Goal: Task Accomplishment & Management: Use online tool/utility

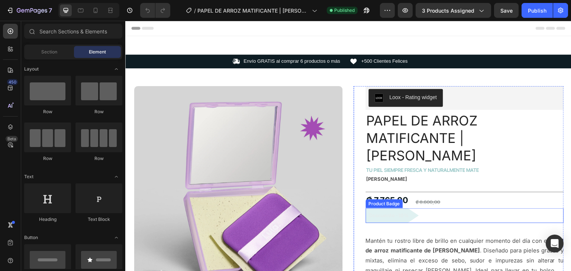
click at [402, 208] on pre "Descuento -10%" at bounding box center [392, 215] width 53 height 14
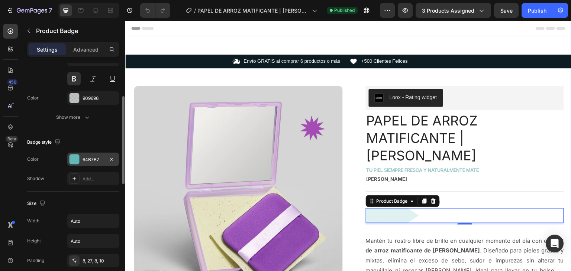
scroll to position [197, 0]
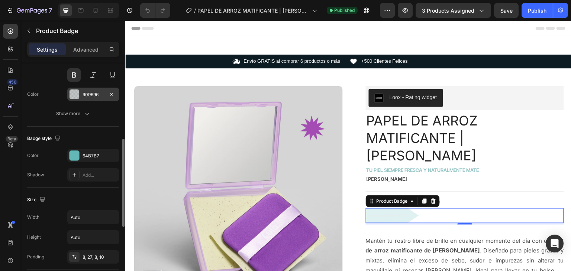
click at [85, 94] on div "909696" at bounding box center [94, 94] width 22 height 7
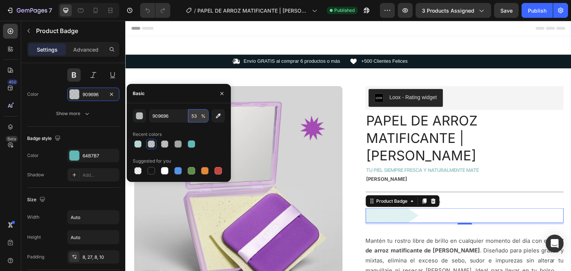
click at [191, 116] on input "53" at bounding box center [198, 115] width 20 height 13
type input "100"
click at [215, 134] on div "Recent colors" at bounding box center [179, 135] width 92 height 12
click at [166, 143] on div at bounding box center [164, 143] width 7 height 7
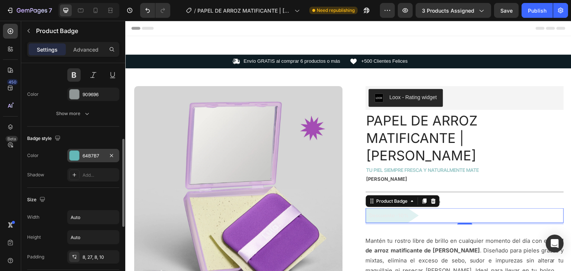
click at [100, 154] on div "64B7B7" at bounding box center [94, 156] width 22 height 7
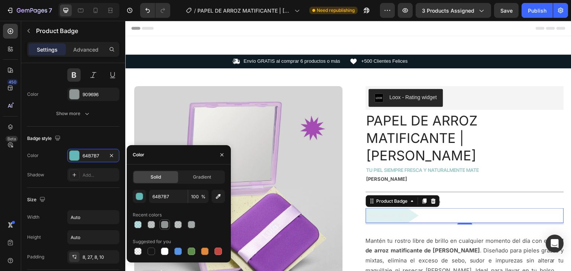
click at [165, 223] on div at bounding box center [164, 224] width 7 height 7
type input "909696"
click at [77, 91] on div at bounding box center [74, 95] width 10 height 10
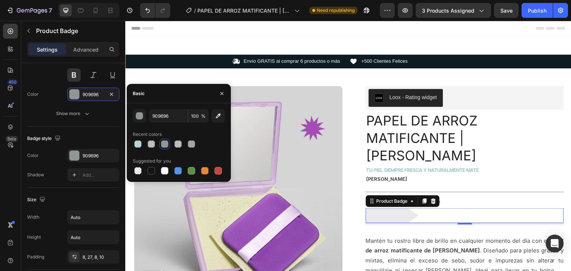
click at [149, 177] on div "909696 100 % Recent colors Suggested for you" at bounding box center [179, 142] width 104 height 79
click at [150, 171] on div at bounding box center [151, 170] width 7 height 7
click at [138, 116] on div "button" at bounding box center [139, 116] width 7 height 7
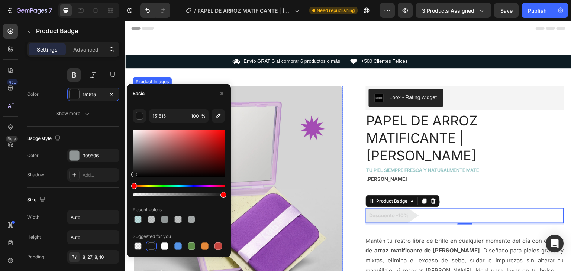
drag, startPoint x: 347, startPoint y: 216, endPoint x: 250, endPoint y: 197, distance: 98.8
click at [146, 219] on div at bounding box center [151, 219] width 10 height 10
type input "909696"
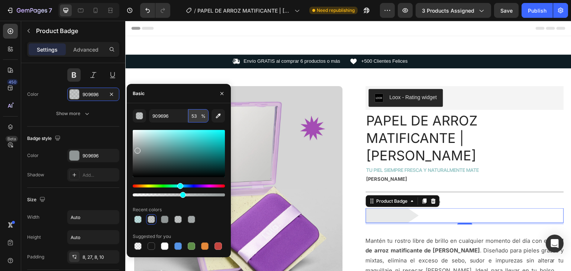
click at [190, 113] on input "53" at bounding box center [198, 115] width 20 height 13
type input "100"
click at [138, 222] on div at bounding box center [137, 219] width 7 height 7
type input "64B7B7"
click at [198, 118] on input "40" at bounding box center [198, 115] width 20 height 13
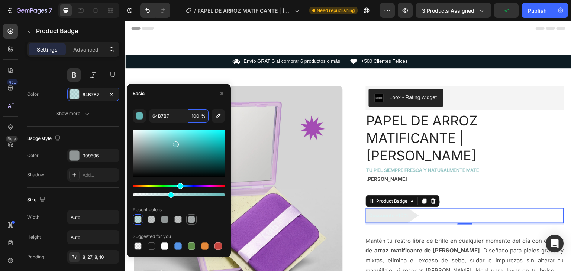
type input "100"
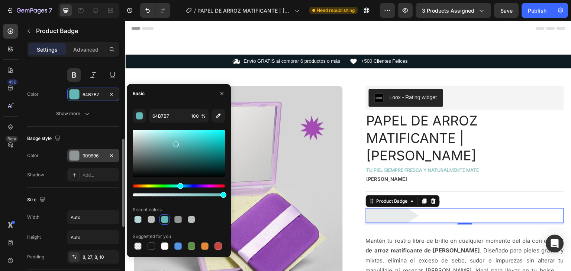
click at [94, 153] on div "909696" at bounding box center [94, 156] width 22 height 7
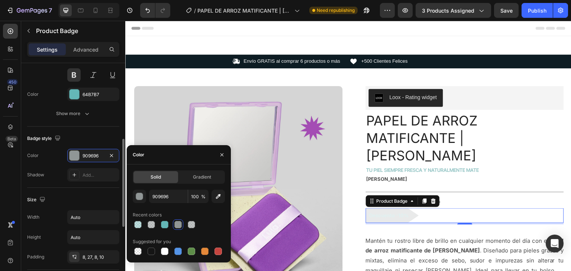
click at [91, 86] on div "Font Inter Size 13 Color 64B7B7 Show more" at bounding box center [73, 74] width 92 height 91
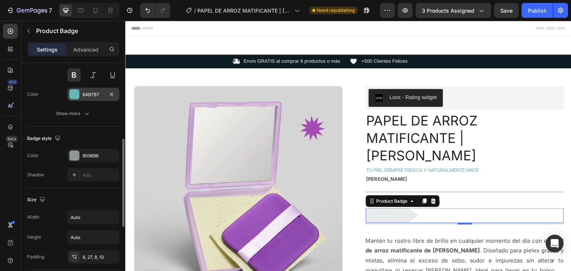
click at [92, 93] on div "64B7B7" at bounding box center [94, 94] width 22 height 7
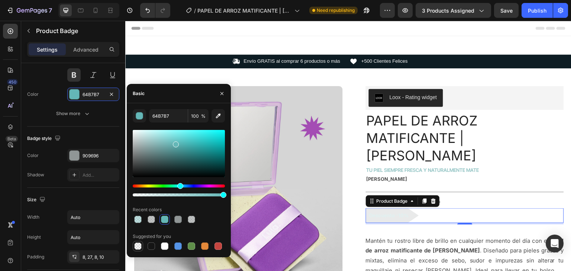
click at [141, 241] on div at bounding box center [138, 246] width 10 height 10
type input "000000"
type input "0"
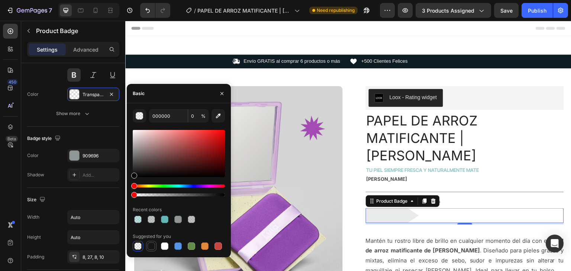
click at [152, 245] on div at bounding box center [151, 246] width 7 height 7
type input "151515"
type input "100"
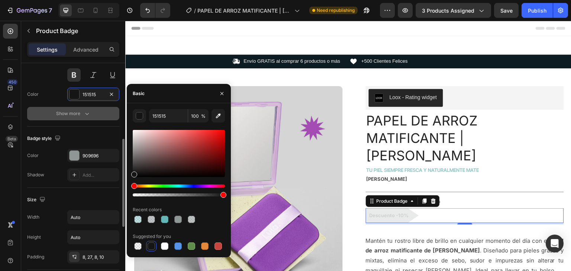
click at [108, 117] on button "Show more" at bounding box center [73, 113] width 92 height 13
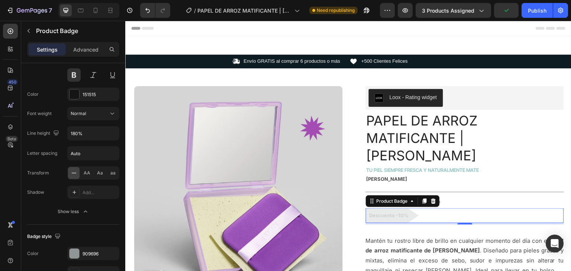
click at [403, 208] on pre "Descuento -10%" at bounding box center [392, 215] width 53 height 14
click at [399, 208] on pre "Descuento -10%" at bounding box center [392, 215] width 53 height 14
click at [427, 208] on div "Descuento -10%" at bounding box center [465, 215] width 198 height 14
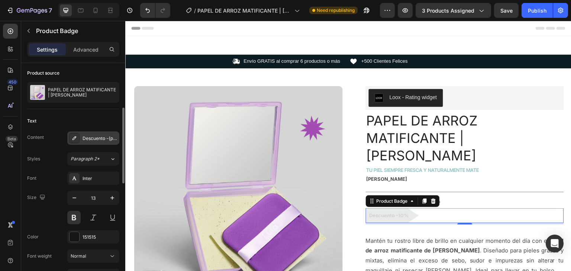
scroll to position [77, 0]
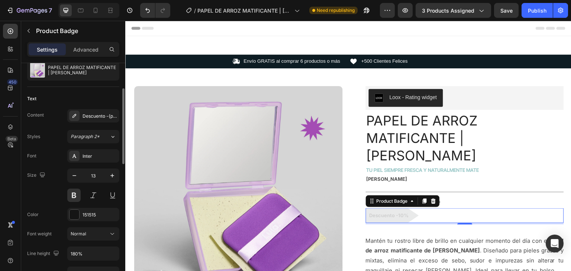
click at [392, 208] on pre "Descuento -10%" at bounding box center [392, 215] width 53 height 14
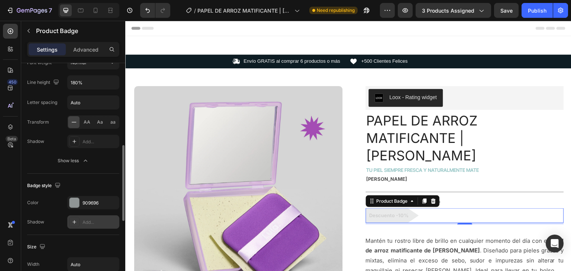
scroll to position [248, 0]
click at [92, 203] on div "909696" at bounding box center [94, 203] width 22 height 7
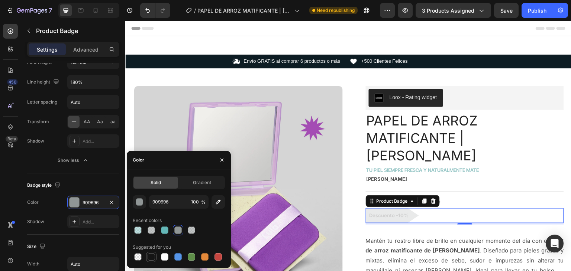
click at [154, 255] on div at bounding box center [151, 256] width 7 height 7
type input "151515"
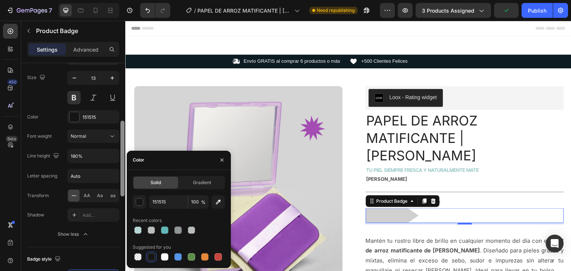
scroll to position [168, 0]
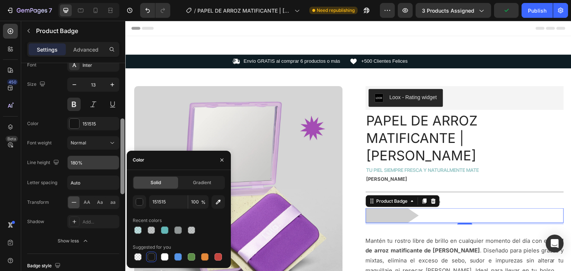
drag, startPoint x: 123, startPoint y: 195, endPoint x: 119, endPoint y: 168, distance: 27.1
click at [122, 168] on div at bounding box center [122, 157] width 4 height 76
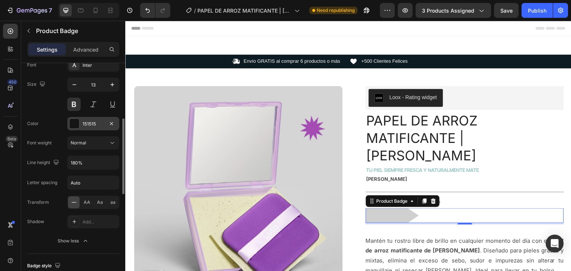
click at [78, 126] on div at bounding box center [74, 124] width 10 height 10
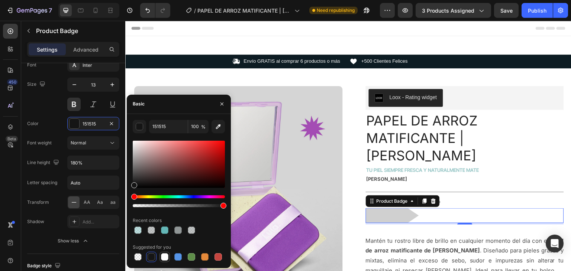
click at [162, 259] on div at bounding box center [164, 256] width 7 height 7
click at [149, 256] on div at bounding box center [151, 256] width 7 height 7
type input "151515"
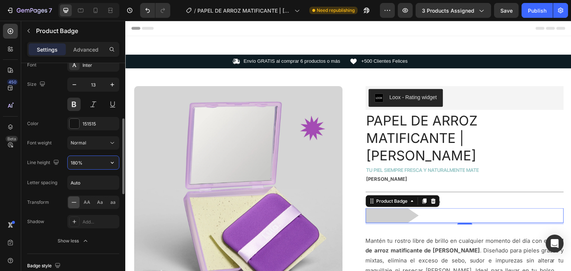
click at [103, 159] on input "180%" at bounding box center [93, 162] width 51 height 13
click at [86, 200] on span "AA" at bounding box center [87, 202] width 7 height 7
click at [72, 200] on icon at bounding box center [73, 202] width 7 height 7
click at [91, 176] on div "Auto" at bounding box center [93, 183] width 52 height 14
click at [91, 180] on input "Auto" at bounding box center [93, 182] width 51 height 13
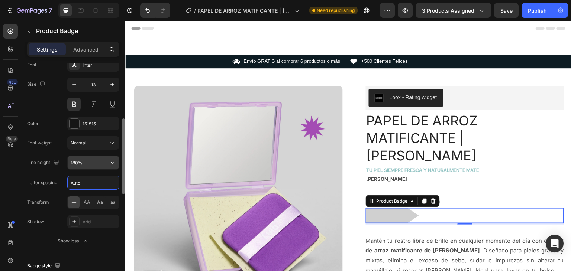
click at [93, 165] on input "180%" at bounding box center [93, 162] width 51 height 13
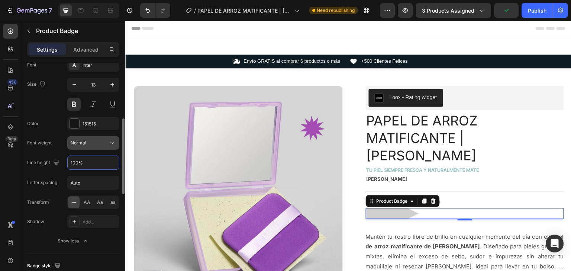
type input "100%"
click at [88, 142] on div "Normal" at bounding box center [90, 143] width 38 height 7
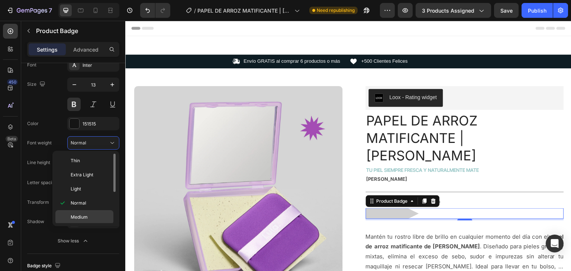
click at [83, 215] on span "Medium" at bounding box center [79, 217] width 17 height 7
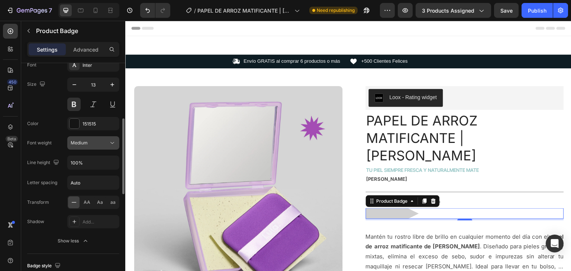
click at [94, 140] on div "Medium" at bounding box center [90, 143] width 38 height 7
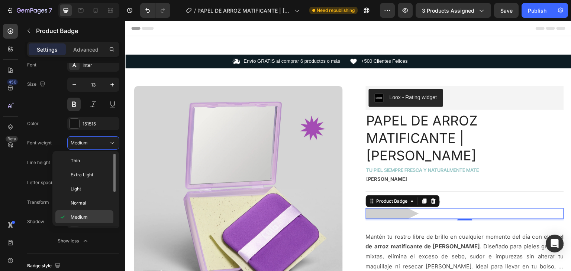
drag, startPoint x: 91, startPoint y: 213, endPoint x: 86, endPoint y: 212, distance: 5.3
click at [89, 224] on div "Medium" at bounding box center [84, 231] width 58 height 14
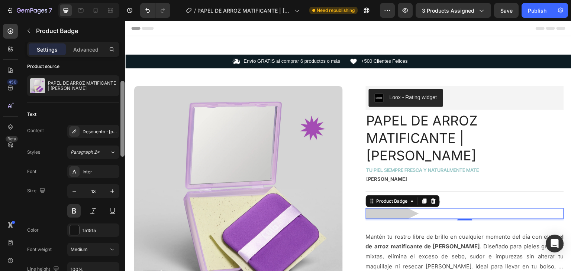
scroll to position [59, 0]
drag, startPoint x: 121, startPoint y: 136, endPoint x: 121, endPoint y: 101, distance: 35.7
click at [121, 101] on div at bounding box center [122, 121] width 4 height 76
click at [97, 130] on div "Descuento -{percent_discount}" at bounding box center [100, 133] width 35 height 7
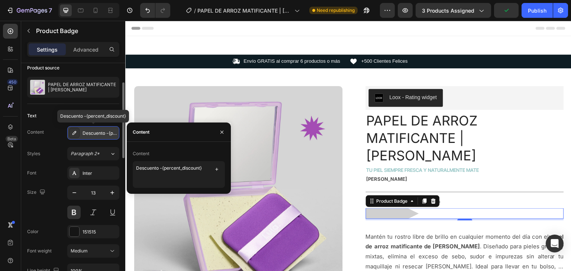
click at [97, 130] on div "Descuento -{percent_discount}" at bounding box center [100, 133] width 35 height 7
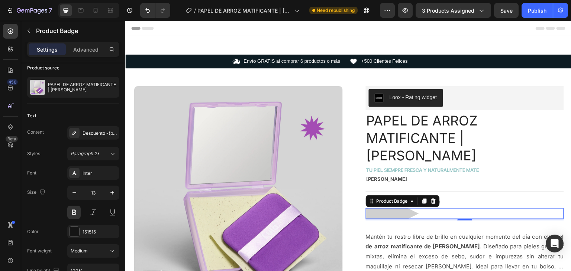
click at [423, 208] on div "Descuento -10%" at bounding box center [465, 213] width 198 height 11
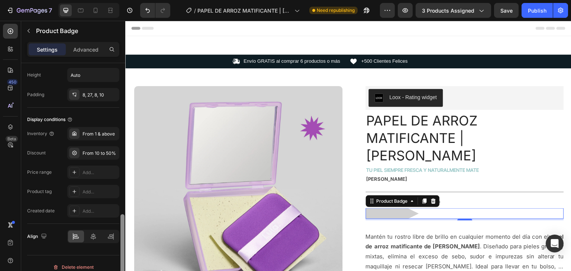
scroll to position [464, 0]
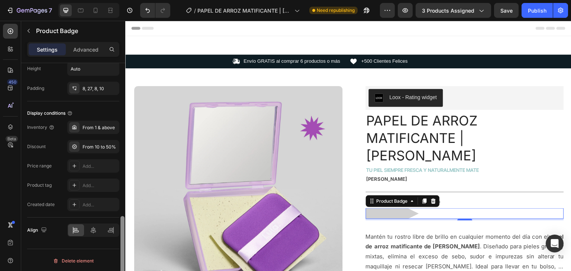
drag, startPoint x: 122, startPoint y: 133, endPoint x: 111, endPoint y: 273, distance: 140.5
click at [111, 0] on html "7 Version history / PAPEL DE ARROZ MATIFICANTE | [PERSON_NAME] Need republishin…" at bounding box center [285, 0] width 571 height 0
click at [89, 226] on div at bounding box center [93, 230] width 16 height 12
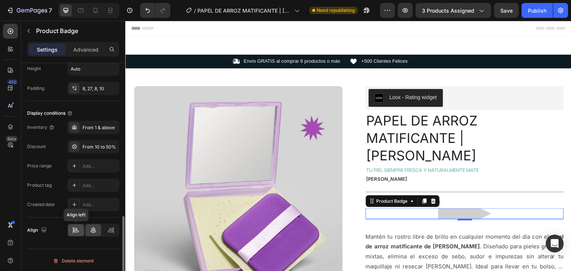
click at [80, 226] on div at bounding box center [76, 230] width 16 height 12
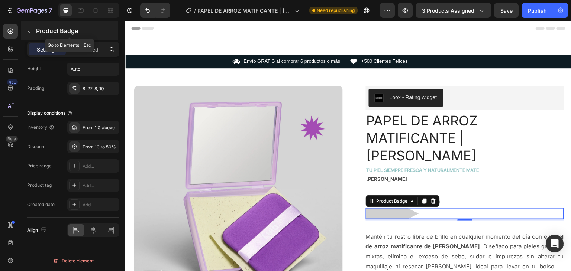
click at [27, 29] on icon "button" at bounding box center [29, 31] width 6 height 6
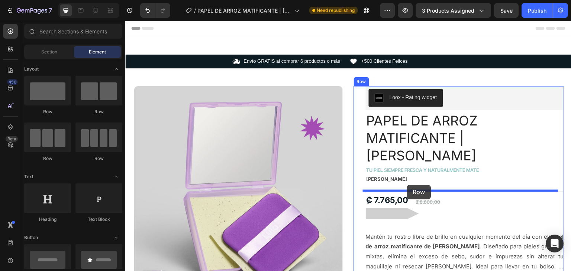
drag, startPoint x: 182, startPoint y: 168, endPoint x: 425, endPoint y: 193, distance: 244.3
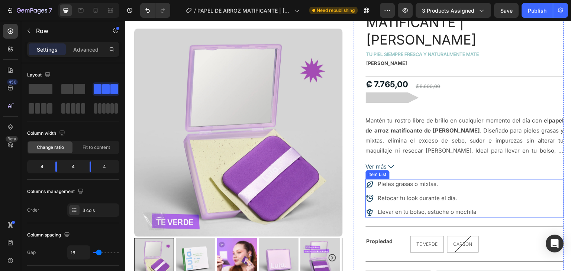
scroll to position [120, 0]
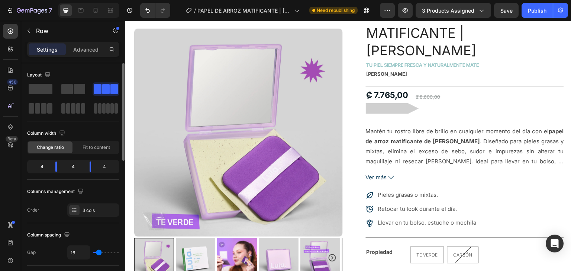
drag, startPoint x: 107, startPoint y: 92, endPoint x: 110, endPoint y: 95, distance: 4.5
click at [113, 94] on div at bounding box center [106, 89] width 24 height 10
click at [463, 128] on p "Mantén tu rostro libre de brillo en cualquier momento del día con el papel de a…" at bounding box center [465, 151] width 198 height 47
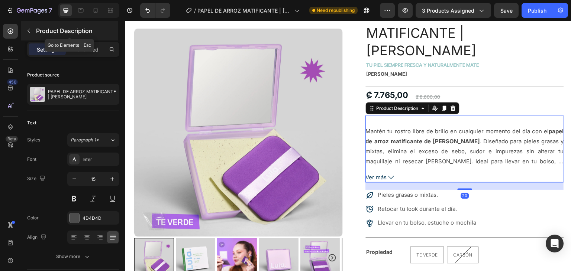
click at [34, 27] on button "button" at bounding box center [29, 31] width 12 height 12
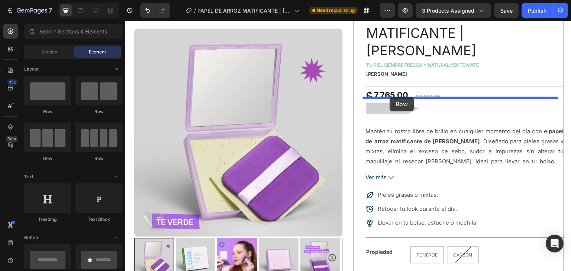
drag, startPoint x: 173, startPoint y: 161, endPoint x: 389, endPoint y: 97, distance: 225.9
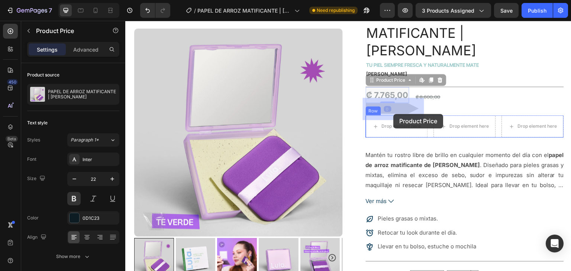
drag, startPoint x: 392, startPoint y: 77, endPoint x: 394, endPoint y: 114, distance: 37.6
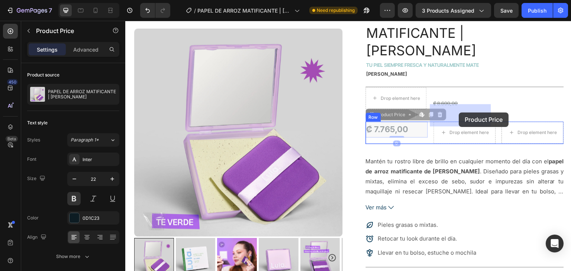
drag, startPoint x: 394, startPoint y: 112, endPoint x: 459, endPoint y: 113, distance: 64.7
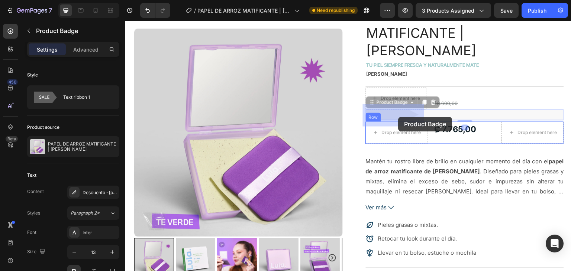
drag, startPoint x: 398, startPoint y: 100, endPoint x: 398, endPoint y: 117, distance: 17.1
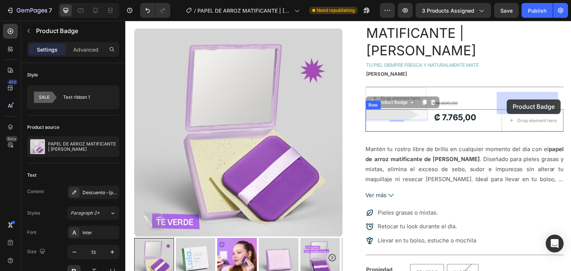
drag, startPoint x: 399, startPoint y: 96, endPoint x: 505, endPoint y: 103, distance: 106.5
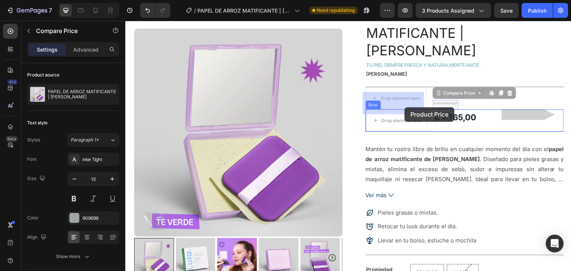
drag, startPoint x: 448, startPoint y: 84, endPoint x: 405, endPoint y: 107, distance: 49.6
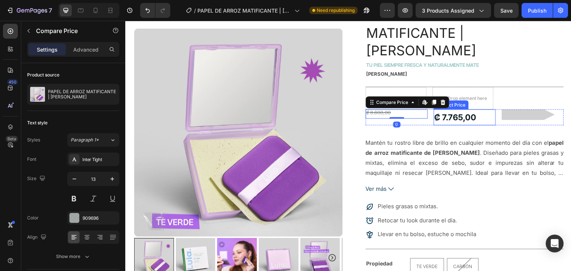
scroll to position [28, 0]
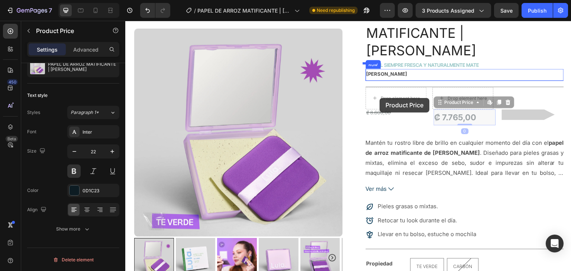
drag, startPoint x: 462, startPoint y: 100, endPoint x: 380, endPoint y: 98, distance: 82.2
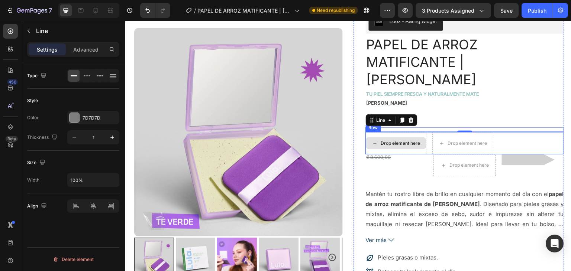
scroll to position [90, 0]
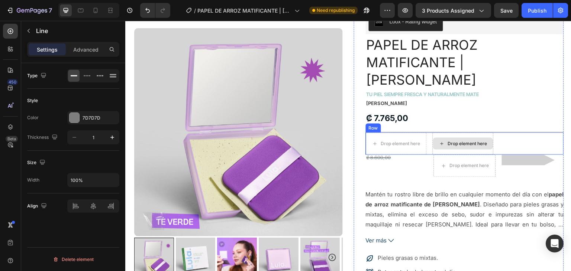
click at [475, 138] on div "Drop element here" at bounding box center [463, 144] width 60 height 12
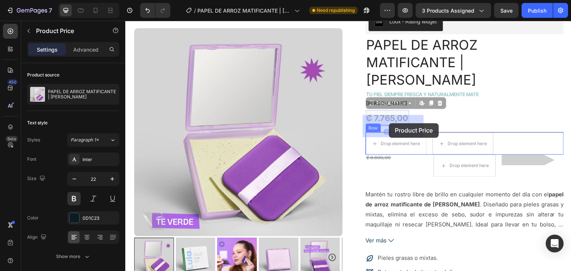
drag, startPoint x: 389, startPoint y: 100, endPoint x: 389, endPoint y: 123, distance: 23.8
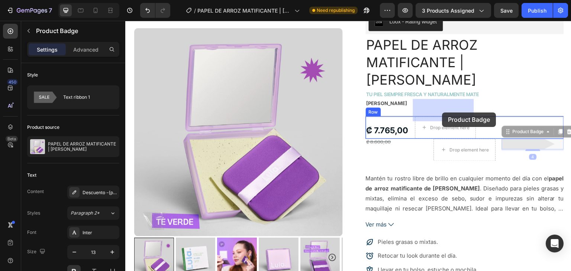
drag, startPoint x: 511, startPoint y: 129, endPoint x: 442, endPoint y: 113, distance: 70.6
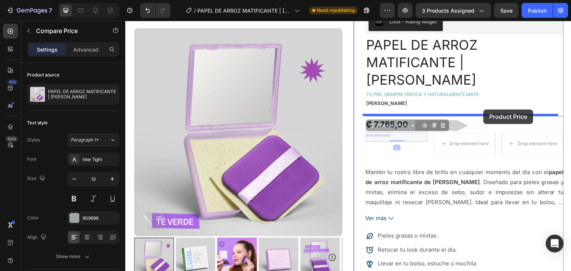
drag, startPoint x: 380, startPoint y: 117, endPoint x: 482, endPoint y: 114, distance: 102.6
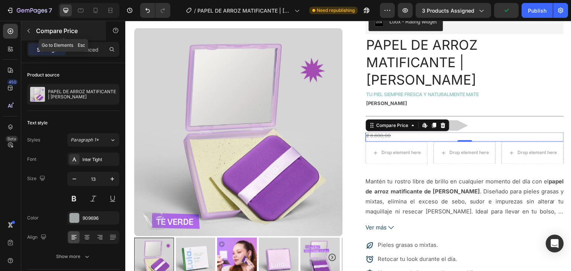
click at [30, 33] on icon "button" at bounding box center [29, 31] width 6 height 6
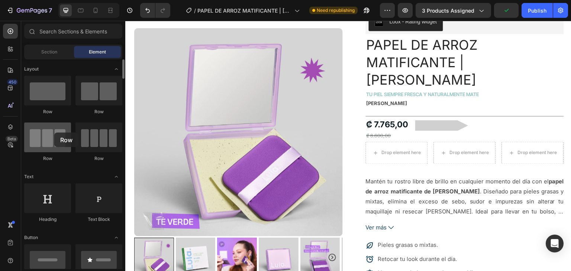
click at [54, 133] on div at bounding box center [47, 138] width 47 height 30
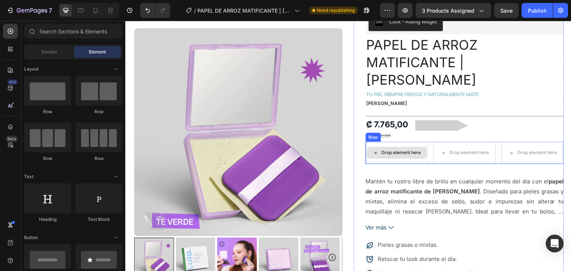
click at [401, 150] on div "Drop element here" at bounding box center [401, 153] width 39 height 6
click at [371, 142] on div "Drop element here" at bounding box center [397, 153] width 62 height 22
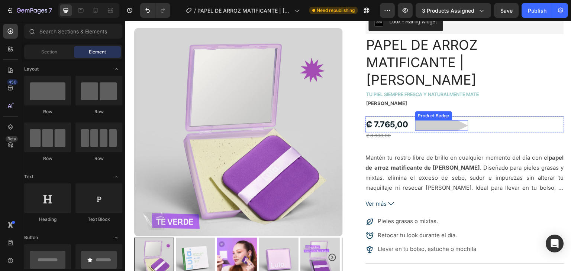
click at [427, 111] on div "Product Badge" at bounding box center [433, 115] width 37 height 9
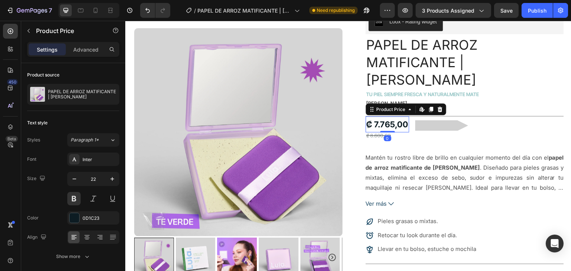
drag, startPoint x: 388, startPoint y: 103, endPoint x: 400, endPoint y: 104, distance: 11.9
click at [387, 117] on div "₡ 7.765,00" at bounding box center [387, 125] width 43 height 16
click at [497, 117] on div "₡ 7.765,00 Product Price Edit content in Shopify 0 Product Price Edit content i…" at bounding box center [465, 125] width 198 height 16
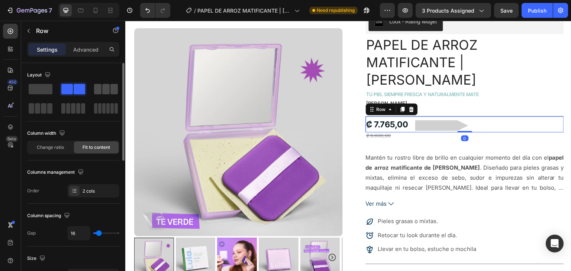
click at [109, 88] on span at bounding box center [105, 89] width 7 height 10
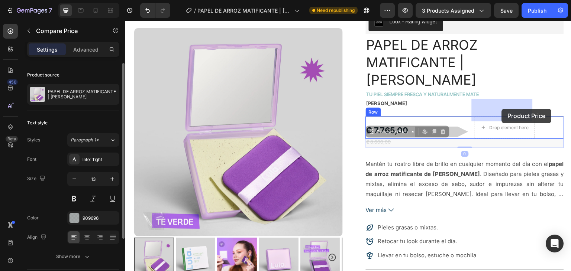
drag, startPoint x: 367, startPoint y: 126, endPoint x: 507, endPoint y: 107, distance: 141.0
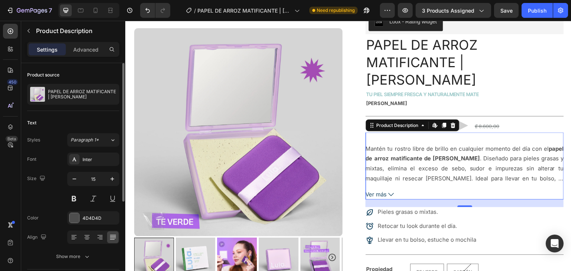
drag, startPoint x: 524, startPoint y: 121, endPoint x: 529, endPoint y: 122, distance: 5.7
click at [524, 133] on div "Mantén tu rostro libre de brillo en cualquier momento del día con el papel de a…" at bounding box center [465, 166] width 198 height 67
click at [529, 98] on div "LULA Product Vendor Row" at bounding box center [465, 104] width 198 height 12
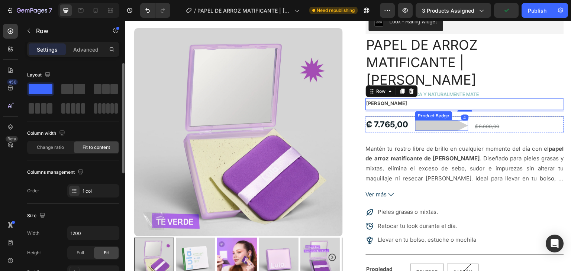
click at [432, 120] on pre "Descuento -10%" at bounding box center [441, 125] width 53 height 11
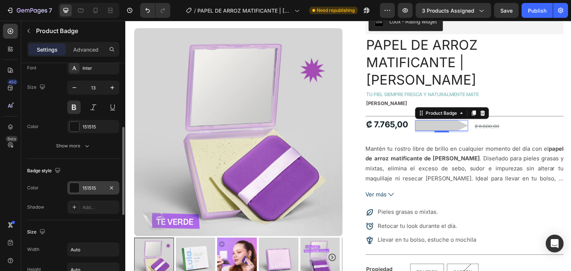
scroll to position [165, 0]
click at [83, 145] on div "Show more" at bounding box center [73, 145] width 35 height 7
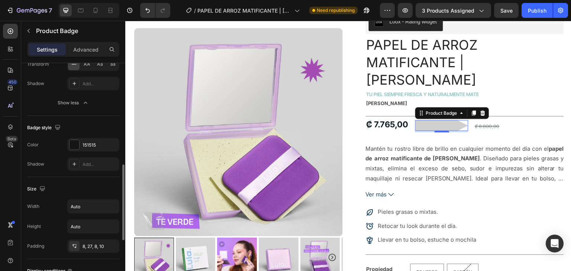
scroll to position [306, 0]
drag, startPoint x: 112, startPoint y: 183, endPoint x: 56, endPoint y: 174, distance: 56.8
click at [56, 174] on div "Badge style Color 151515 Shadow Add..." at bounding box center [73, 146] width 92 height 61
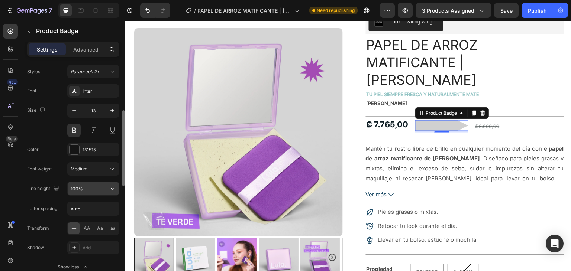
scroll to position [141, 0]
click at [93, 187] on input "100%" at bounding box center [93, 188] width 51 height 13
click at [91, 148] on div "151515" at bounding box center [94, 150] width 22 height 7
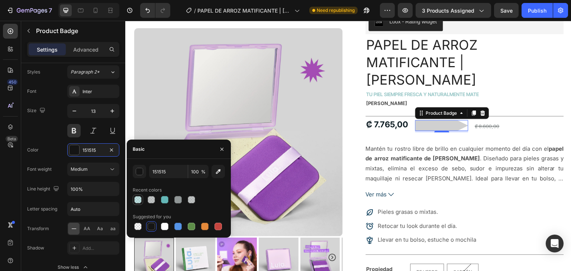
click at [139, 200] on div at bounding box center [137, 199] width 7 height 7
type input "64B7B7"
click at [196, 171] on input "40" at bounding box center [198, 171] width 20 height 13
type input "100"
click at [154, 200] on div at bounding box center [151, 199] width 7 height 7
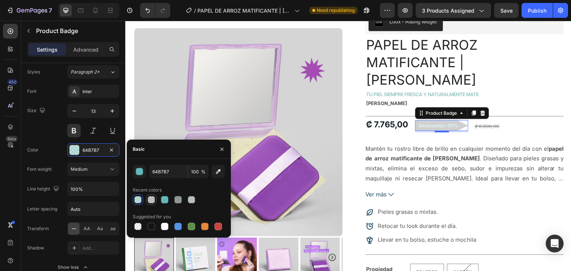
type input "909696"
click at [196, 171] on input "53" at bounding box center [198, 171] width 20 height 13
click at [153, 201] on div at bounding box center [151, 199] width 7 height 7
click at [194, 174] on input "53" at bounding box center [198, 171] width 20 height 13
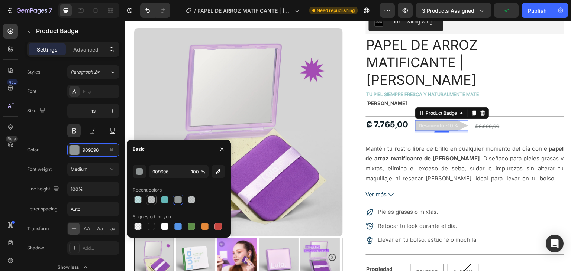
click at [150, 203] on div at bounding box center [151, 199] width 7 height 7
click at [197, 172] on input "53" at bounding box center [198, 171] width 20 height 13
type input "100"
click at [142, 200] on div at bounding box center [137, 199] width 9 height 9
type input "64B7B7"
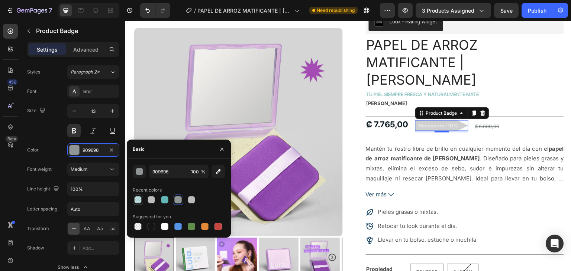
type input "40"
click at [140, 227] on div at bounding box center [137, 226] width 7 height 7
type input "000000"
type input "0"
click at [150, 227] on div at bounding box center [151, 226] width 7 height 7
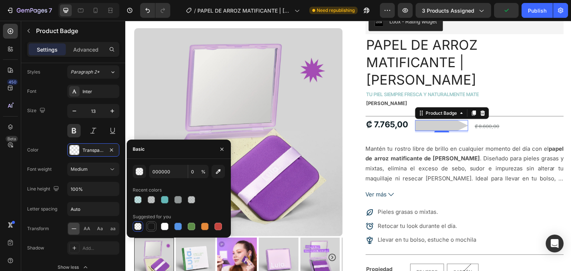
type input "151515"
type input "100"
click at [168, 168] on input "151515" at bounding box center [168, 171] width 39 height 13
click at [173, 169] on input "151515" at bounding box center [168, 171] width 39 height 13
click at [172, 169] on input "151515" at bounding box center [168, 171] width 39 height 13
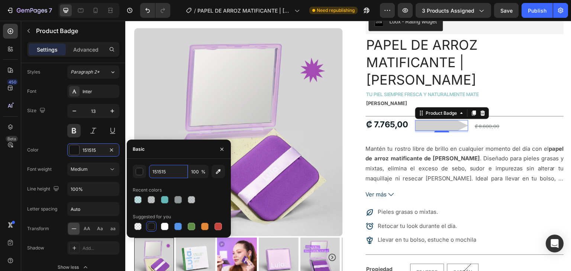
drag, startPoint x: 144, startPoint y: 170, endPoint x: 132, endPoint y: 169, distance: 12.0
click at [135, 170] on div "151515 100 %" at bounding box center [179, 171] width 92 height 13
paste input "#1f292e"
type input "1F292E"
click at [143, 198] on div at bounding box center [179, 200] width 92 height 10
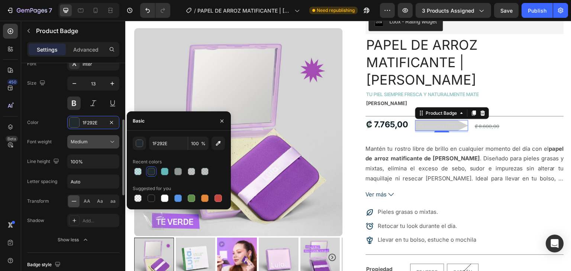
scroll to position [169, 0]
click at [452, 120] on pre "Descuento -10%" at bounding box center [441, 125] width 53 height 11
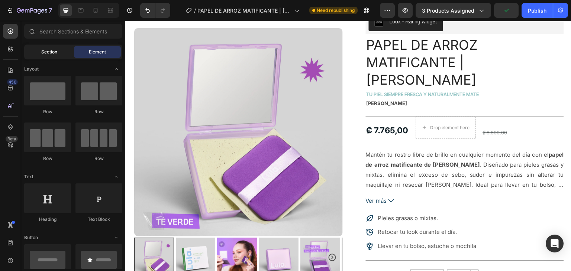
click at [44, 51] on span "Section" at bounding box center [49, 52] width 16 height 7
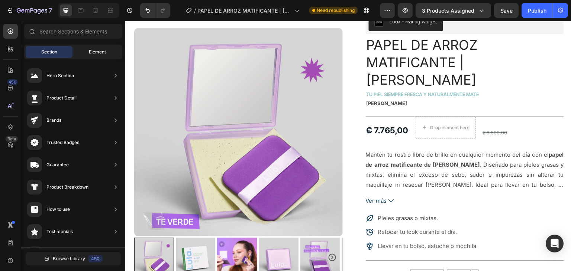
click at [90, 49] on span "Element" at bounding box center [97, 52] width 17 height 7
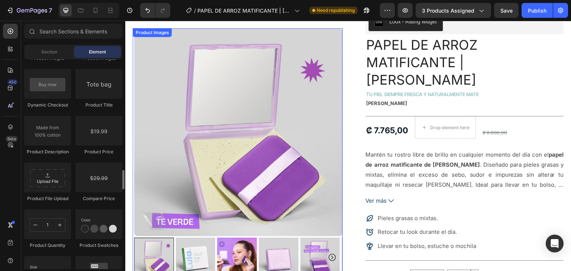
scroll to position [90, 0]
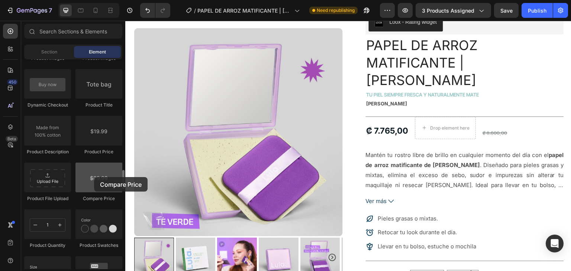
drag, startPoint x: 97, startPoint y: 184, endPoint x: 89, endPoint y: 179, distance: 9.1
click at [91, 178] on div at bounding box center [98, 178] width 47 height 30
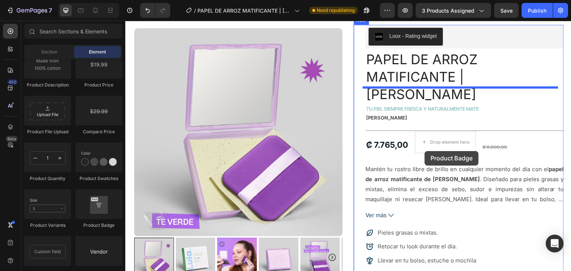
scroll to position [62, 0]
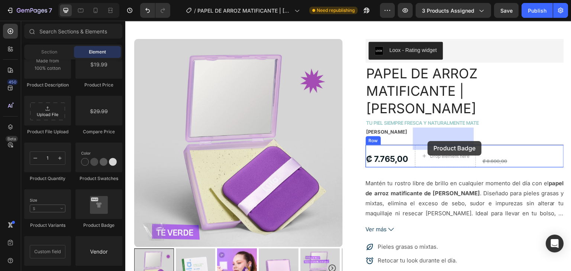
drag, startPoint x: 226, startPoint y: 232, endPoint x: 445, endPoint y: 156, distance: 231.7
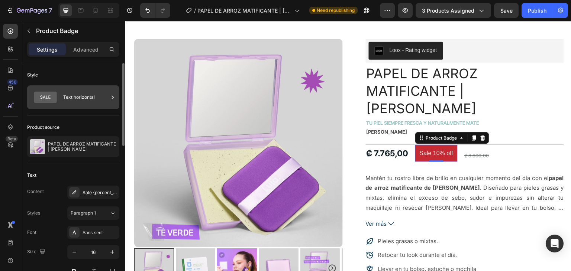
click at [84, 100] on div "Text horizontal" at bounding box center [85, 97] width 45 height 17
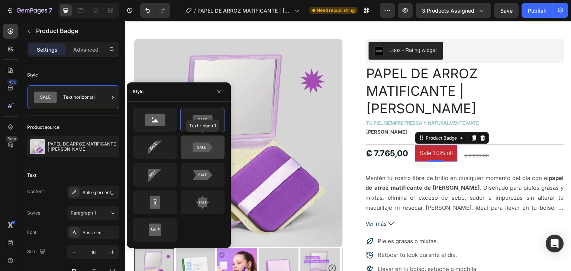
click at [204, 145] on icon at bounding box center [203, 147] width 20 height 10
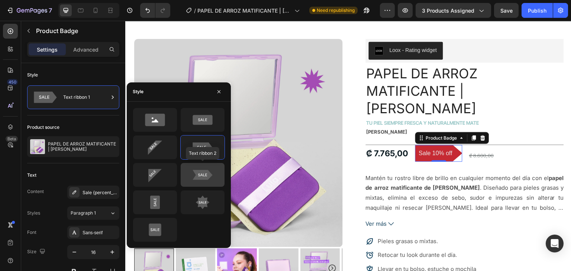
click at [201, 170] on icon at bounding box center [203, 175] width 20 height 10
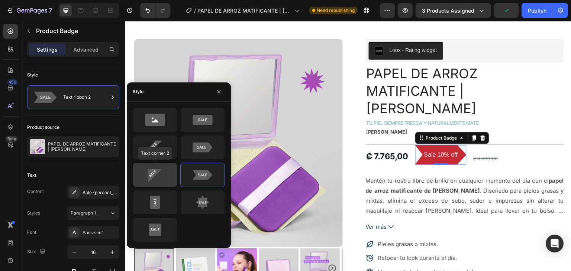
click at [164, 174] on icon at bounding box center [155, 175] width 35 height 15
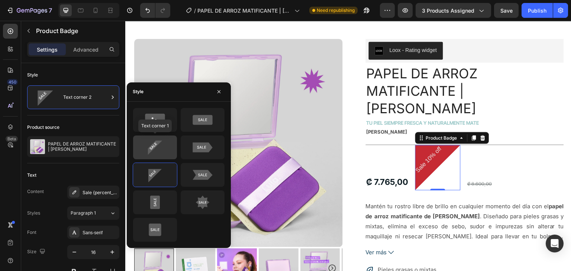
click at [162, 146] on icon at bounding box center [155, 147] width 35 height 15
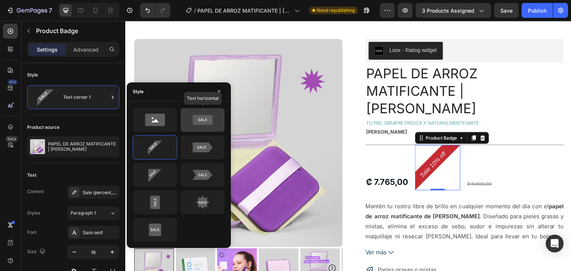
click at [194, 125] on icon at bounding box center [202, 120] width 35 height 15
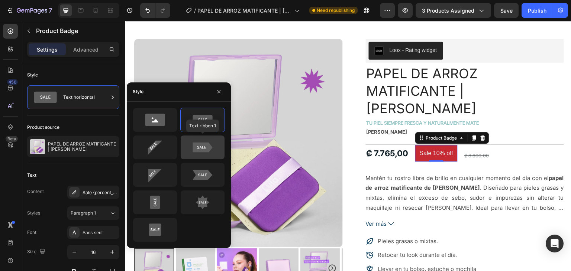
click at [203, 145] on icon at bounding box center [203, 147] width 20 height 10
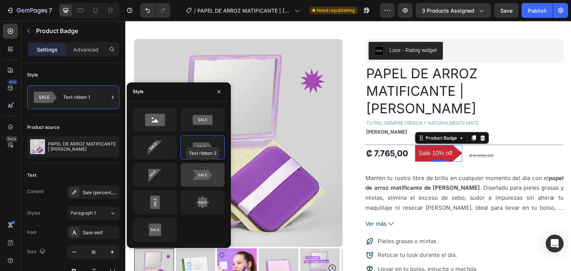
click at [203, 174] on icon at bounding box center [203, 175] width 20 height 10
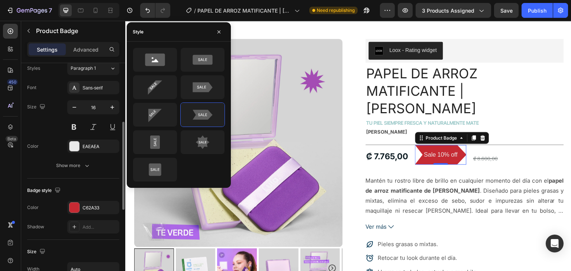
scroll to position [147, 0]
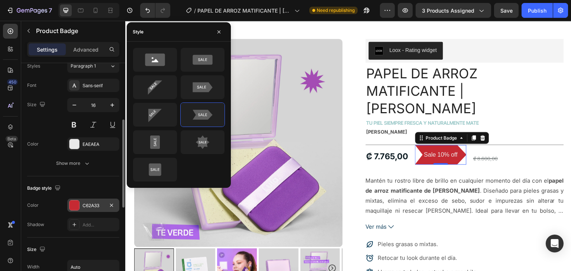
click at [84, 210] on div "C62A33" at bounding box center [93, 205] width 52 height 13
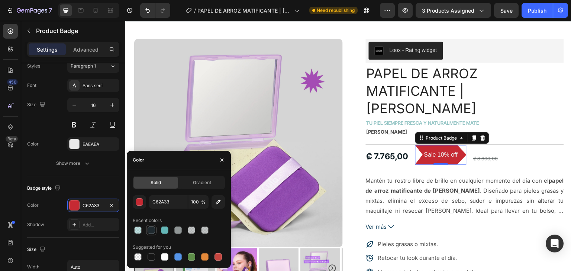
click at [149, 227] on div at bounding box center [151, 230] width 7 height 7
type input "1F292E"
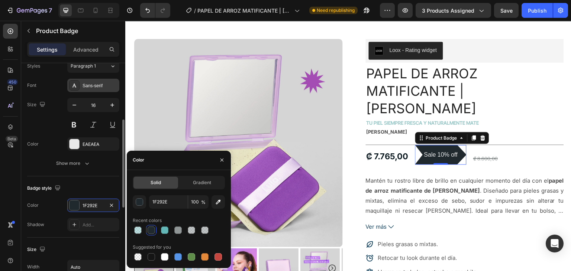
click at [97, 84] on div "Sans-serif" at bounding box center [100, 86] width 35 height 7
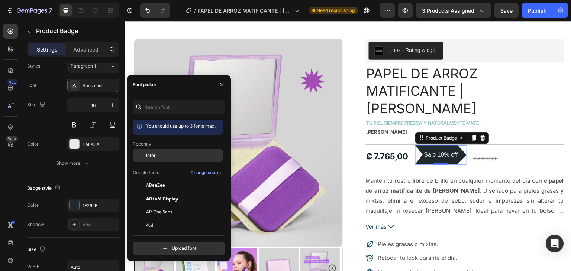
click at [152, 154] on span "Inter" at bounding box center [151, 155] width 10 height 7
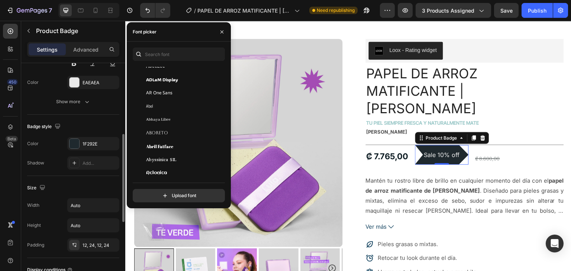
scroll to position [209, 0]
click at [85, 207] on input "Auto" at bounding box center [93, 204] width 51 height 13
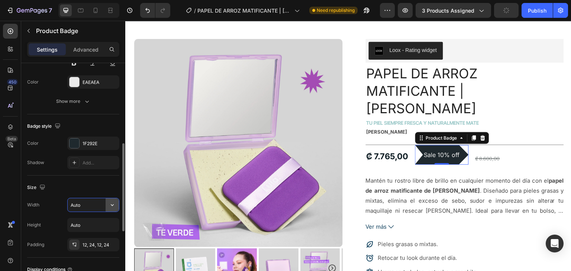
click at [112, 203] on icon "button" at bounding box center [112, 204] width 7 height 7
click at [95, 223] on input "Auto" at bounding box center [93, 225] width 51 height 13
click at [113, 224] on icon "button" at bounding box center [112, 225] width 7 height 7
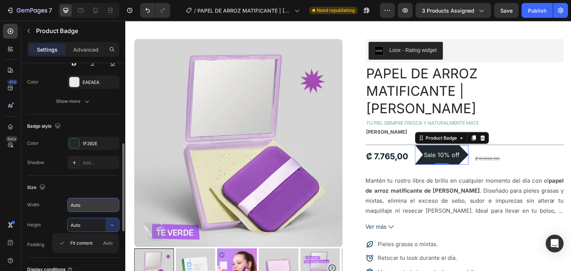
click at [94, 221] on input "Auto" at bounding box center [93, 225] width 51 height 13
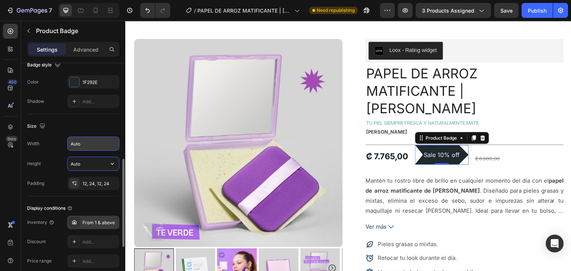
scroll to position [263, 0]
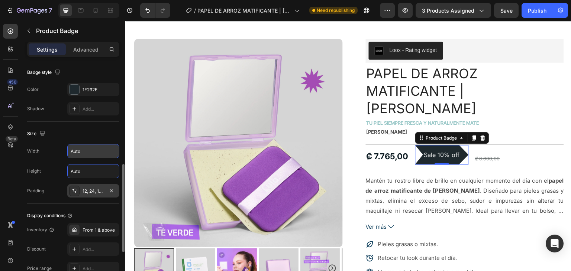
click at [95, 188] on div "12, 24, 12, 24" at bounding box center [94, 191] width 22 height 7
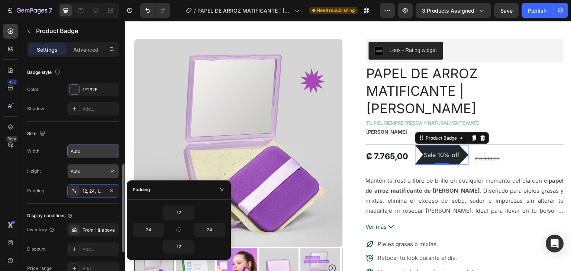
click at [95, 167] on input "Auto" at bounding box center [93, 171] width 51 height 13
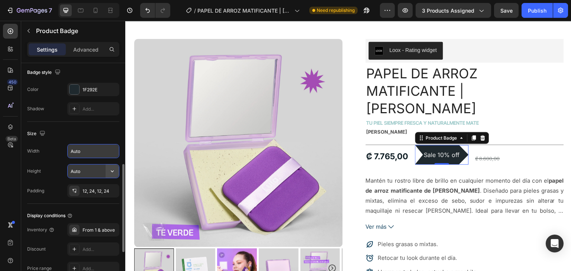
click at [109, 169] on icon "button" at bounding box center [112, 171] width 7 height 7
click at [107, 190] on span "Auto" at bounding box center [108, 189] width 10 height 7
click at [92, 173] on input "Auto" at bounding box center [93, 171] width 51 height 13
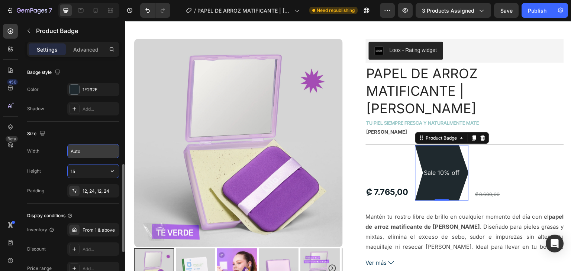
type input "1"
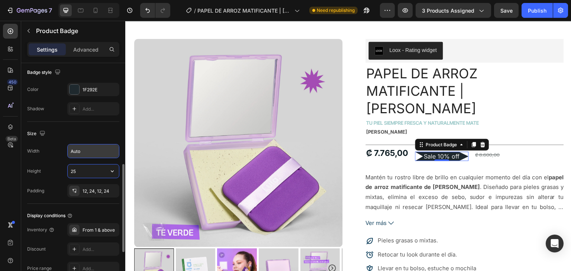
type input "2"
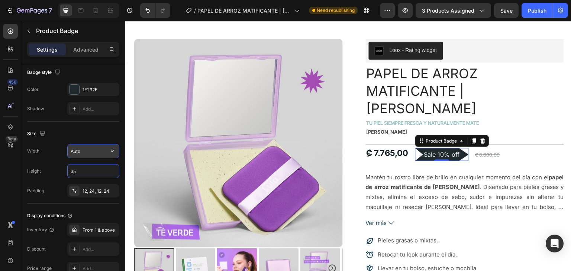
type input "35"
click at [86, 149] on input "Auto" at bounding box center [93, 151] width 51 height 13
click at [80, 90] on div "1F292E" at bounding box center [93, 89] width 52 height 13
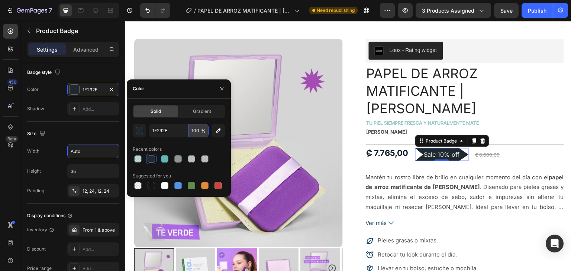
click at [195, 132] on input "100" at bounding box center [198, 130] width 20 height 13
click at [166, 158] on div at bounding box center [179, 159] width 92 height 10
click at [165, 158] on div at bounding box center [164, 158] width 7 height 7
type input "100"
click at [177, 159] on div at bounding box center [177, 158] width 7 height 7
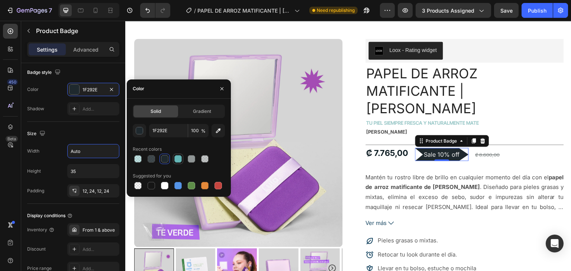
type input "64B7B7"
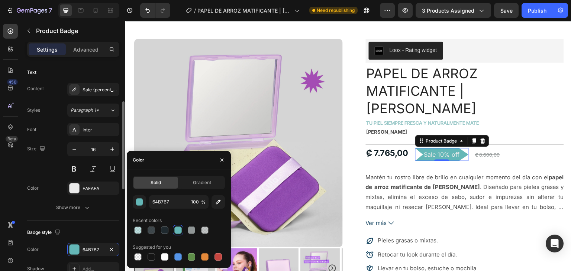
scroll to position [102, 0]
click at [96, 88] on div "Sale {percent_discount} off" at bounding box center [100, 90] width 35 height 7
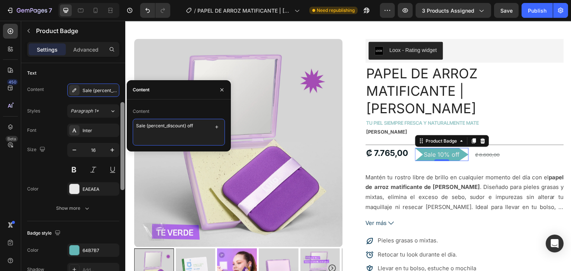
drag, startPoint x: 144, startPoint y: 125, endPoint x: 122, endPoint y: 125, distance: 22.3
click at [122, 125] on div "450 Beta Sections(18) Elements(84) Section Element Hero Section Product Detail …" at bounding box center [62, 146] width 125 height 250
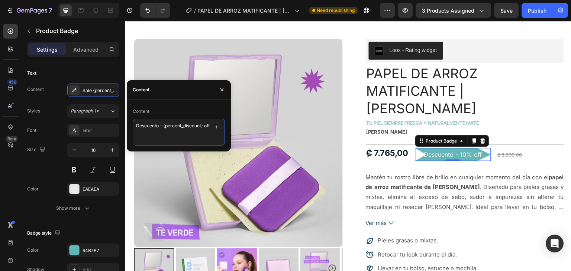
drag, startPoint x: 159, startPoint y: 126, endPoint x: 134, endPoint y: 126, distance: 24.9
click at [135, 126] on textarea "Descuento - {percent_discount} off" at bounding box center [179, 132] width 92 height 27
drag, startPoint x: 186, startPoint y: 126, endPoint x: 179, endPoint y: 126, distance: 7.1
click at [179, 126] on textarea "- {percent_discount} off" at bounding box center [179, 132] width 92 height 27
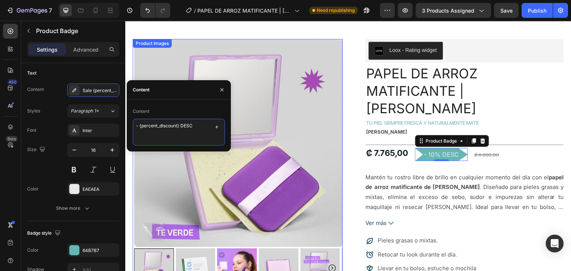
type textarea "- {percent_discount} DESC."
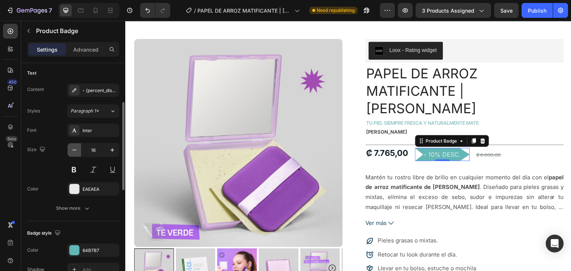
click at [77, 148] on icon "button" at bounding box center [74, 149] width 7 height 7
type input "12"
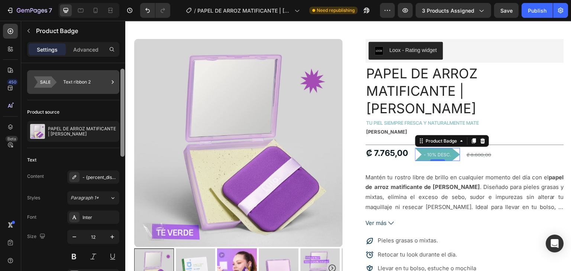
scroll to position [0, 0]
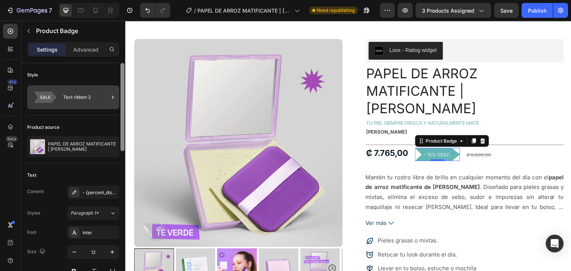
drag, startPoint x: 124, startPoint y: 143, endPoint x: 119, endPoint y: 97, distance: 45.6
click at [119, 97] on div "Style Text ribbon 2 Product source PAPEL DE ARROZ MATIFICANTE | LULA Text Conte…" at bounding box center [73, 177] width 104 height 229
click at [113, 97] on icon at bounding box center [112, 97] width 7 height 7
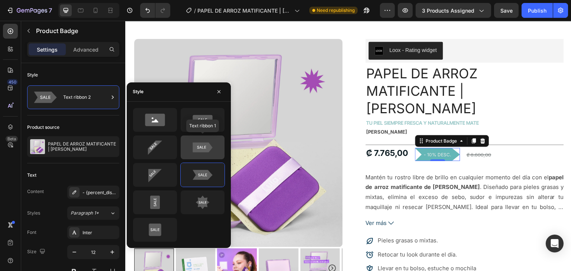
click at [197, 148] on icon at bounding box center [203, 147] width 20 height 10
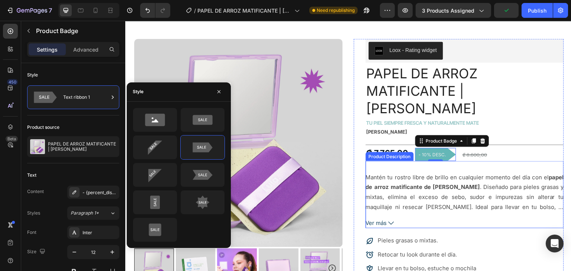
click at [469, 188] on p "Mantén tu rostro libre de brillo en cualquier momento del día con el papel de a…" at bounding box center [465, 197] width 198 height 47
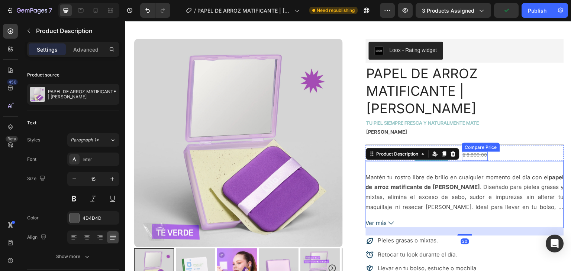
click at [480, 152] on div "₡ 8.600,00" at bounding box center [475, 155] width 26 height 6
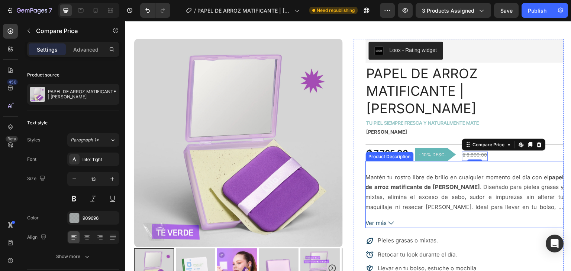
click at [464, 190] on p "Mantén tu rostro libre de brillo en cualquier momento del día con el papel de a…" at bounding box center [465, 197] width 198 height 47
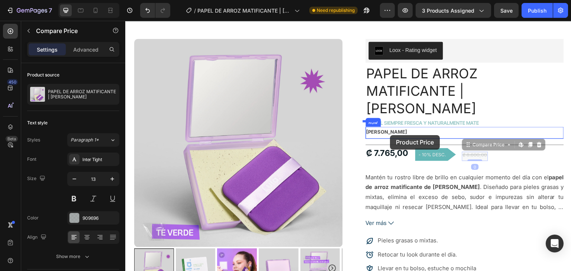
drag, startPoint x: 476, startPoint y: 136, endPoint x: 401, endPoint y: 139, distance: 75.9
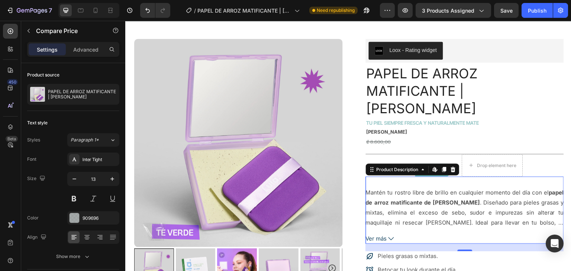
click at [481, 188] on div "Mantén tu rostro libre de brillo en cualquier momento del día con el papel de a…" at bounding box center [465, 208] width 198 height 40
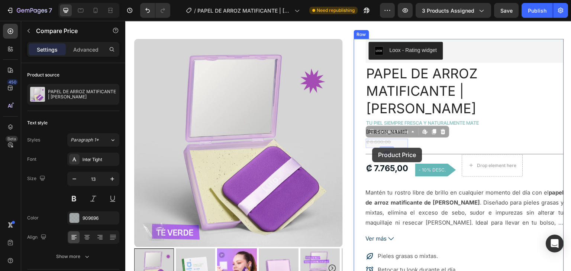
drag, startPoint x: 374, startPoint y: 124, endPoint x: 376, endPoint y: 146, distance: 22.5
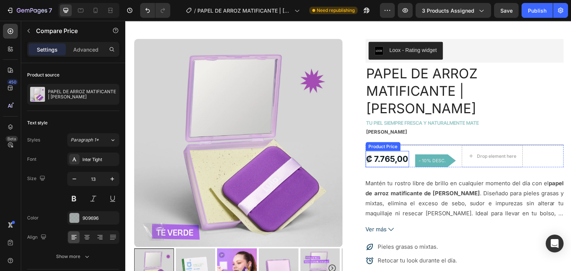
click at [383, 151] on div "₡ 7.765,00" at bounding box center [387, 159] width 43 height 16
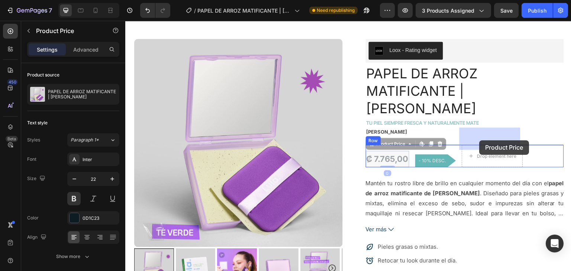
drag, startPoint x: 386, startPoint y: 140, endPoint x: 479, endPoint y: 140, distance: 92.9
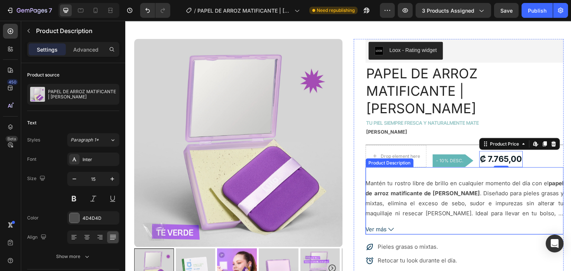
click at [472, 189] on p "Mantén tu rostro libre de brillo en cualquier momento del día con el papel de a…" at bounding box center [465, 203] width 198 height 47
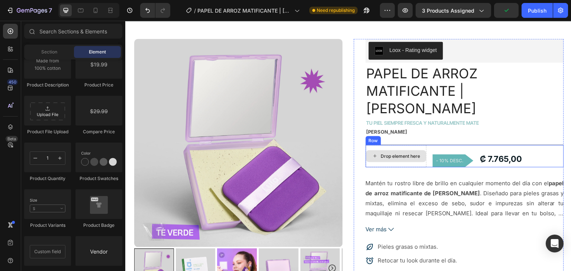
click at [401, 151] on div "Drop element here" at bounding box center [396, 157] width 60 height 12
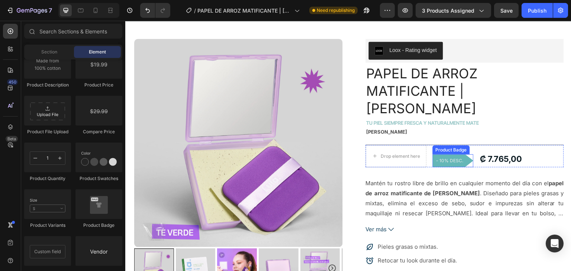
click at [449, 154] on pre "- 10% DESC." at bounding box center [453, 161] width 41 height 14
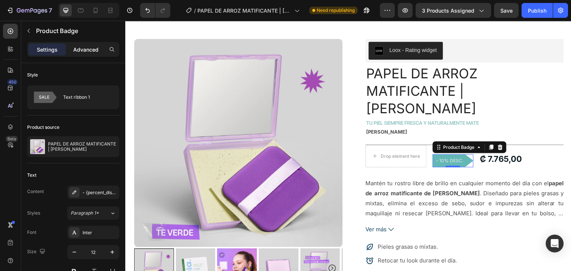
click at [80, 50] on p "Advanced" at bounding box center [85, 50] width 25 height 8
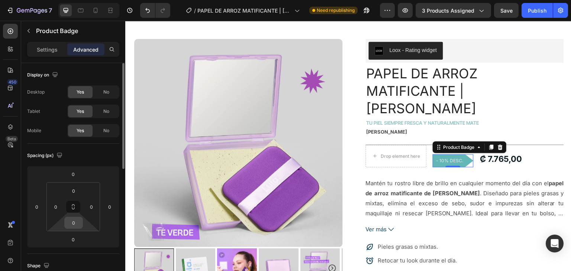
click at [75, 226] on input "0" at bounding box center [73, 222] width 15 height 11
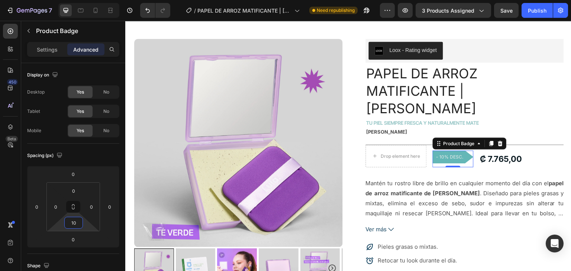
type input "10"
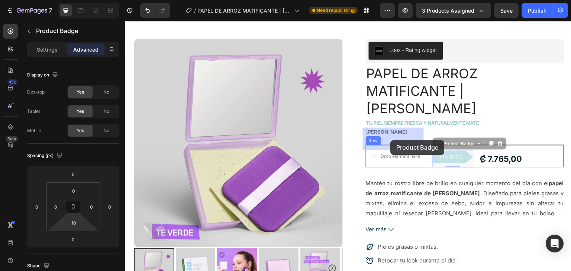
drag, startPoint x: 446, startPoint y: 138, endPoint x: 391, endPoint y: 140, distance: 54.3
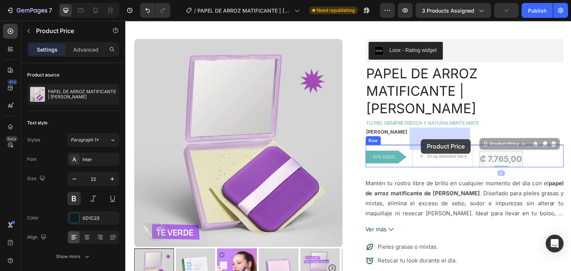
drag, startPoint x: 449, startPoint y: 140, endPoint x: 421, endPoint y: 139, distance: 27.9
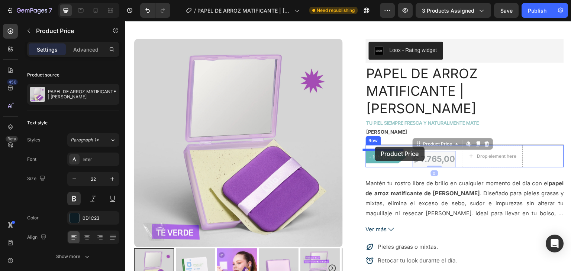
drag, startPoint x: 421, startPoint y: 142, endPoint x: 375, endPoint y: 147, distance: 46.7
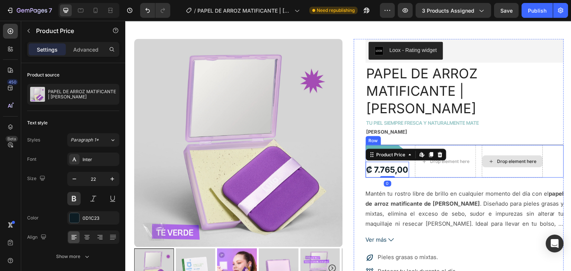
click at [494, 156] on div "Drop element here" at bounding box center [512, 162] width 60 height 12
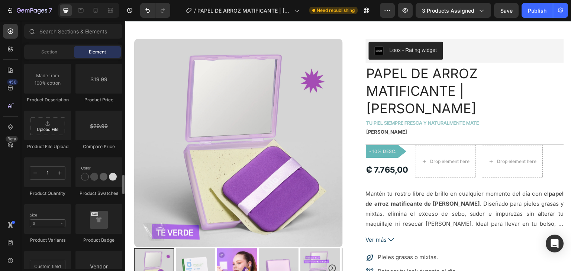
scroll to position [1237, 0]
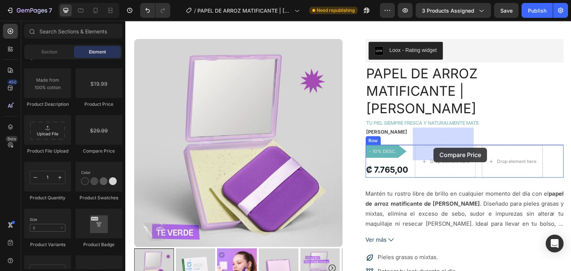
drag, startPoint x: 237, startPoint y: 153, endPoint x: 433, endPoint y: 148, distance: 196.3
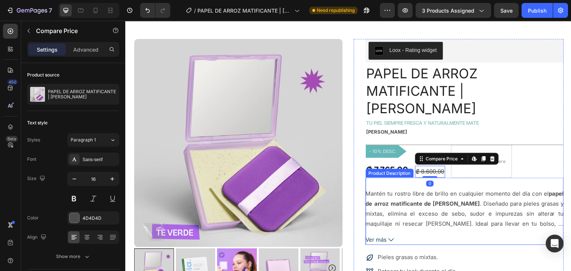
click at [483, 154] on div "Drop element here" at bounding box center [481, 161] width 61 height 33
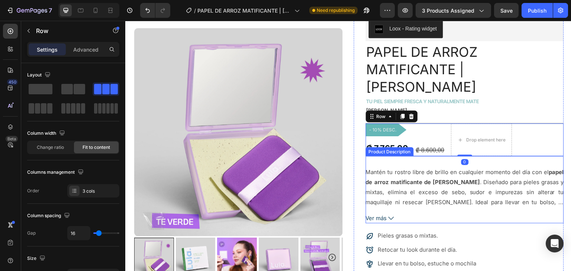
scroll to position [79, 0]
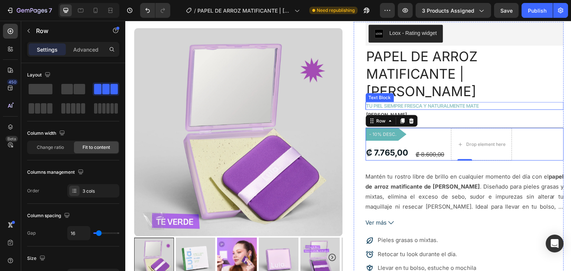
click at [526, 103] on p "TU PIEL SIEMPRE FRESCA Y NATURALMENTE MATE" at bounding box center [464, 106] width 197 height 6
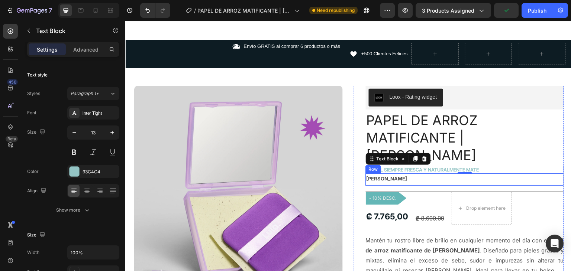
scroll to position [6, 0]
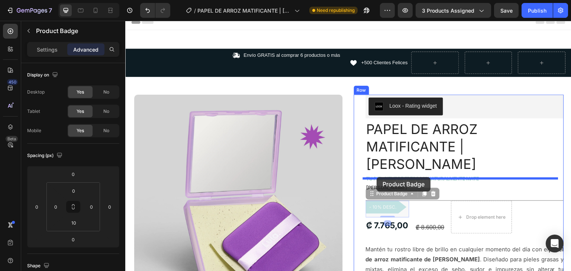
drag, startPoint x: 377, startPoint y: 191, endPoint x: 376, endPoint y: 177, distance: 13.8
type input "4"
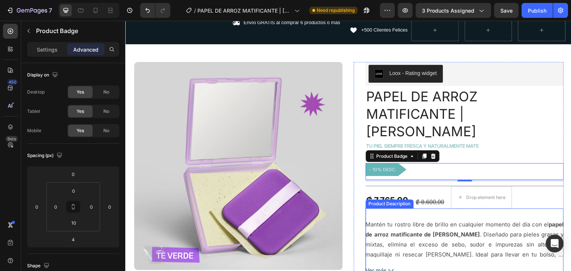
scroll to position [39, 0]
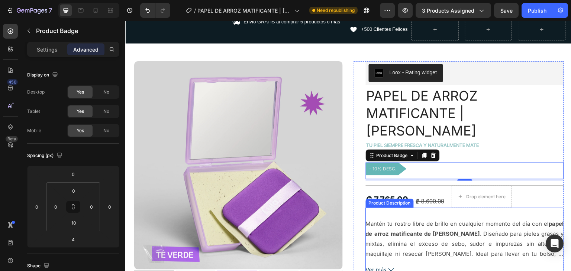
click at [465, 221] on p "Mantén tu rostro libre de brillo en cualquier momento del día con el papel de a…" at bounding box center [465, 244] width 198 height 47
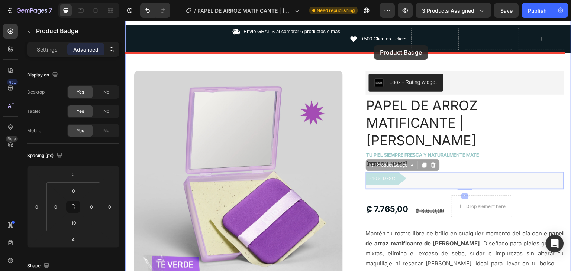
scroll to position [0, 0]
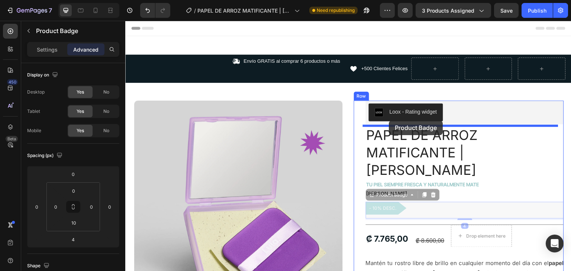
drag, startPoint x: 377, startPoint y: 110, endPoint x: 389, endPoint y: 121, distance: 16.1
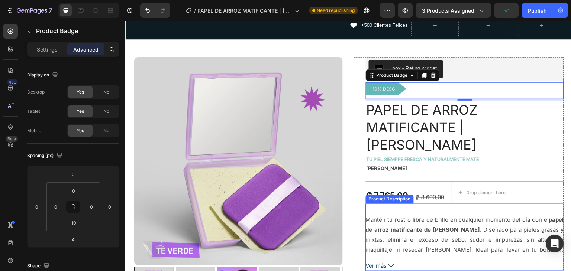
scroll to position [46, 0]
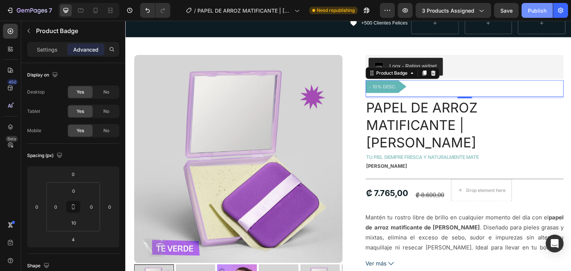
click at [546, 7] on div "Publish" at bounding box center [537, 11] width 19 height 8
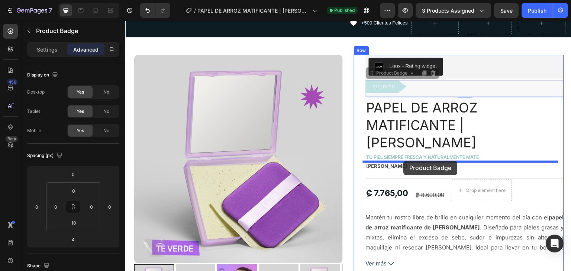
drag, startPoint x: 387, startPoint y: 84, endPoint x: 404, endPoint y: 161, distance: 78.7
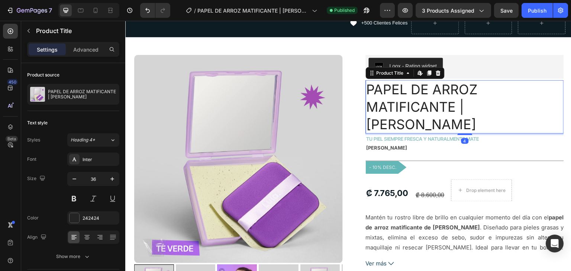
click at [498, 112] on h1 "PAPEL DE ARROZ MATIFICANTE | [PERSON_NAME]" at bounding box center [465, 107] width 198 height 54
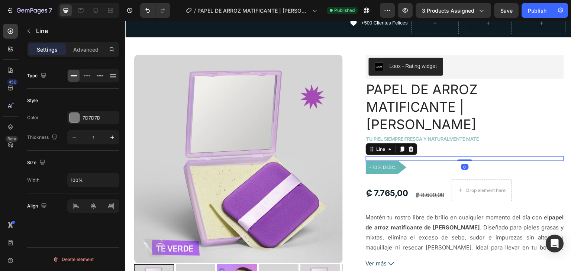
click at [466, 156] on div "Title Line 0" at bounding box center [465, 158] width 198 height 5
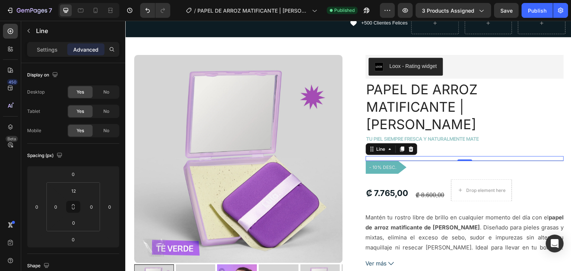
click at [83, 52] on p "Advanced" at bounding box center [85, 50] width 25 height 8
click at [78, 221] on input "0" at bounding box center [73, 222] width 15 height 11
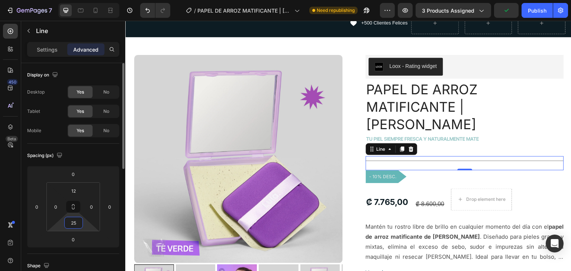
drag, startPoint x: 78, startPoint y: 225, endPoint x: 69, endPoint y: 225, distance: 8.5
click at [69, 225] on input "25" at bounding box center [73, 222] width 15 height 11
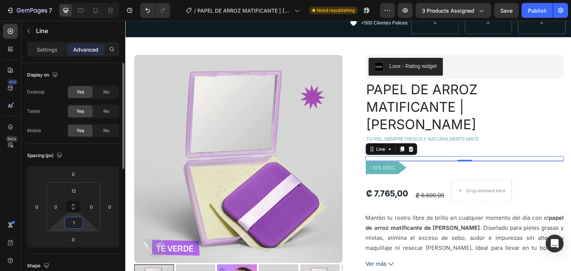
type input "10"
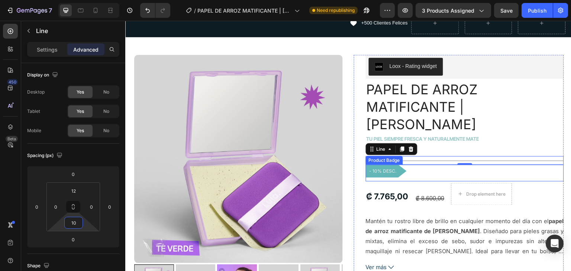
click at [392, 164] on pre "- 10% DESC." at bounding box center [386, 171] width 41 height 14
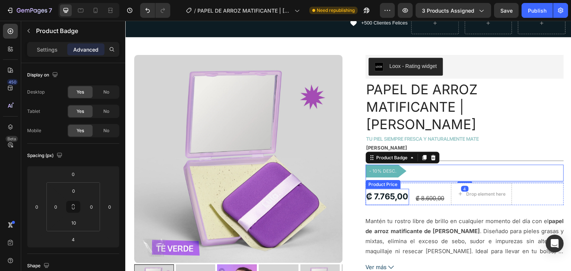
click at [392, 189] on div "₡ 7.765,00" at bounding box center [387, 197] width 43 height 16
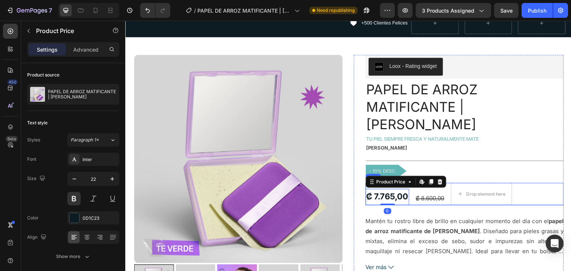
click at [443, 183] on div "₡ 8.600,00 Compare Price Compare Price" at bounding box center [430, 194] width 30 height 22
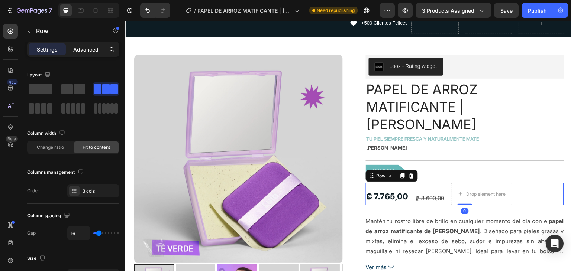
click at [83, 46] on p "Advanced" at bounding box center [85, 50] width 25 height 8
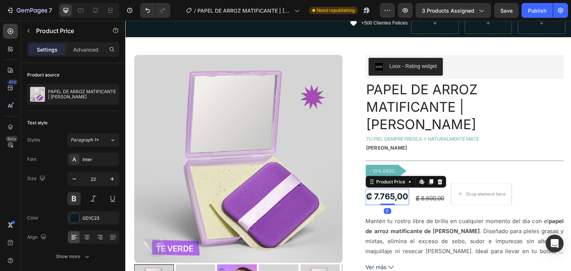
click at [395, 189] on div "₡ 7.765,00" at bounding box center [387, 197] width 43 height 16
drag, startPoint x: 88, startPoint y: 42, endPoint x: 88, endPoint y: 46, distance: 4.5
click at [88, 42] on div "Settings Advanced" at bounding box center [73, 49] width 92 height 15
click at [88, 46] on p "Advanced" at bounding box center [85, 50] width 25 height 8
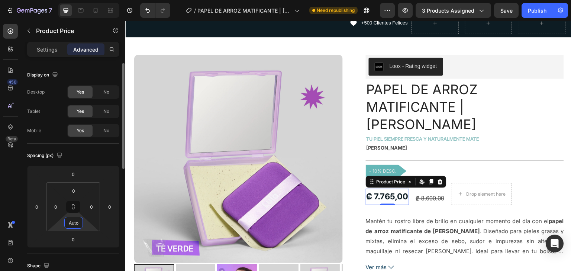
click at [83, 0] on html "7 Version history / PAPEL DE ARROZ MATIFICANTE | [PERSON_NAME] Need republishin…" at bounding box center [285, 0] width 571 height 0
type input "0"
click at [124, 249] on div at bounding box center [123, 177] width 6 height 229
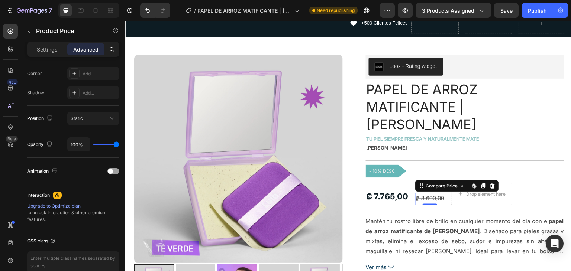
click at [434, 193] on div "₡ 8.600,00" at bounding box center [430, 199] width 30 height 12
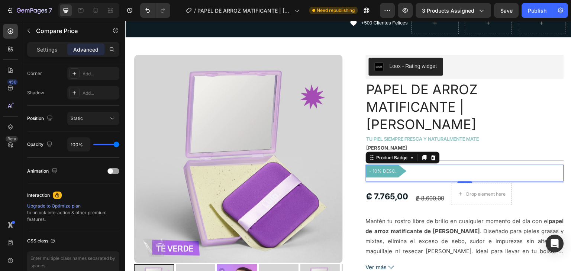
click at [391, 164] on pre "- 10% DESC." at bounding box center [386, 171] width 41 height 14
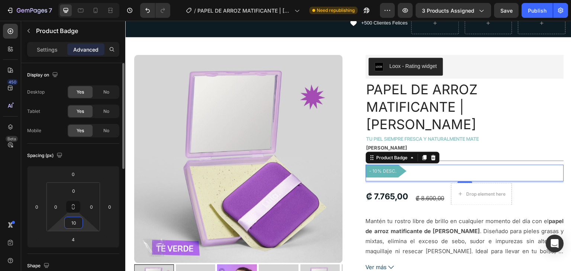
click at [75, 226] on input "10" at bounding box center [73, 222] width 15 height 11
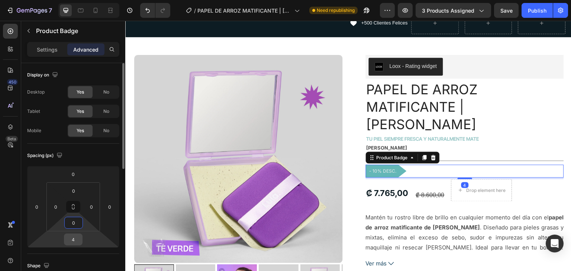
type input "0"
click at [78, 240] on input "4" at bounding box center [73, 239] width 15 height 11
type input "0"
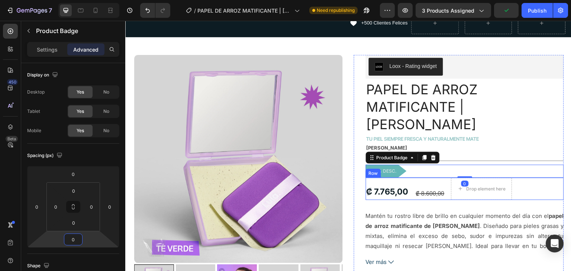
click at [519, 178] on div "₡ 7.765,00 Product Price Product Price ₡ 8.600,00 Compare Price Compare Price D…" at bounding box center [465, 189] width 198 height 22
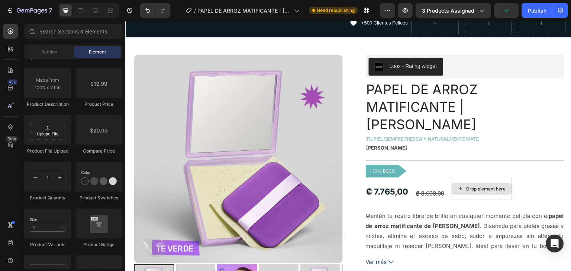
click at [503, 183] on div "Drop element here" at bounding box center [482, 189] width 60 height 12
click at [59, 53] on div "Section" at bounding box center [49, 52] width 47 height 12
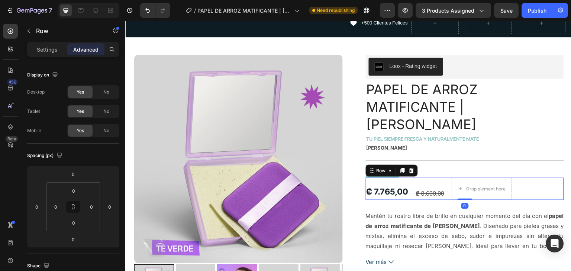
click at [521, 178] on div "₡ 7.765,00 Product Price Product Price ₡ 8.600,00 Compare Price Compare Price D…" at bounding box center [465, 189] width 198 height 22
click at [43, 51] on p "Settings" at bounding box center [47, 50] width 21 height 8
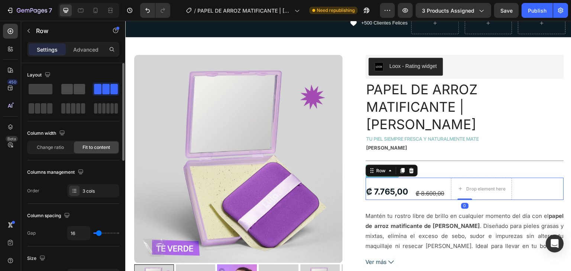
click at [71, 90] on span at bounding box center [67, 89] width 12 height 10
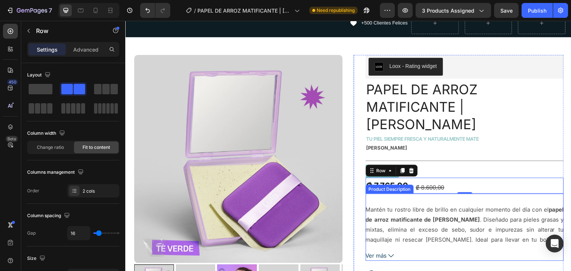
click at [485, 210] on p "Mantén tu rostro libre de brillo en cualquier momento del día con el papel de a…" at bounding box center [465, 230] width 198 height 47
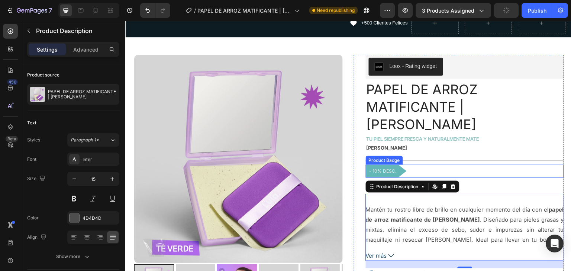
click at [474, 156] on div "Title Line" at bounding box center [465, 160] width 198 height 9
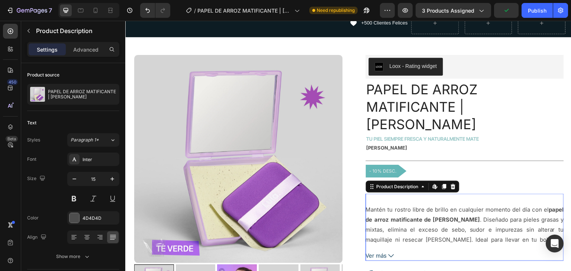
drag, startPoint x: 515, startPoint y: 212, endPoint x: 523, endPoint y: 216, distance: 8.6
click at [516, 214] on p "Mantén tu rostro libre de brillo en cualquier momento del día con el papel de a…" at bounding box center [465, 230] width 198 height 47
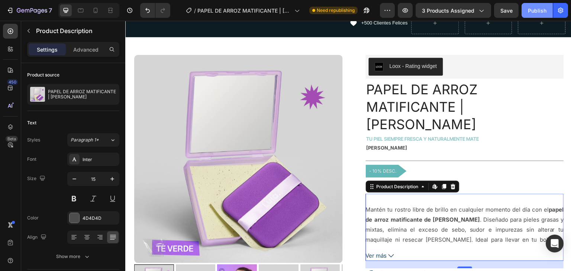
click at [536, 13] on div "Publish" at bounding box center [537, 11] width 19 height 8
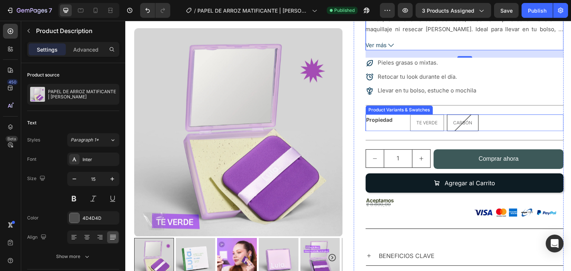
scroll to position [198, 0]
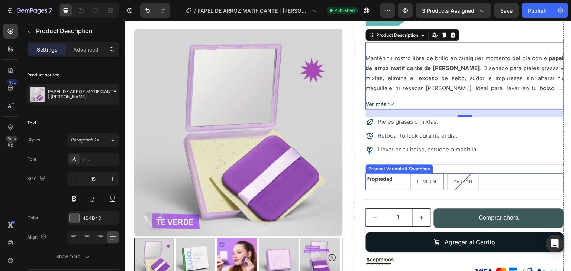
click at [491, 174] on div "Te Verde Te Verde Te Verde Carbón Carbón Carbón" at bounding box center [486, 182] width 153 height 17
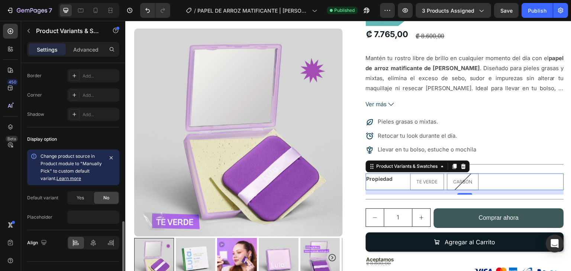
scroll to position [534, 0]
click at [81, 195] on span "Yes" at bounding box center [80, 197] width 7 height 7
radio input "true"
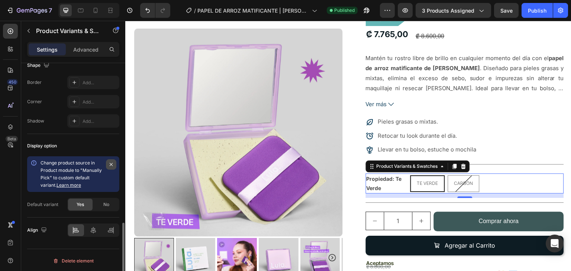
click at [110, 163] on icon "button" at bounding box center [111, 164] width 3 height 3
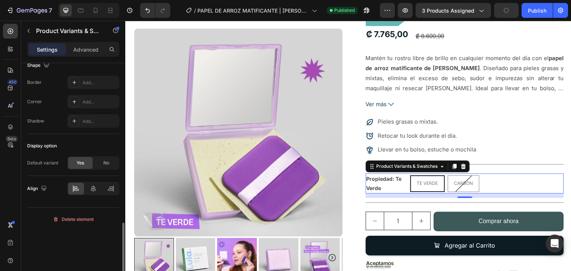
click at [51, 162] on div "Default variant" at bounding box center [42, 163] width 31 height 7
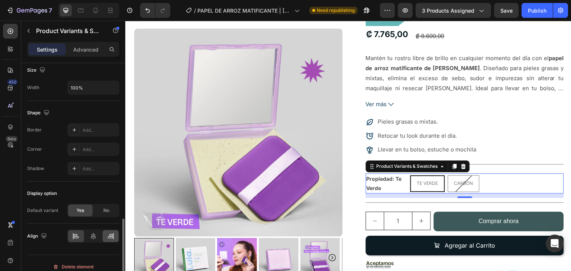
scroll to position [478, 0]
click at [379, 174] on legend "Propiedad: Te Verde" at bounding box center [388, 184] width 45 height 20
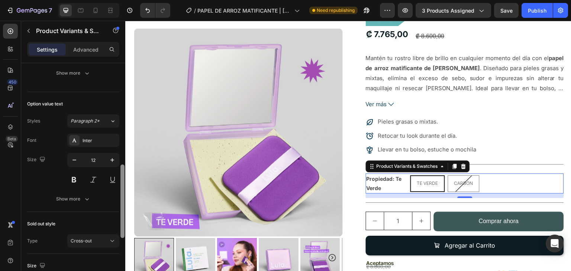
scroll to position [281, 0]
drag, startPoint x: 122, startPoint y: 223, endPoint x: 122, endPoint y: 159, distance: 63.6
click at [122, 159] on div at bounding box center [122, 190] width 4 height 74
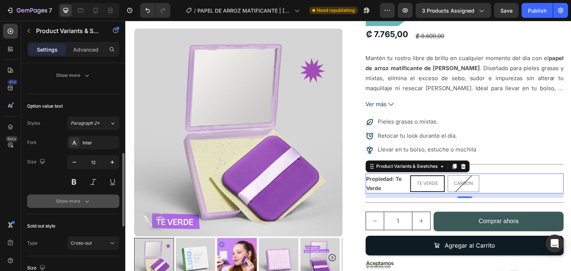
click at [64, 198] on div "Show more" at bounding box center [73, 201] width 35 height 7
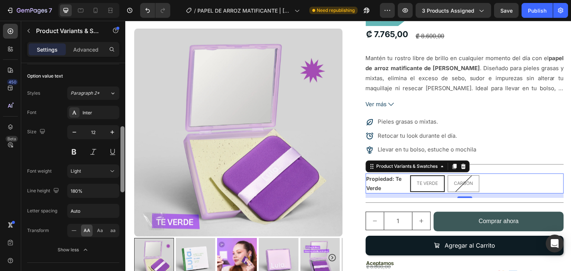
scroll to position [240, 0]
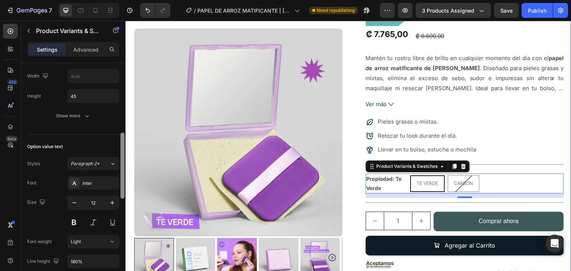
drag, startPoint x: 247, startPoint y: 203, endPoint x: 126, endPoint y: 138, distance: 137.0
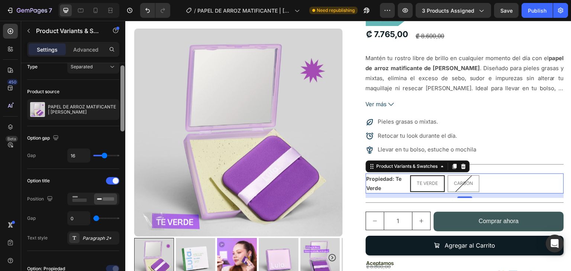
scroll to position [0, 0]
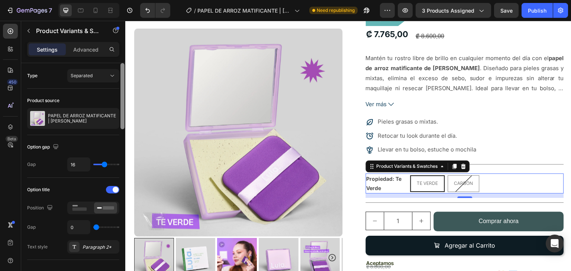
drag, startPoint x: 120, startPoint y: 132, endPoint x: 122, endPoint y: 72, distance: 60.6
click at [122, 72] on div at bounding box center [122, 96] width 4 height 66
click at [108, 80] on button "Separated" at bounding box center [93, 75] width 52 height 13
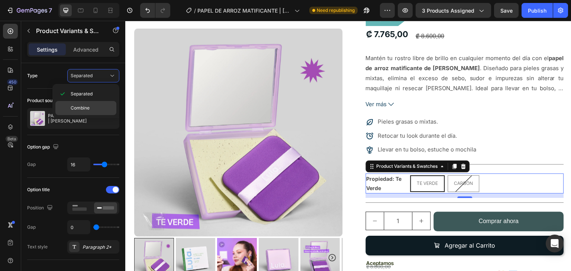
click at [102, 107] on p "Combine" at bounding box center [92, 108] width 42 height 7
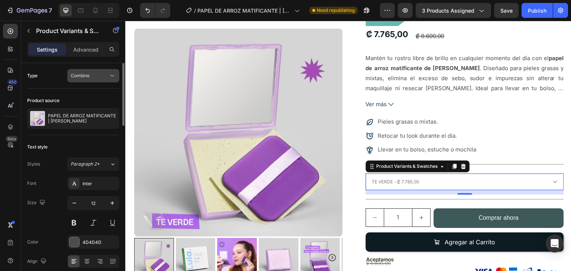
click at [100, 80] on button "Combine" at bounding box center [93, 75] width 52 height 13
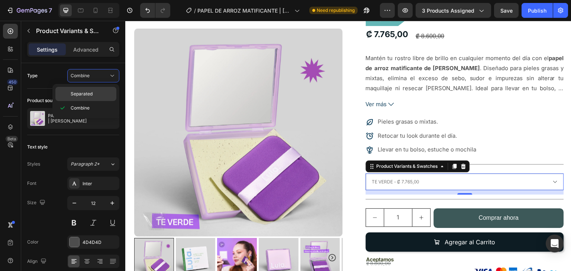
click at [96, 90] on div "Separated" at bounding box center [85, 94] width 61 height 14
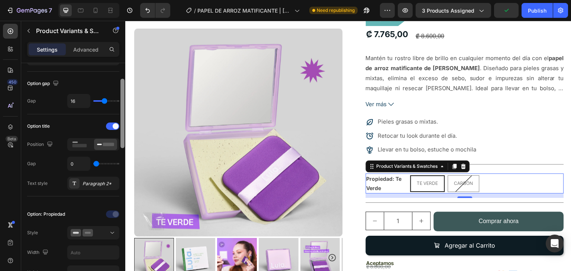
scroll to position [65, 0]
drag, startPoint x: 122, startPoint y: 104, endPoint x: 120, endPoint y: 124, distance: 19.8
click at [120, 124] on div at bounding box center [122, 117] width 4 height 69
click at [395, 174] on legend "Propiedad: Te Verde" at bounding box center [388, 184] width 45 height 20
click at [384, 174] on legend "Propiedad: Te Verde" at bounding box center [388, 184] width 45 height 20
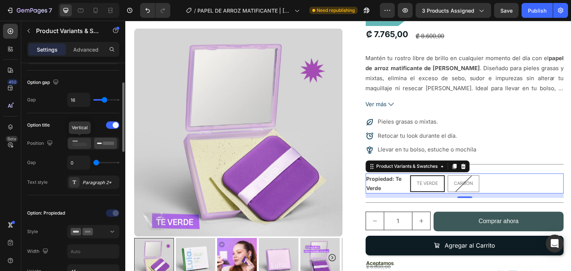
click at [71, 145] on icon at bounding box center [79, 143] width 17 height 8
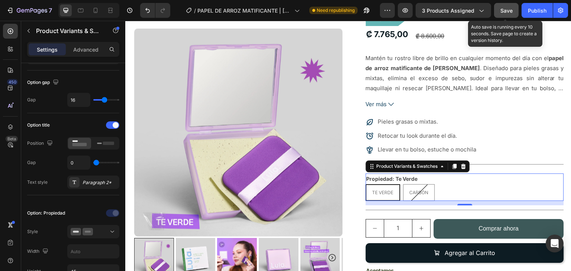
click at [516, 13] on button "Save" at bounding box center [506, 10] width 25 height 15
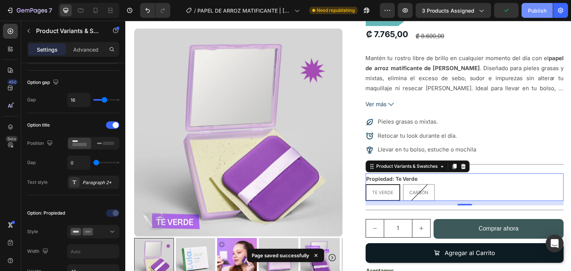
click at [535, 11] on div "Publish" at bounding box center [537, 11] width 19 height 8
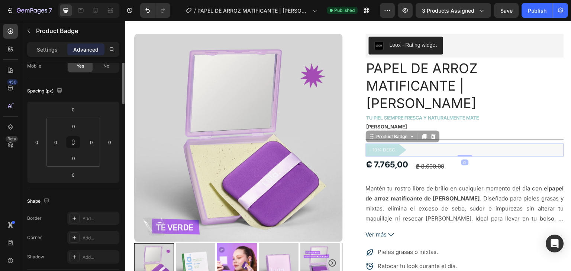
scroll to position [0, 0]
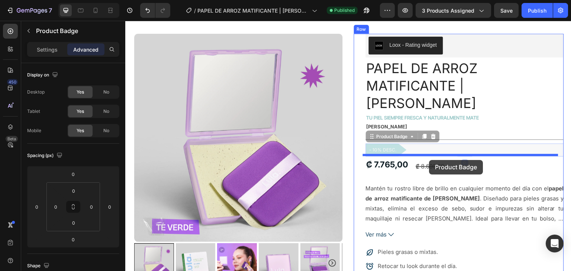
drag, startPoint x: 383, startPoint y: 131, endPoint x: 429, endPoint y: 161, distance: 55.2
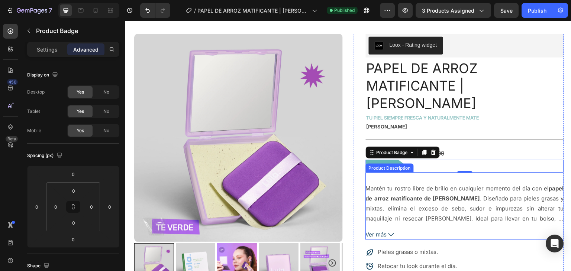
click at [463, 185] on p "Mantén tu rostro libre de brillo en cualquier momento del día con el papel de a…" at bounding box center [465, 208] width 198 height 47
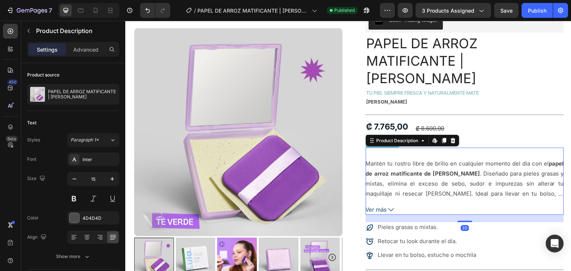
scroll to position [93, 0]
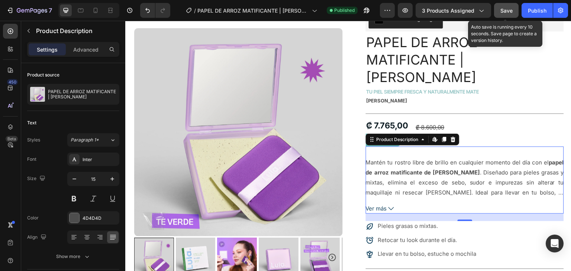
click at [510, 12] on span "Save" at bounding box center [506, 10] width 12 height 6
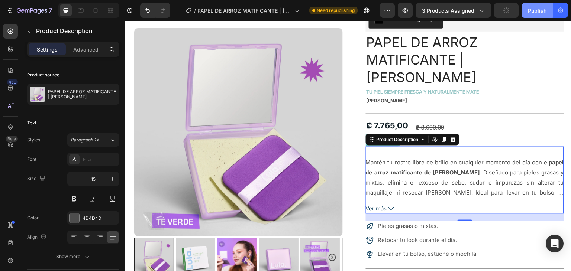
click at [528, 12] on button "Publish" at bounding box center [536, 10] width 31 height 15
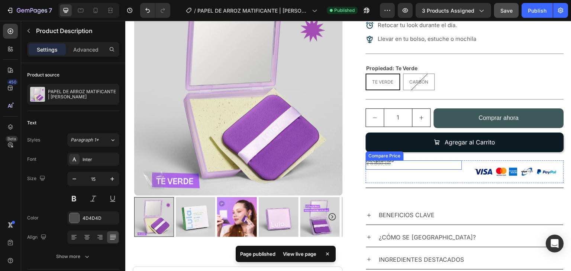
scroll to position [307, 0]
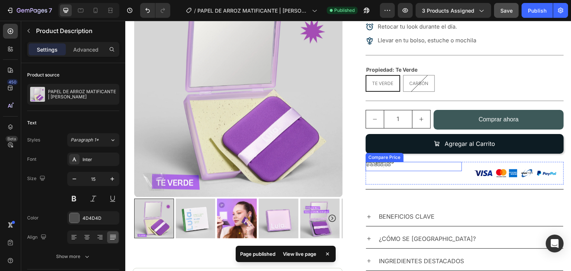
click at [380, 162] on div "₡ 8.600,00 Compare Price Compare Price" at bounding box center [414, 166] width 96 height 9
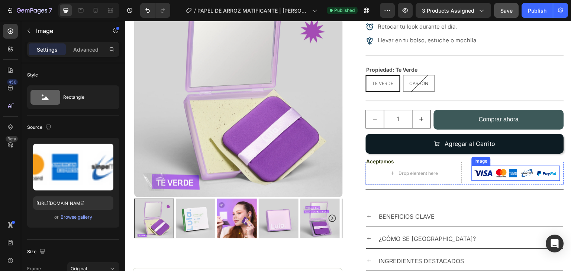
click at [488, 166] on img at bounding box center [516, 173] width 88 height 14
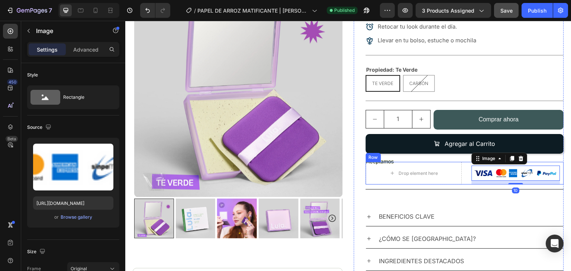
click at [459, 162] on div "Drop element here Image 10 Row" at bounding box center [465, 173] width 198 height 23
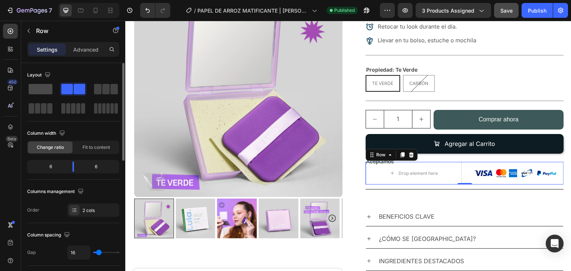
click at [48, 87] on span at bounding box center [41, 89] width 24 height 10
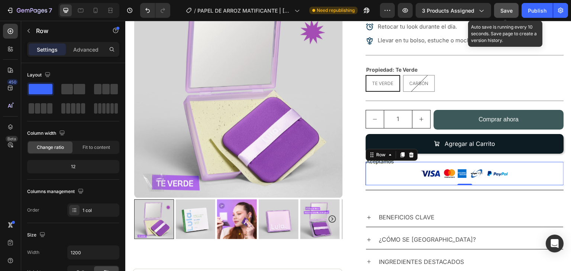
click at [503, 10] on span "Save" at bounding box center [506, 10] width 12 height 6
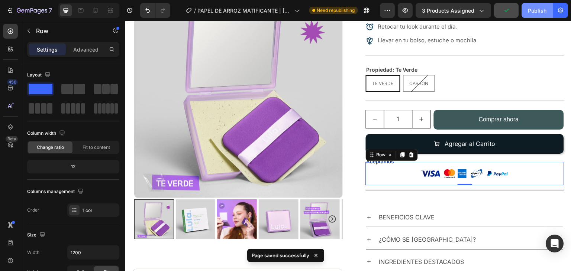
click at [531, 9] on div "Publish" at bounding box center [537, 11] width 19 height 8
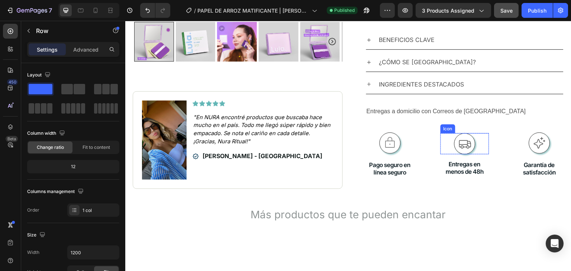
scroll to position [480, 0]
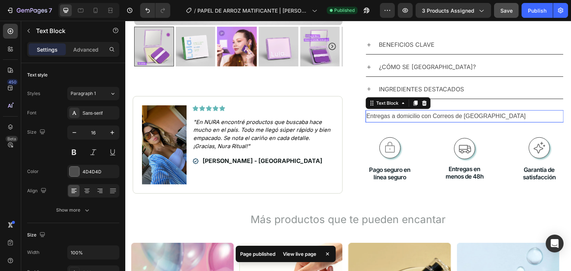
click at [423, 111] on p "Entregas a domicilio con Correos de Costa Rica" at bounding box center [464, 116] width 197 height 11
click at [403, 111] on p "Entregas a domicilio con Correos de Costa Rica" at bounding box center [464, 116] width 197 height 11
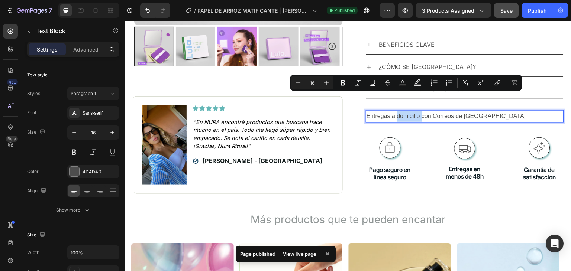
click at [418, 111] on p "Entregas a domicilio con Correos de Costa Rica" at bounding box center [464, 116] width 197 height 11
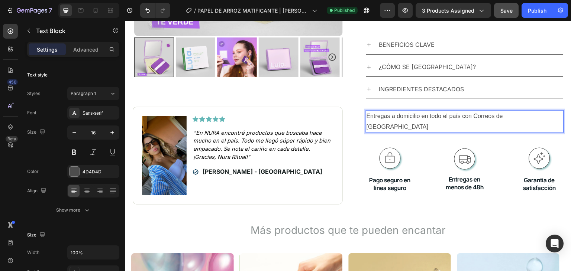
click at [517, 111] on p "Entregas a domicilio en todo el país con Correos de Costa Rica" at bounding box center [464, 122] width 197 height 22
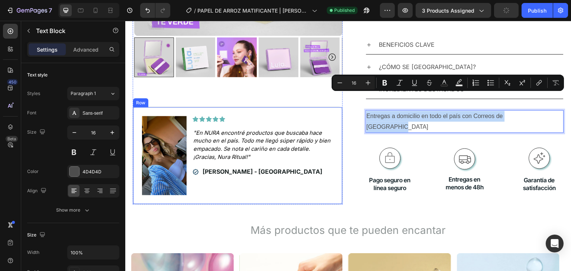
drag, startPoint x: 534, startPoint y: 96, endPoint x: 328, endPoint y: 85, distance: 206.2
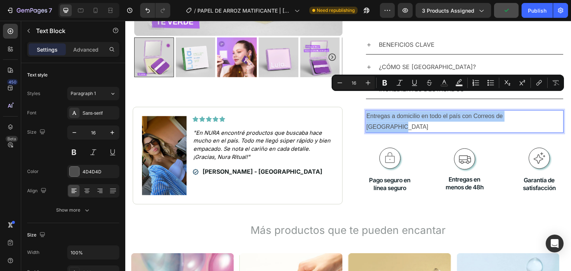
click at [391, 87] on div "Minus 16 Plus Bold Italic Underline Strikethrough Text Color Text Background Co…" at bounding box center [447, 82] width 229 height 13
click at [538, 111] on p "Entregas a domicilio en todo el país con Correos de Costa Rica" at bounding box center [464, 122] width 197 height 22
click at [535, 111] on p "Entregas a domicilio en todo el país con Correos de Costa Rica" at bounding box center [464, 122] width 197 height 22
click at [525, 111] on p "Entregas a domicilio en todo el país con Correos de Costa Rica" at bounding box center [464, 122] width 197 height 22
drag, startPoint x: 532, startPoint y: 98, endPoint x: 539, endPoint y: 166, distance: 68.4
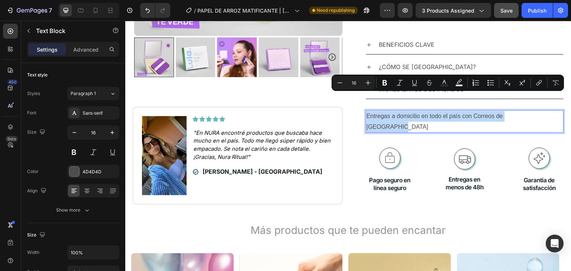
click at [366, 111] on p "Entregas a domicilio en todo el país con Correos de Costa Rica" at bounding box center [464, 122] width 197 height 22
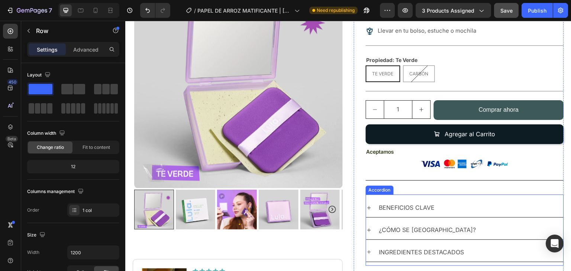
scroll to position [316, 0]
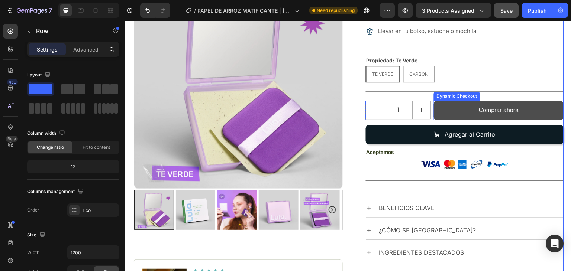
click at [469, 101] on button "Comprar ahora" at bounding box center [499, 111] width 130 height 20
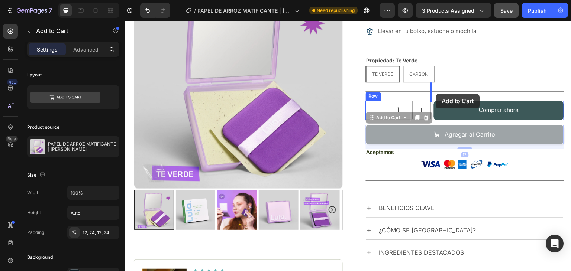
drag, startPoint x: 491, startPoint y: 106, endPoint x: 436, endPoint y: 94, distance: 56.7
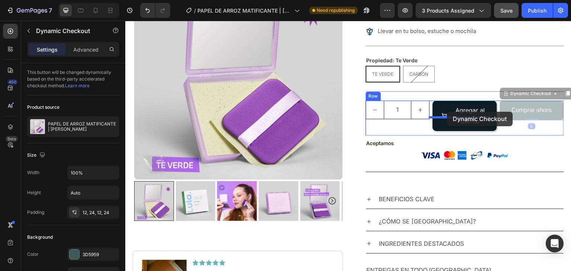
drag, startPoint x: 511, startPoint y: 93, endPoint x: 446, endPoint y: 112, distance: 67.5
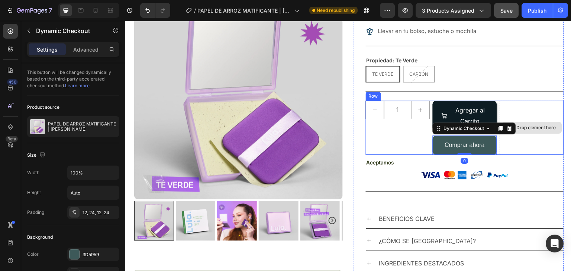
drag, startPoint x: 517, startPoint y: 127, endPoint x: 508, endPoint y: 127, distance: 9.7
click at [517, 127] on div "Drop element here" at bounding box center [532, 128] width 64 height 54
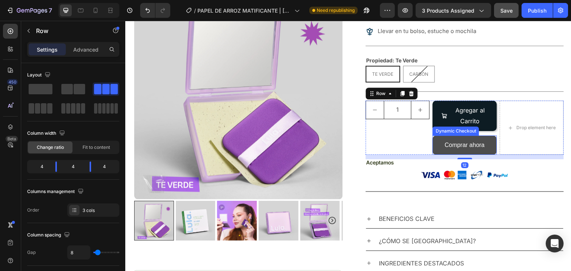
click at [483, 136] on button "Comprar ahora" at bounding box center [465, 146] width 64 height 20
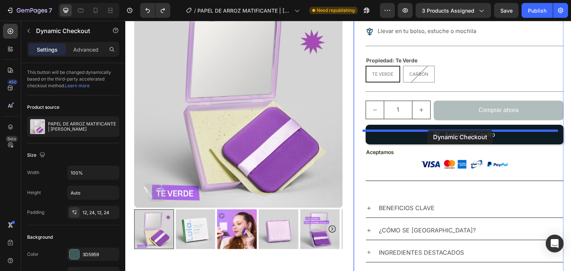
drag, startPoint x: 438, startPoint y: 90, endPoint x: 427, endPoint y: 130, distance: 41.9
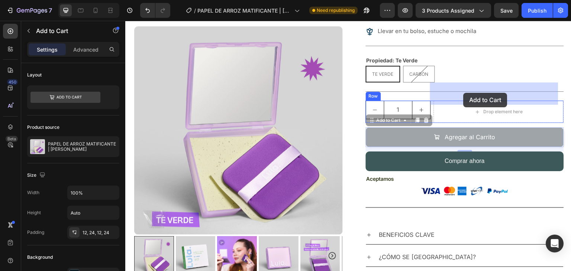
drag, startPoint x: 396, startPoint y: 113, endPoint x: 463, endPoint y: 93, distance: 70.5
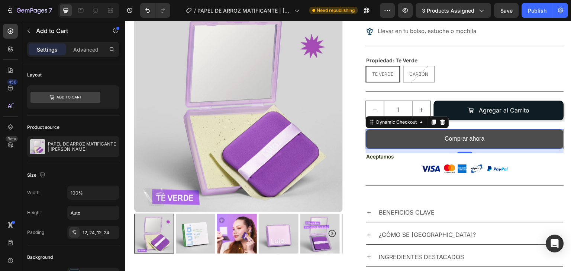
click at [523, 129] on button "Comprar ahora" at bounding box center [465, 139] width 198 height 20
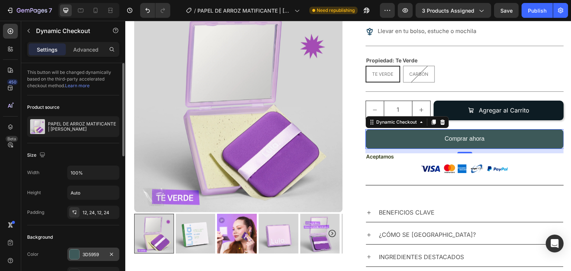
click at [77, 256] on div at bounding box center [74, 255] width 10 height 10
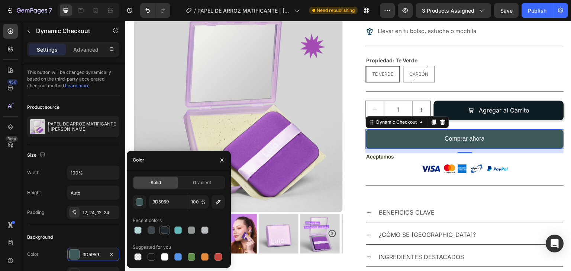
click at [167, 231] on div at bounding box center [164, 230] width 7 height 7
type input "1F292E"
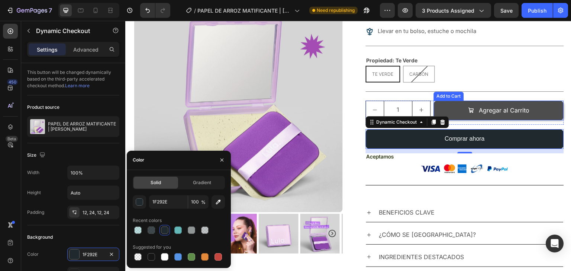
click at [540, 101] on button "Agregar al Carrito" at bounding box center [499, 111] width 130 height 20
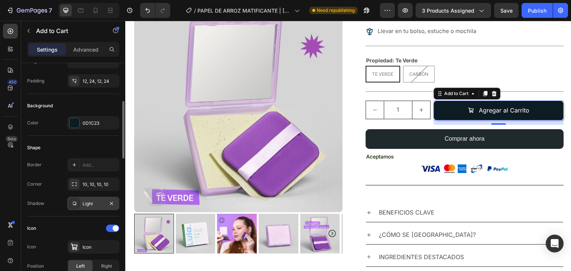
scroll to position [155, 0]
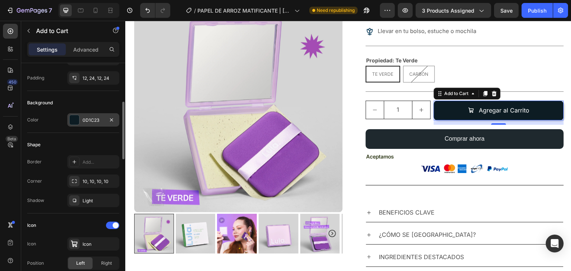
click at [76, 125] on div "0D1C23" at bounding box center [93, 119] width 52 height 13
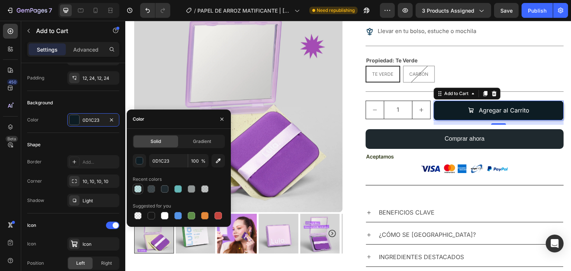
click at [136, 189] on div at bounding box center [137, 188] width 7 height 7
type input "64B7B7"
type input "40"
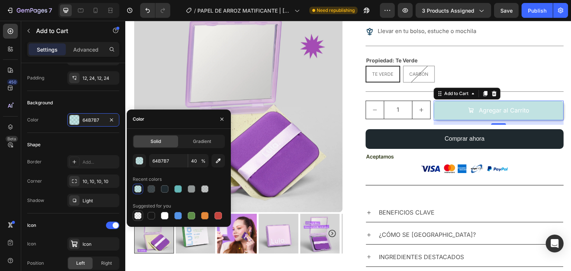
click at [137, 213] on div at bounding box center [137, 215] width 7 height 7
type input "000000"
type input "0"
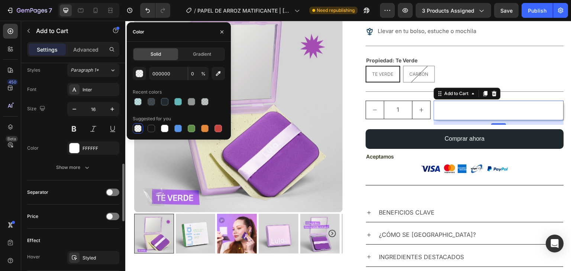
scroll to position [430, 0]
click at [87, 141] on div "FFFFFF" at bounding box center [93, 147] width 52 height 13
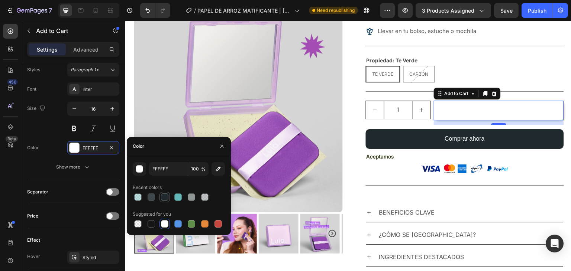
click at [162, 198] on div at bounding box center [164, 197] width 7 height 7
type input "1F292E"
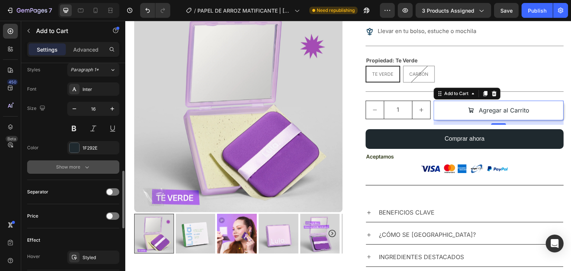
click at [77, 169] on div "Show more" at bounding box center [73, 167] width 35 height 7
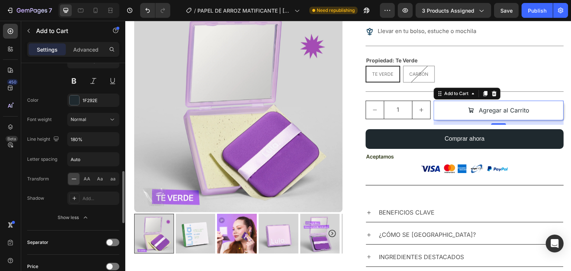
scroll to position [478, 0]
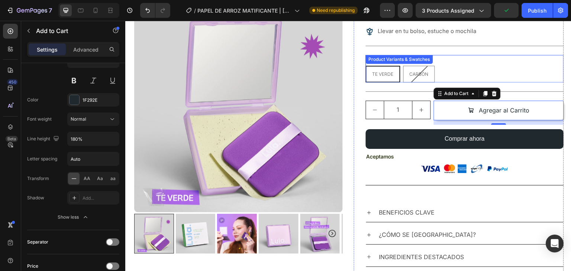
click at [542, 66] on div "Te Verde Te Verde Te Verde Carbón Carbón Carbón" at bounding box center [465, 74] width 198 height 17
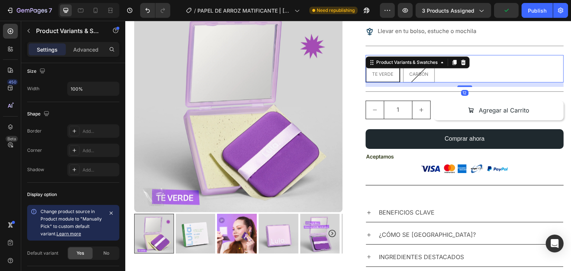
scroll to position [0, 0]
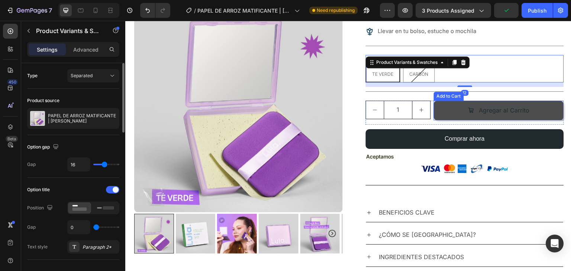
click at [543, 101] on button "Agregar al Carrito" at bounding box center [499, 111] width 130 height 20
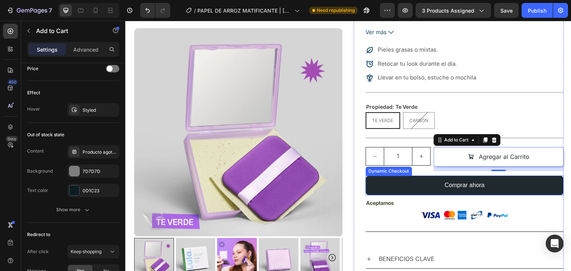
scroll to position [256, 0]
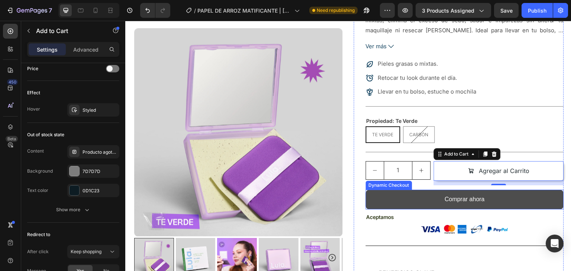
click at [513, 190] on button "Comprar ahora" at bounding box center [465, 200] width 198 height 20
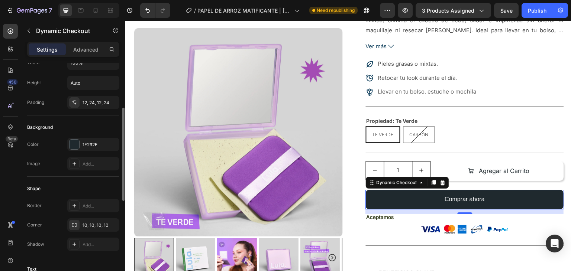
scroll to position [111, 0]
click at [100, 143] on div "1F292E" at bounding box center [94, 143] width 22 height 7
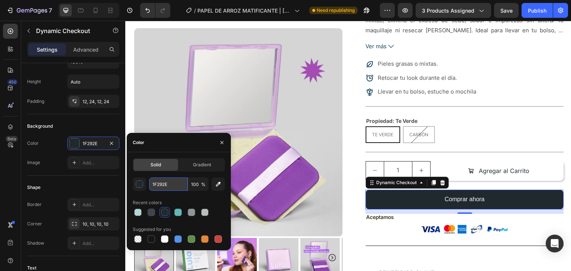
click at [174, 189] on input "1F292E" at bounding box center [168, 184] width 39 height 13
paste input "#0e191f"
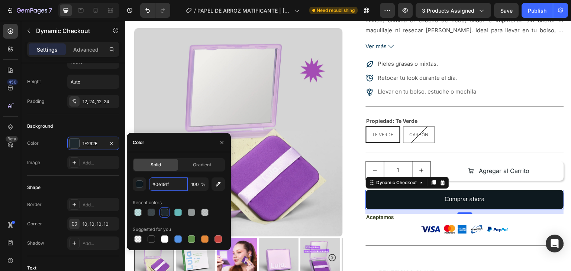
type input "0E191F"
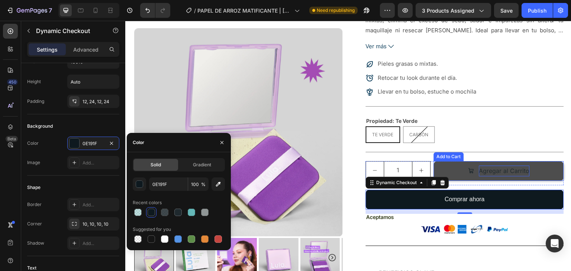
click at [504, 166] on div "Agregar al Carrito" at bounding box center [504, 171] width 51 height 11
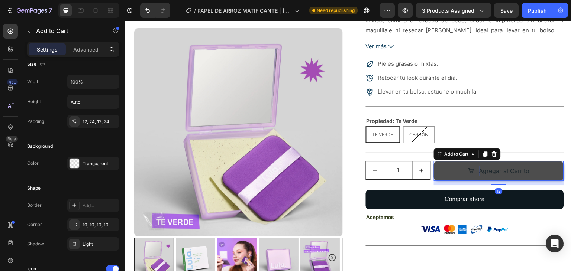
scroll to position [0, 0]
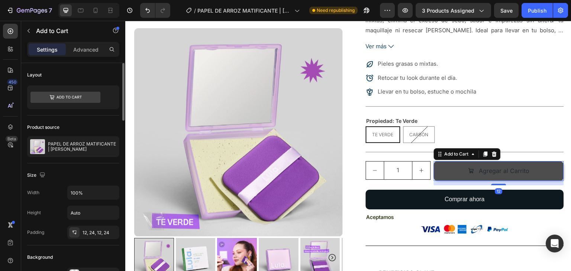
click at [552, 161] on button "Agregar al Carrito" at bounding box center [499, 171] width 130 height 20
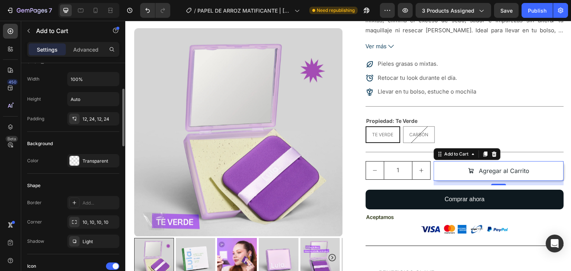
scroll to position [119, 0]
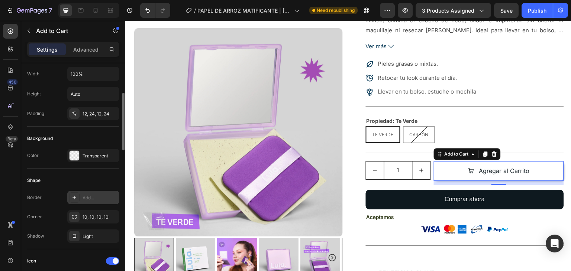
click at [95, 197] on div "Add..." at bounding box center [100, 198] width 35 height 7
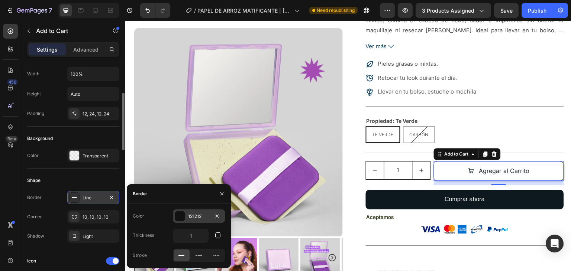
click at [190, 217] on div "121212" at bounding box center [199, 216] width 22 height 7
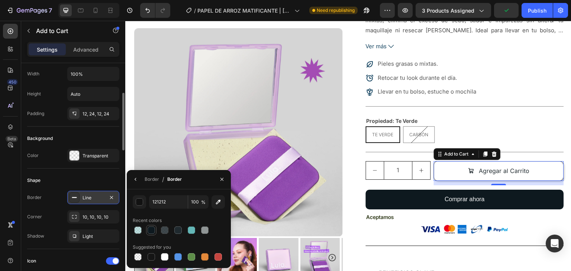
click at [154, 230] on div at bounding box center [151, 230] width 7 height 7
type input "0E191F"
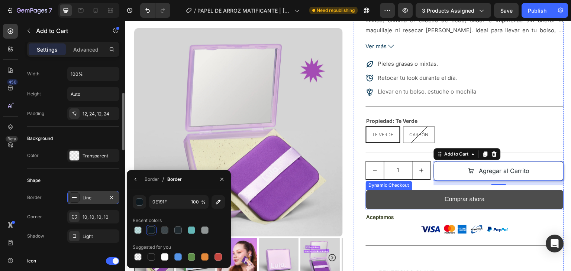
click at [516, 190] on button "Comprar ahora" at bounding box center [465, 200] width 198 height 20
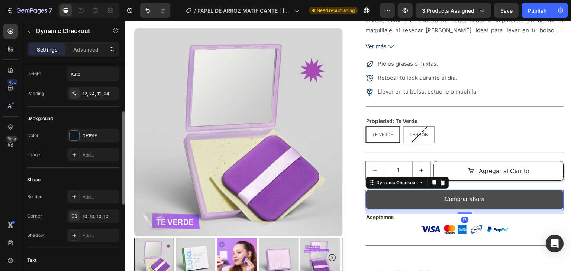
scroll to position [0, 0]
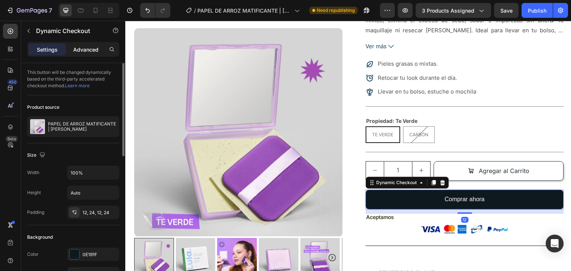
click at [85, 49] on p "Advanced" at bounding box center [85, 50] width 25 height 8
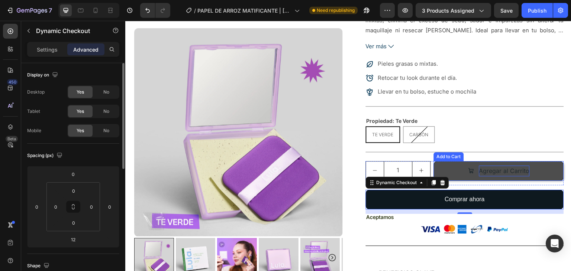
click at [514, 166] on div "Agregar al Carrito" at bounding box center [504, 171] width 51 height 11
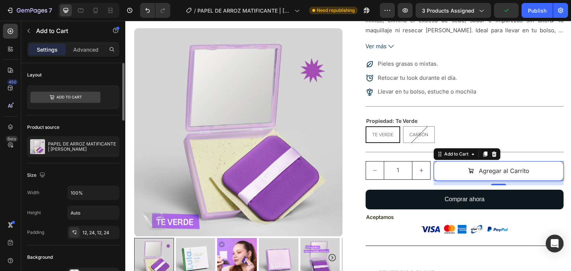
click at [553, 181] on div "12" at bounding box center [499, 183] width 130 height 4
click at [369, 165] on div "1 Product Quantity" at bounding box center [398, 173] width 65 height 24
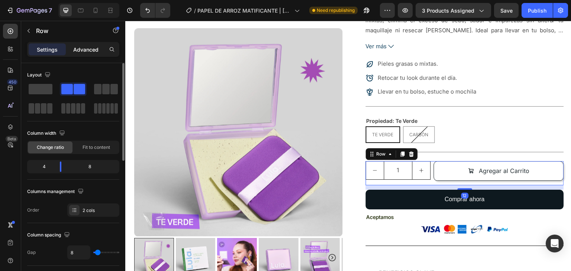
click at [92, 46] on p "Advanced" at bounding box center [85, 50] width 25 height 8
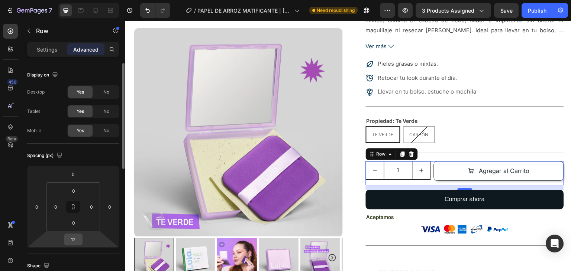
drag, startPoint x: 73, startPoint y: 238, endPoint x: 81, endPoint y: 238, distance: 7.4
click at [73, 238] on input "12" at bounding box center [73, 239] width 15 height 11
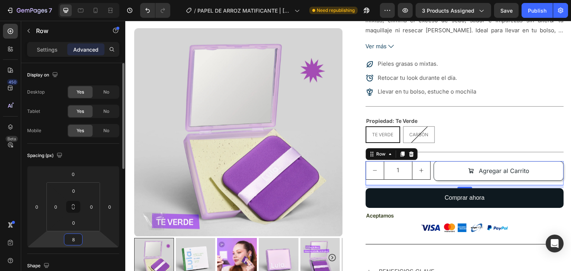
drag, startPoint x: 75, startPoint y: 241, endPoint x: 71, endPoint y: 240, distance: 4.5
click at [71, 240] on input "8" at bounding box center [73, 239] width 15 height 11
type input "5"
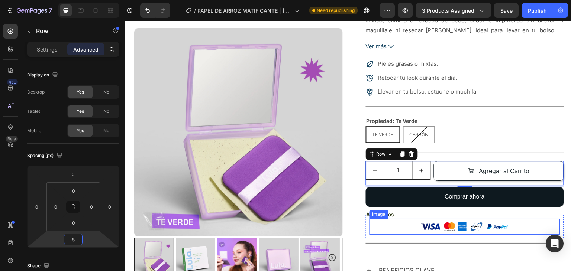
click at [547, 219] on div at bounding box center [465, 227] width 190 height 16
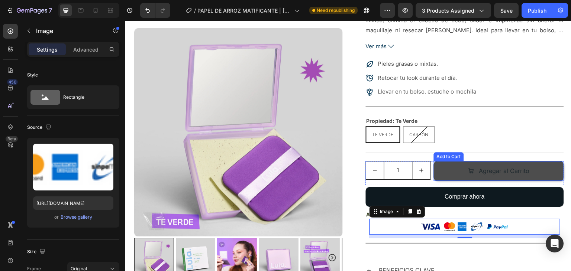
click at [446, 161] on button "Agregar al Carrito" at bounding box center [499, 171] width 130 height 20
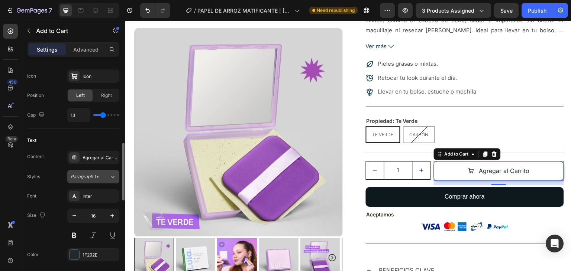
scroll to position [321, 0]
click at [100, 157] on div "Agregar al Carrito" at bounding box center [100, 159] width 35 height 7
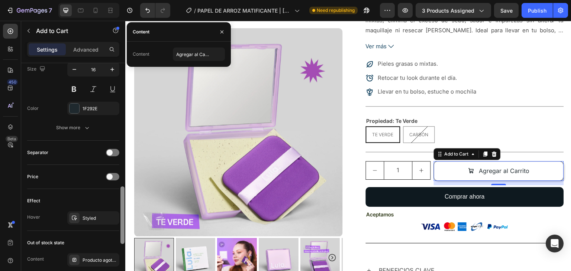
scroll to position [475, 0]
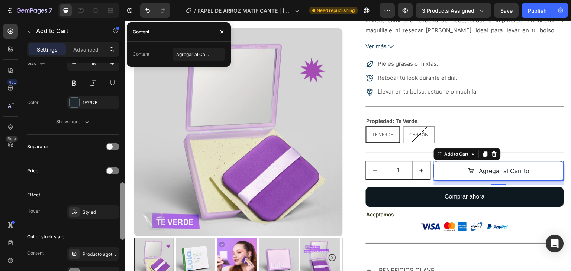
drag, startPoint x: 122, startPoint y: 167, endPoint x: 106, endPoint y: 184, distance: 23.4
click at [122, 206] on div at bounding box center [122, 211] width 4 height 58
click at [79, 120] on div "Show more" at bounding box center [73, 121] width 35 height 7
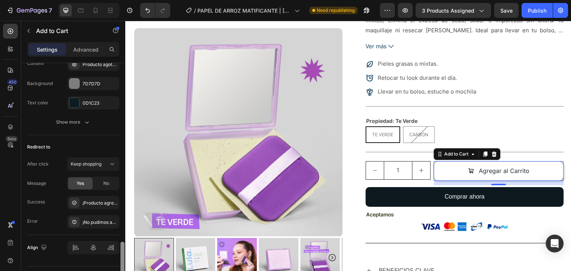
scroll to position [767, 0]
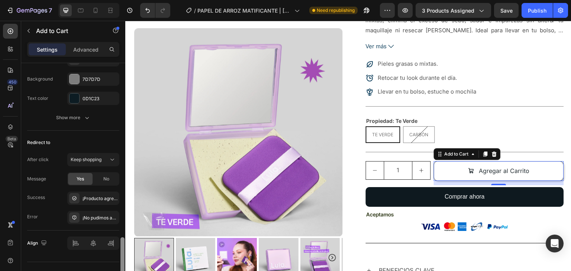
drag, startPoint x: 121, startPoint y: 209, endPoint x: 113, endPoint y: 283, distance: 74.0
click at [113, 0] on html "7 Version history / PAPEL DE ARROZ MATIFICANTE | [PERSON_NAME] Need republishin…" at bounding box center [285, 0] width 571 height 0
click at [89, 160] on span "Keep shopping" at bounding box center [86, 159] width 31 height 7
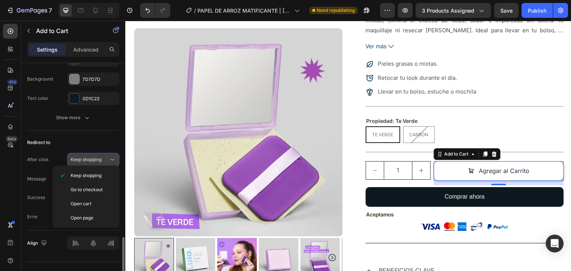
click at [89, 160] on span "Keep shopping" at bounding box center [86, 159] width 31 height 7
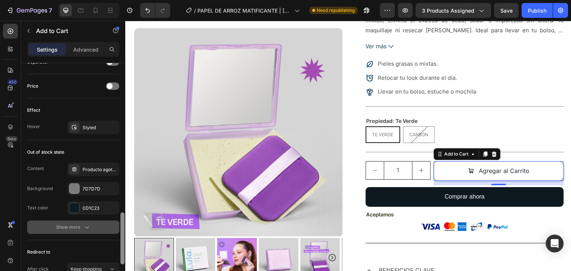
scroll to position [667, 0]
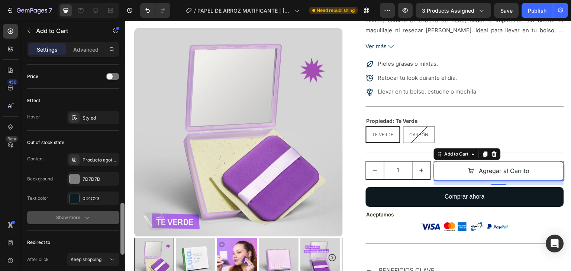
drag, startPoint x: 122, startPoint y: 244, endPoint x: 97, endPoint y: 222, distance: 34.0
click at [105, 222] on div "Layout Product source PAPEL DE ARROZ MATIFICANTE | [PERSON_NAME] Size Width 100…" at bounding box center [73, 177] width 104 height 229
click at [94, 221] on button "Show more" at bounding box center [73, 217] width 92 height 13
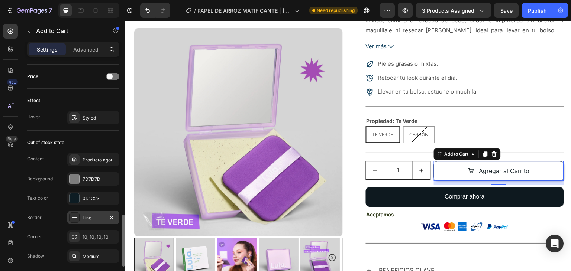
click at [91, 215] on div "Line" at bounding box center [94, 218] width 22 height 7
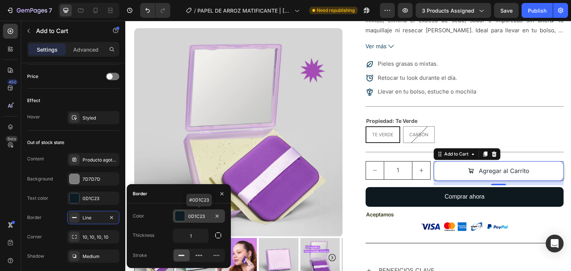
click at [180, 216] on div at bounding box center [180, 216] width 10 height 10
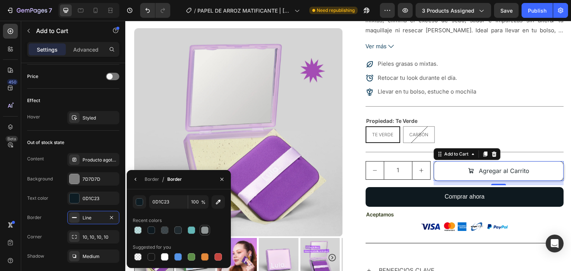
click at [205, 229] on div at bounding box center [204, 230] width 7 height 7
type input "909696"
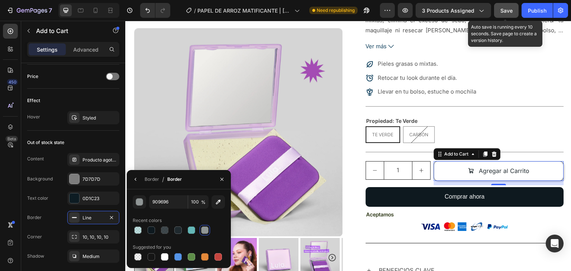
click at [506, 11] on span "Save" at bounding box center [506, 10] width 12 height 6
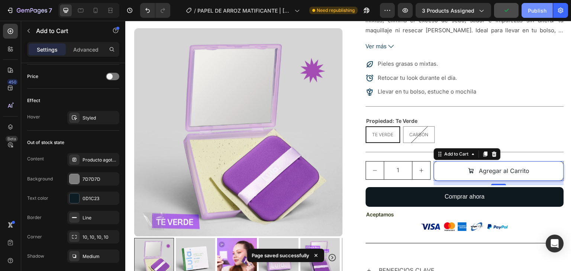
click at [532, 10] on div "Publish" at bounding box center [537, 11] width 19 height 8
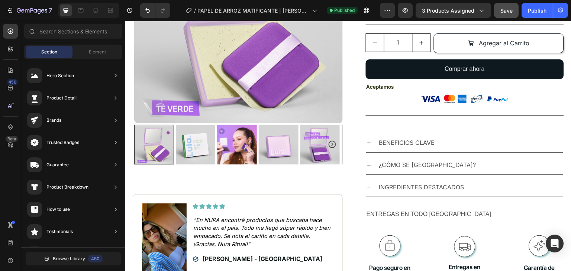
scroll to position [387, 0]
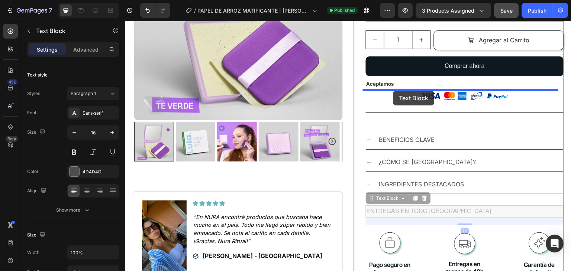
drag, startPoint x: 395, startPoint y: 191, endPoint x: 393, endPoint y: 91, distance: 100.4
click at [393, 91] on div "Header Icon Envío GRATIS al comprar 6 productos o más Text Block Row Icon +500 …" at bounding box center [348, 182] width 446 height 1096
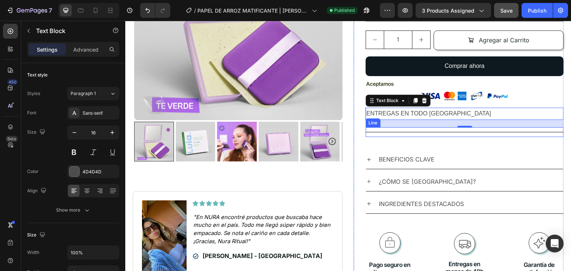
click at [539, 127] on div "Title Line" at bounding box center [465, 132] width 198 height 10
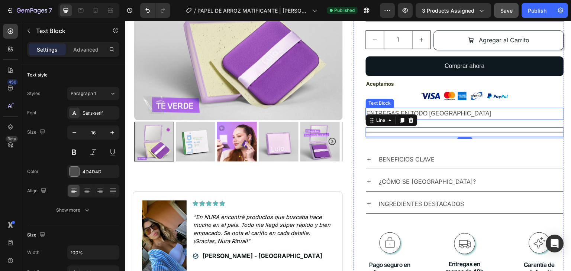
click at [455, 109] on p "ENTREGAS EN TODO [GEOGRAPHIC_DATA]" at bounding box center [464, 114] width 197 height 11
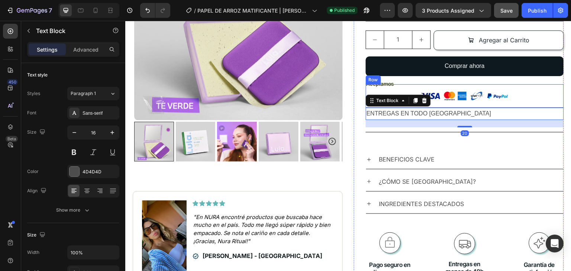
click at [378, 84] on div "Image" at bounding box center [465, 96] width 198 height 24
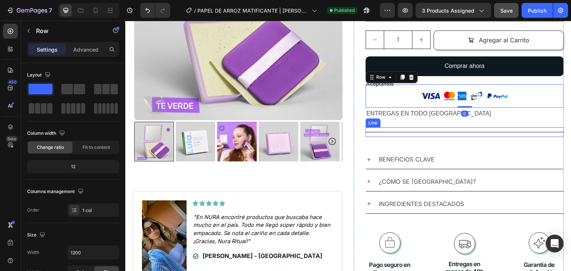
click at [535, 127] on div "Title Line" at bounding box center [465, 132] width 198 height 10
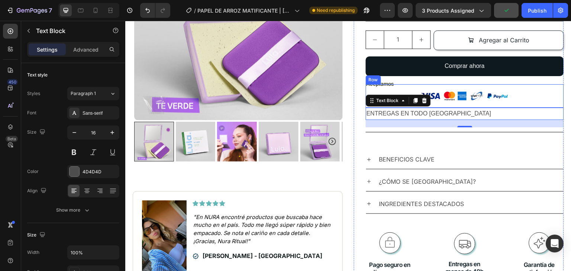
click at [385, 84] on div "Image" at bounding box center [465, 96] width 198 height 24
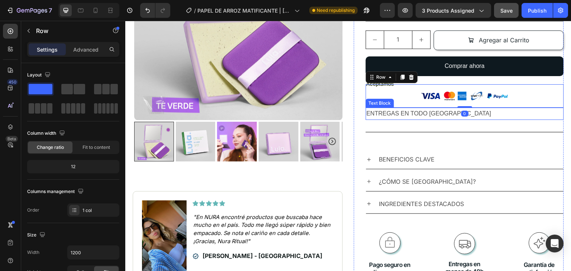
click at [411, 109] on p "ENTREGAS EN TODO [GEOGRAPHIC_DATA]" at bounding box center [464, 114] width 197 height 11
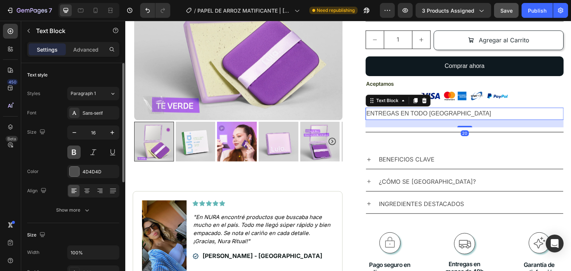
click at [72, 156] on button at bounding box center [73, 152] width 13 height 13
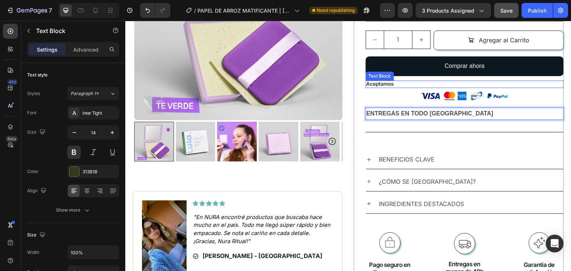
click at [388, 81] on p "Aceptamos" at bounding box center [464, 84] width 197 height 7
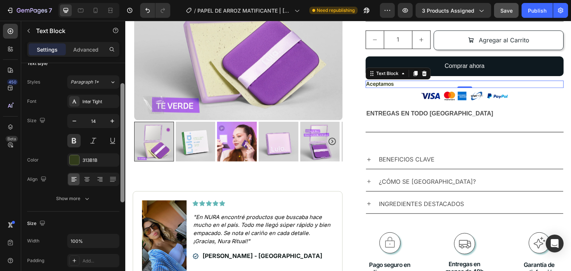
scroll to position [0, 0]
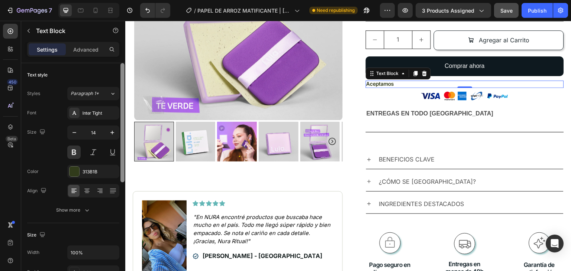
drag, startPoint x: 123, startPoint y: 190, endPoint x: 121, endPoint y: 68, distance: 122.3
click at [121, 68] on div at bounding box center [122, 122] width 4 height 119
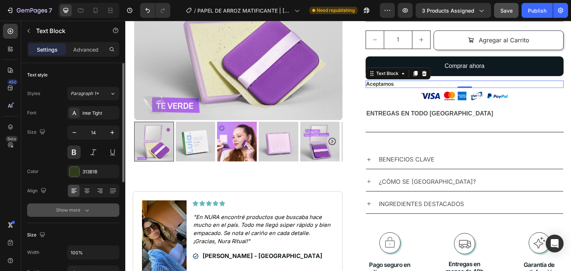
click at [67, 209] on div "Show more" at bounding box center [73, 210] width 35 height 7
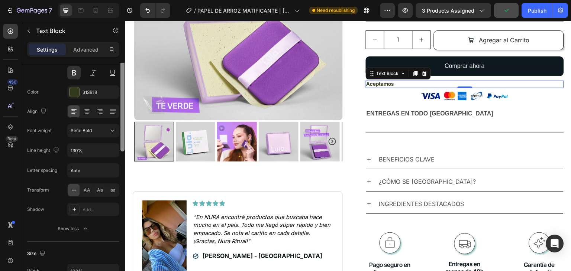
scroll to position [104, 0]
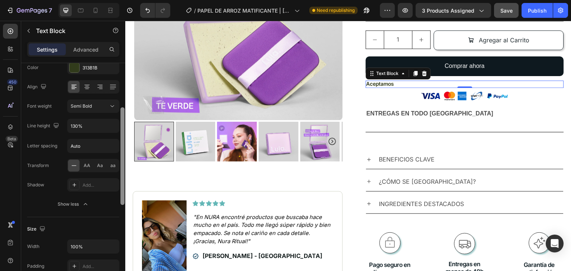
drag, startPoint x: 121, startPoint y: 159, endPoint x: 110, endPoint y: 200, distance: 41.6
click at [120, 214] on div at bounding box center [123, 177] width 6 height 229
click at [89, 161] on div "AA" at bounding box center [87, 166] width 12 height 12
click at [93, 103] on div "Semi Bold" at bounding box center [90, 106] width 38 height 7
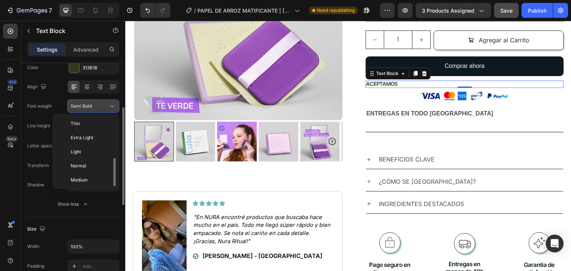
scroll to position [27, 0]
click at [93, 103] on div "Semi Bold" at bounding box center [90, 106] width 38 height 7
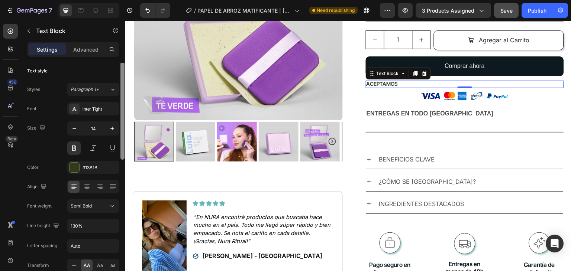
scroll to position [2, 0]
drag, startPoint x: 122, startPoint y: 136, endPoint x: 121, endPoint y: 92, distance: 43.5
click at [121, 92] on div at bounding box center [122, 113] width 4 height 98
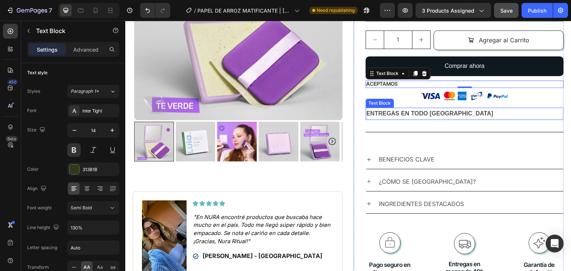
click at [394, 109] on p "ENTREGAS EN TODO [GEOGRAPHIC_DATA]" at bounding box center [464, 114] width 197 height 11
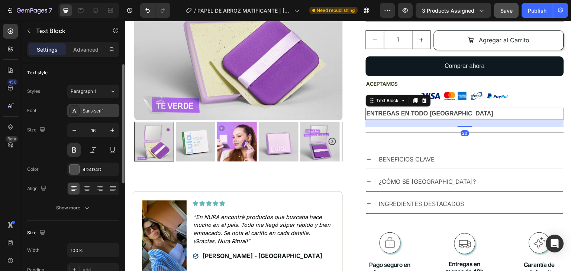
click at [90, 110] on div "Sans-serif" at bounding box center [100, 111] width 35 height 7
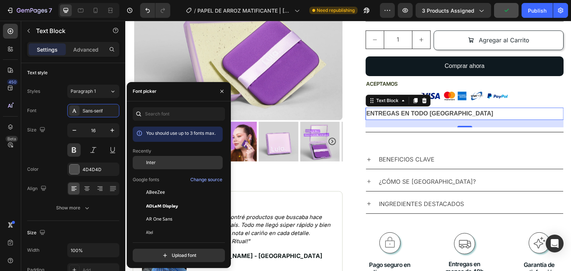
click at [152, 163] on span "Inter" at bounding box center [151, 162] width 10 height 7
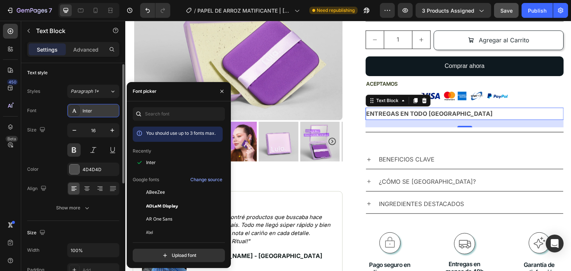
click at [101, 113] on div "Inter" at bounding box center [100, 111] width 35 height 7
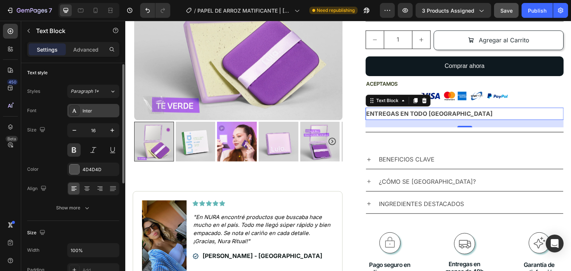
click at [106, 111] on div "Inter" at bounding box center [100, 111] width 35 height 7
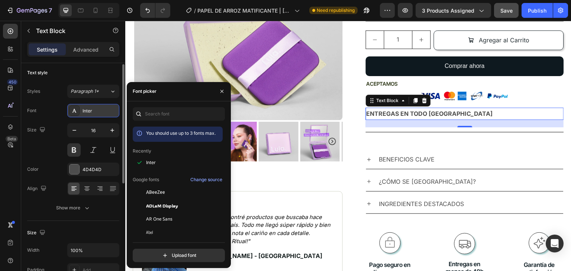
click at [107, 115] on div "Inter" at bounding box center [93, 110] width 52 height 13
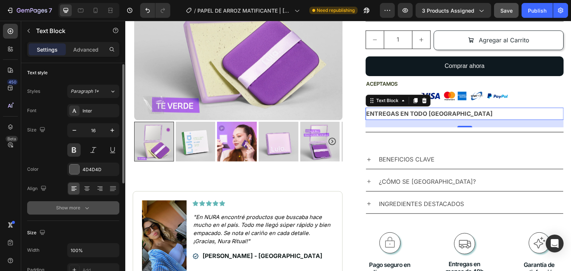
click at [84, 212] on button "Show more" at bounding box center [73, 207] width 92 height 13
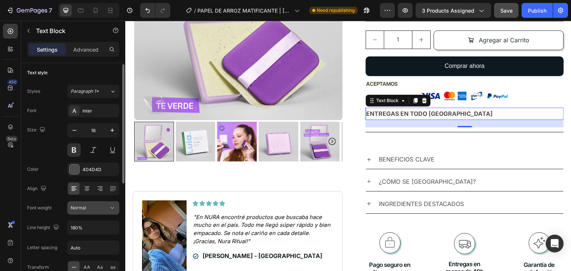
click at [89, 202] on button "Normal" at bounding box center [93, 207] width 52 height 13
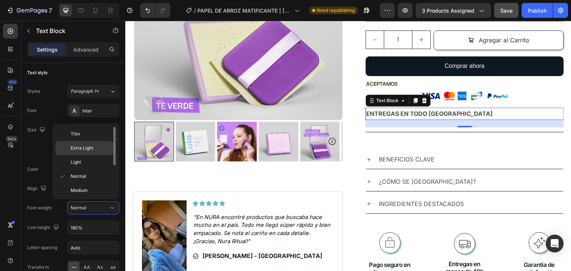
click at [85, 147] on span "Extra Light" at bounding box center [82, 148] width 23 height 7
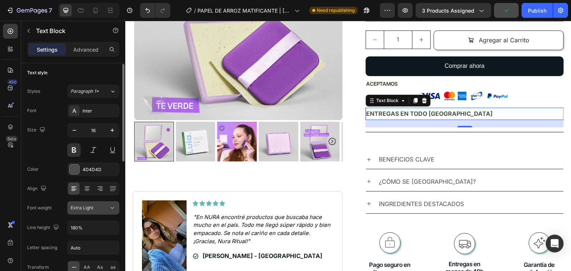
click at [93, 208] on div "Extra Light" at bounding box center [90, 208] width 38 height 7
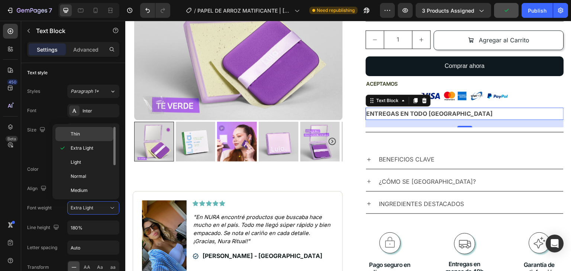
click at [83, 135] on p "Thin" at bounding box center [90, 134] width 39 height 7
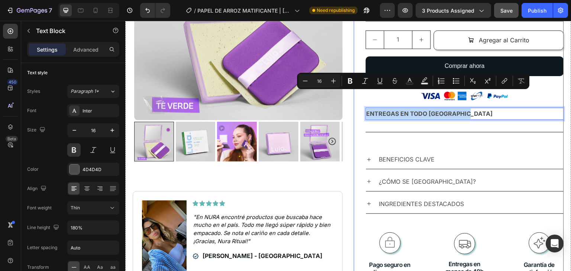
drag, startPoint x: 465, startPoint y: 95, endPoint x: 250, endPoint y: 109, distance: 214.9
click at [354, 92] on div "Loox - Rating widget Loox PAPEL DE ARROZ MATIFICANTE | [PERSON_NAME] Product Ti…" at bounding box center [459, 1] width 210 height 575
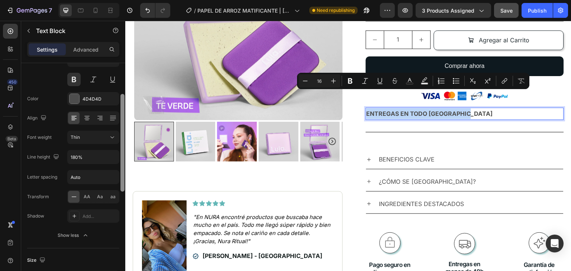
scroll to position [74, 0]
drag, startPoint x: 120, startPoint y: 128, endPoint x: 72, endPoint y: 134, distance: 48.3
click at [123, 159] on div at bounding box center [122, 143] width 4 height 98
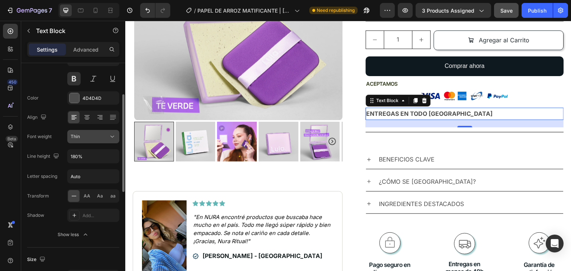
click at [70, 132] on button "Thin" at bounding box center [93, 136] width 52 height 13
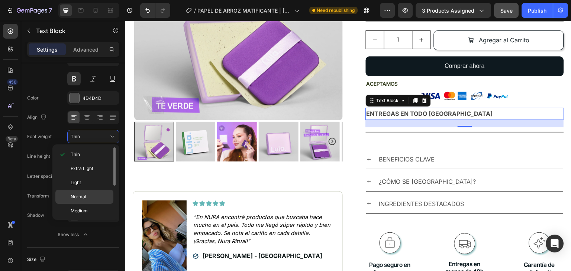
click at [76, 197] on span "Normal" at bounding box center [79, 197] width 16 height 7
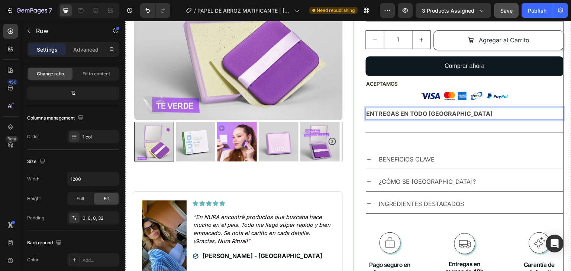
click at [387, 125] on div "Loox - Rating widget Loox PAPEL DE ARROZ MATIFICANTE | [PERSON_NAME] Product Ti…" at bounding box center [465, 1] width 198 height 575
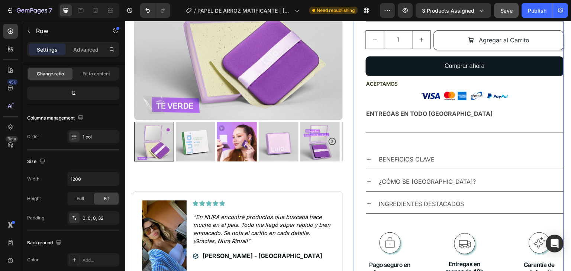
scroll to position [0, 0]
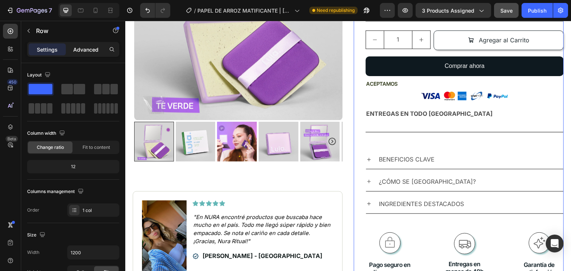
click at [79, 46] on p "Advanced" at bounding box center [85, 50] width 25 height 8
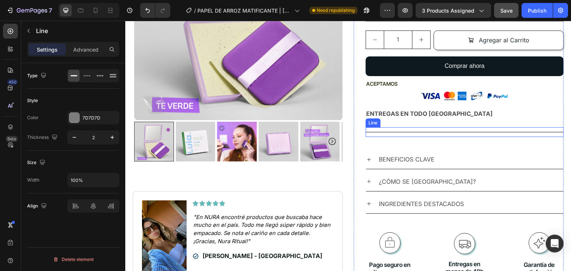
click at [444, 127] on div "Title Line" at bounding box center [465, 132] width 198 height 10
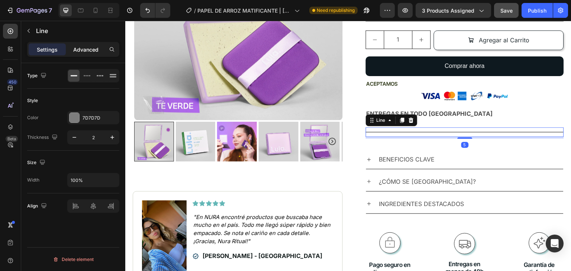
click at [79, 48] on p "Advanced" at bounding box center [85, 50] width 25 height 8
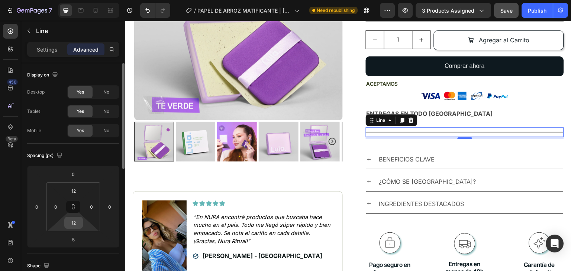
click at [76, 223] on input "12" at bounding box center [73, 222] width 15 height 11
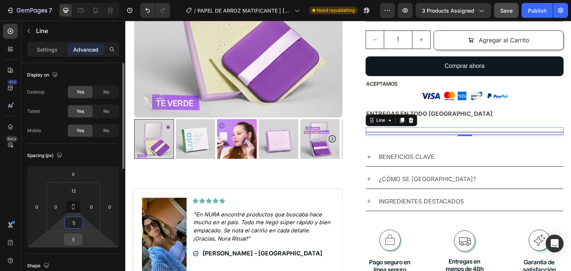
type input "5"
click at [78, 243] on input "5" at bounding box center [73, 239] width 15 height 11
click at [74, 192] on input "12" at bounding box center [73, 190] width 15 height 11
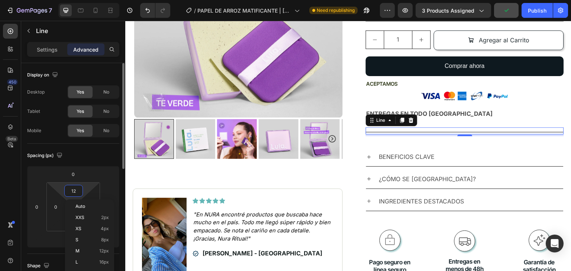
type input "5"
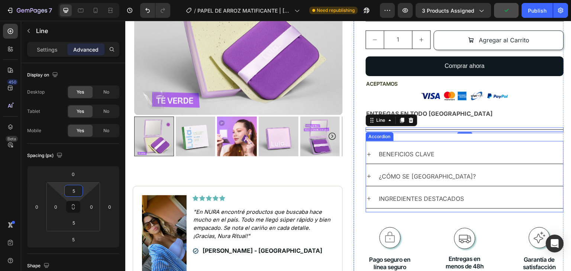
click at [429, 149] on p "BENEFICIOS CLAVE" at bounding box center [407, 154] width 56 height 11
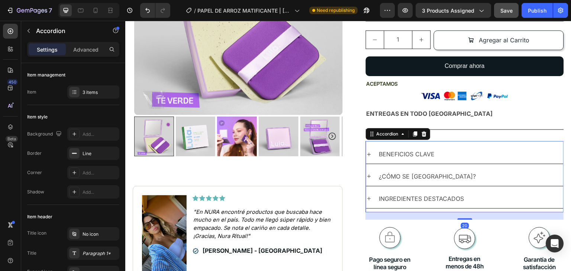
click at [462, 148] on div "BENEFICIOS CLAVE" at bounding box center [470, 154] width 185 height 13
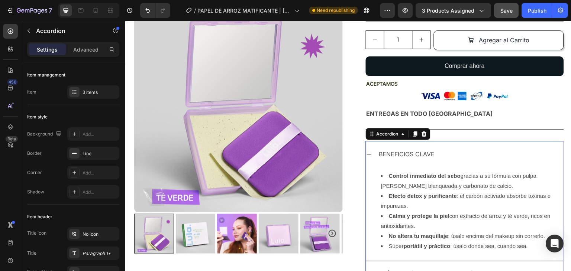
click at [458, 148] on div "BENEFICIOS CLAVE" at bounding box center [470, 154] width 185 height 13
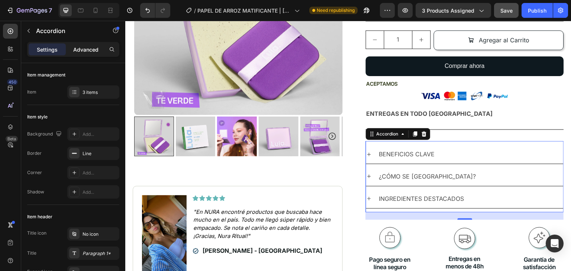
click at [85, 47] on p "Advanced" at bounding box center [85, 50] width 25 height 8
type input "100%"
type input "100"
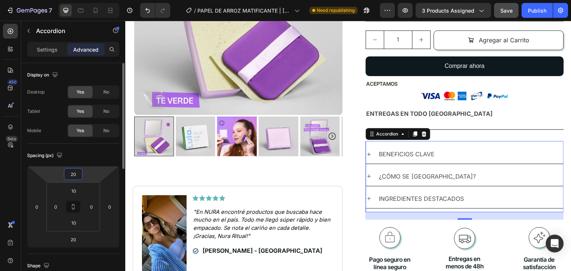
click at [78, 170] on input "20" at bounding box center [73, 174] width 15 height 11
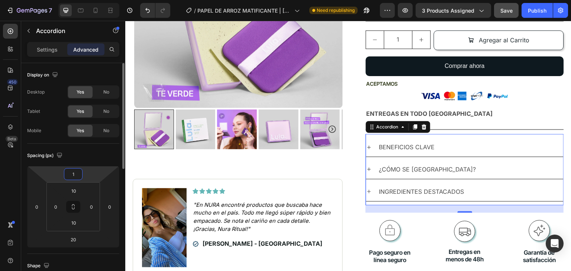
type input "10"
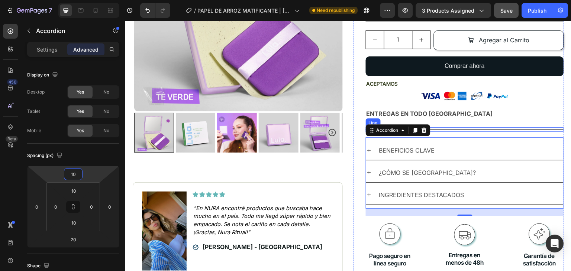
click at [519, 127] on div "Title Line" at bounding box center [465, 129] width 198 height 4
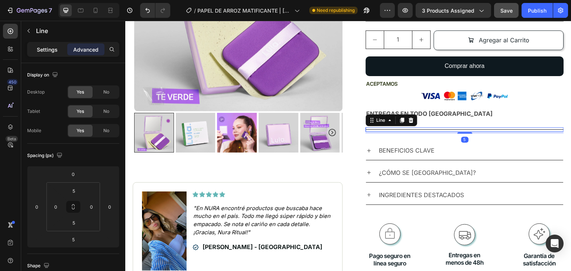
click at [44, 49] on p "Settings" at bounding box center [47, 50] width 21 height 8
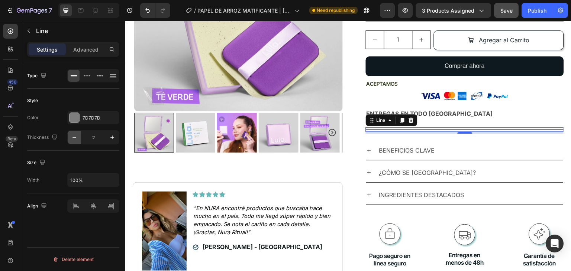
click at [75, 137] on icon "button" at bounding box center [74, 137] width 4 height 1
type input "1"
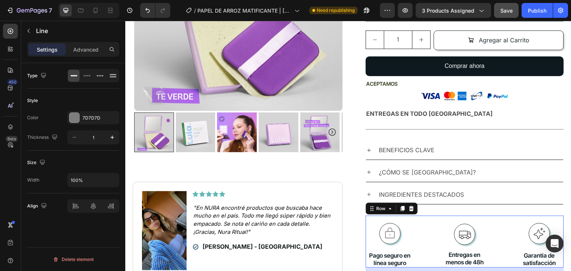
click at [510, 216] on div "Icon Pago seguro en línea seguro Text Block Icon Row Entregas en menos de 48h T…" at bounding box center [465, 242] width 198 height 52
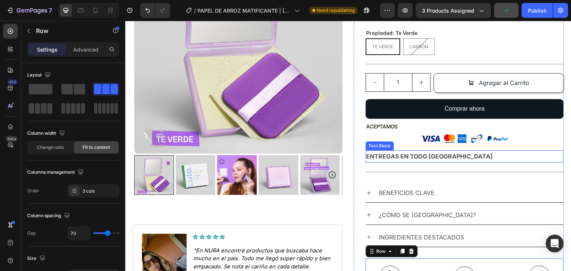
scroll to position [343, 0]
click at [401, 152] on p "ENTREGAS EN TODO [GEOGRAPHIC_DATA]" at bounding box center [464, 157] width 197 height 11
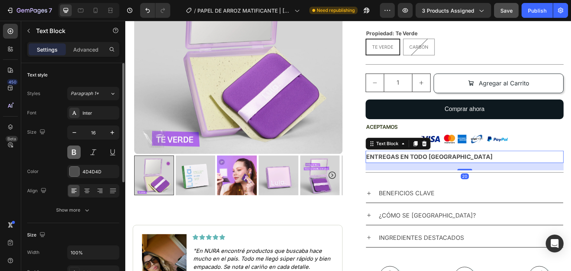
click at [74, 153] on button at bounding box center [73, 152] width 13 height 13
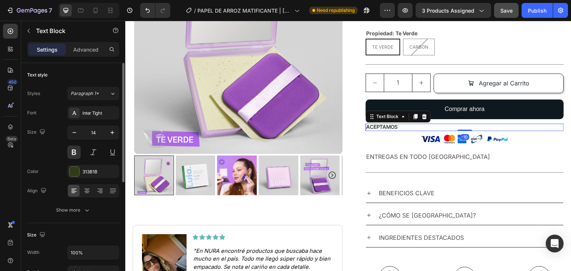
click at [385, 124] on p "Aceptamos" at bounding box center [464, 127] width 197 height 7
click at [384, 124] on p "Aceptamos" at bounding box center [464, 127] width 197 height 7
click at [74, 151] on button at bounding box center [73, 152] width 13 height 13
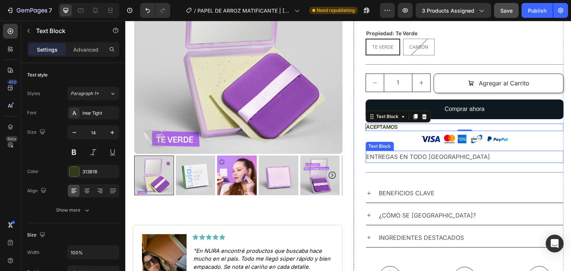
click at [392, 152] on p "ENTREGAS EN TODO [GEOGRAPHIC_DATA]" at bounding box center [464, 157] width 197 height 11
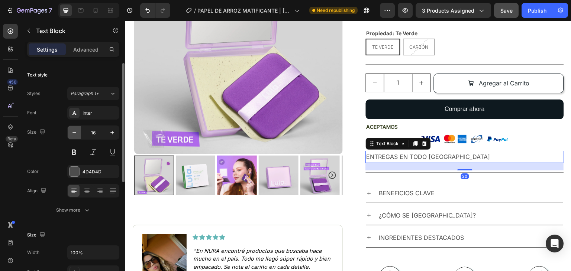
click at [72, 130] on icon "button" at bounding box center [74, 132] width 7 height 7
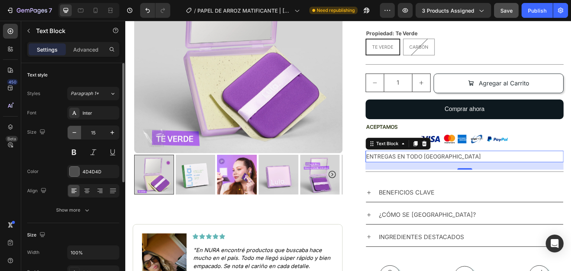
click at [74, 130] on icon "button" at bounding box center [74, 132] width 7 height 7
type input "14"
click at [85, 193] on icon at bounding box center [87, 193] width 4 height 1
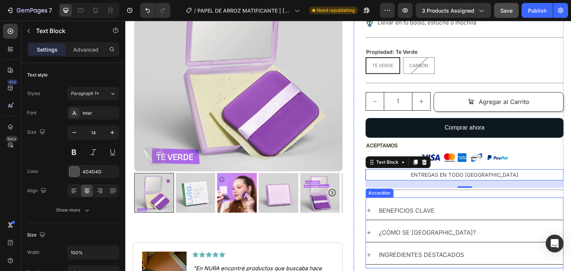
scroll to position [324, 0]
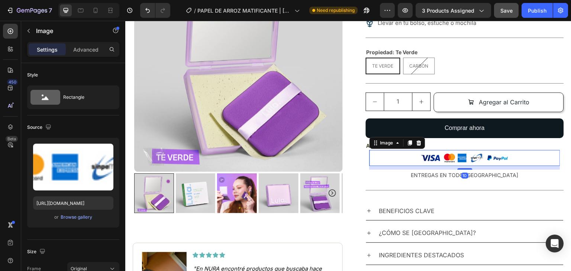
click at [547, 151] on div at bounding box center [465, 159] width 190 height 16
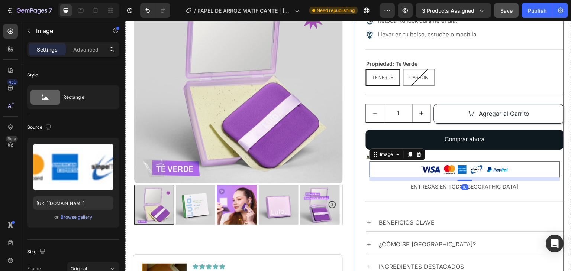
scroll to position [309, 0]
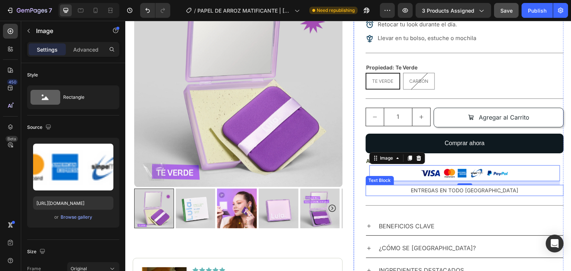
click at [427, 186] on p "ENTREGAS EN TODO [GEOGRAPHIC_DATA]" at bounding box center [464, 190] width 197 height 9
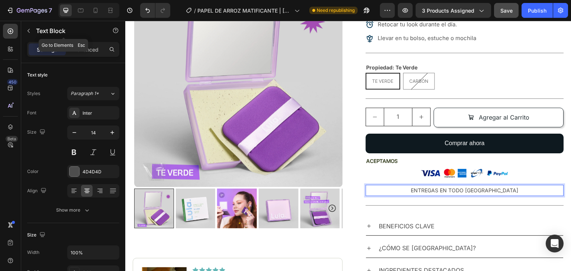
click at [33, 33] on button "button" at bounding box center [29, 31] width 12 height 12
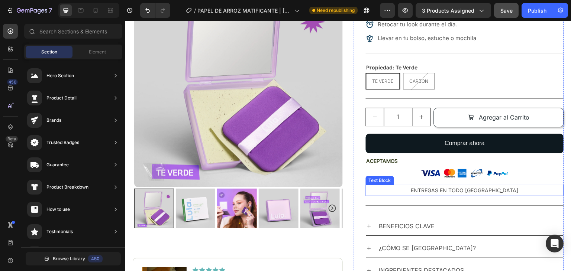
click at [473, 186] on p "ENTREGAS EN TODO [GEOGRAPHIC_DATA]" at bounding box center [464, 190] width 197 height 9
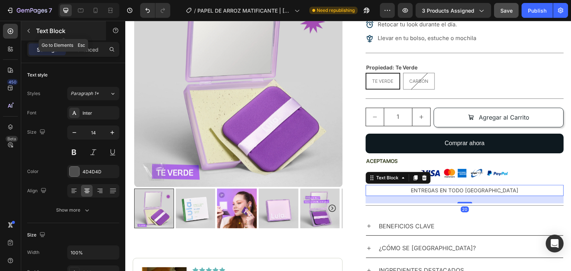
click at [49, 34] on p "Text Block" at bounding box center [67, 30] width 63 height 9
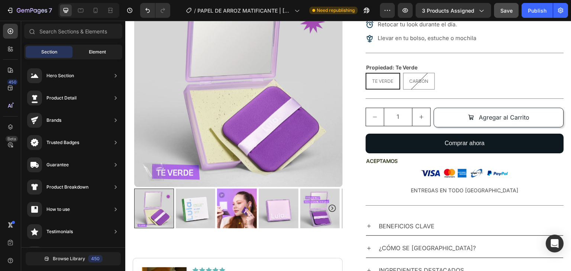
click at [96, 51] on span "Element" at bounding box center [97, 52] width 17 height 7
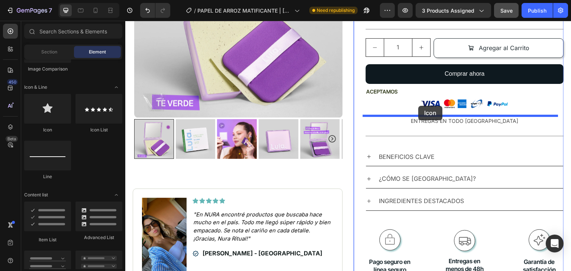
scroll to position [380, 0]
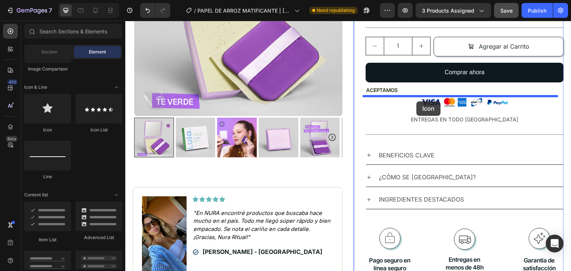
drag, startPoint x: 172, startPoint y: 133, endPoint x: 416, endPoint y: 101, distance: 245.8
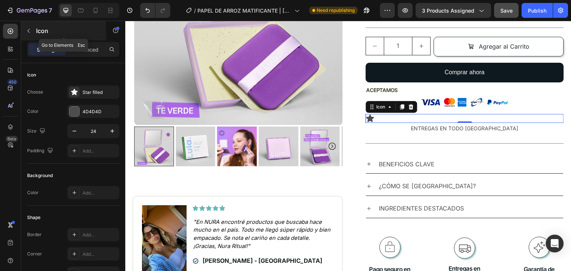
click at [34, 27] on button "button" at bounding box center [29, 31] width 12 height 12
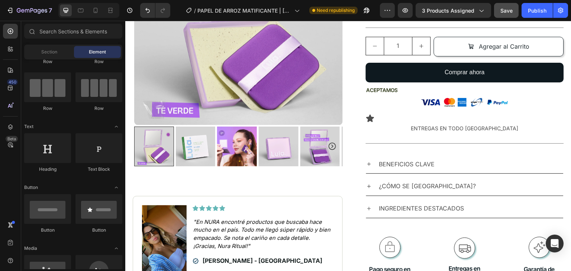
scroll to position [0, 0]
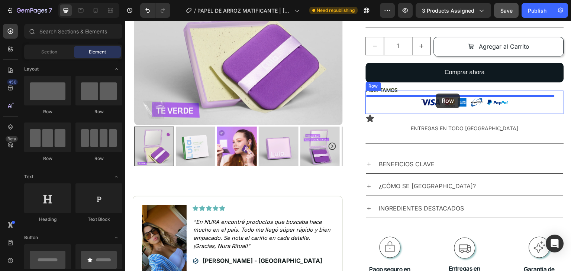
drag, startPoint x: 216, startPoint y: 117, endPoint x: 436, endPoint y: 94, distance: 221.7
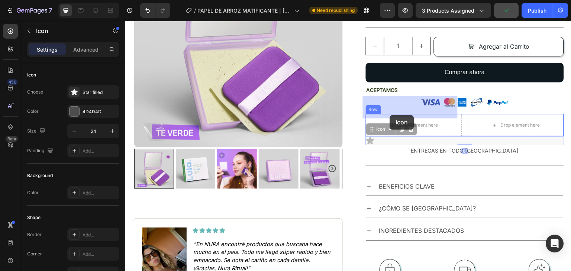
drag, startPoint x: 366, startPoint y: 121, endPoint x: 386, endPoint y: 120, distance: 19.4
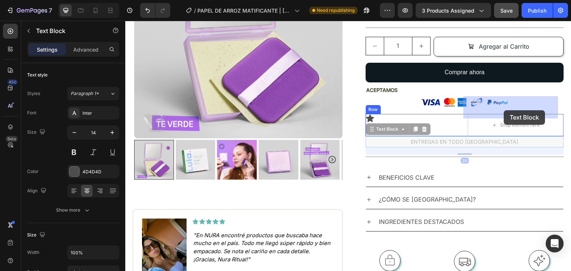
drag, startPoint x: 463, startPoint y: 125, endPoint x: 502, endPoint y: 111, distance: 41.7
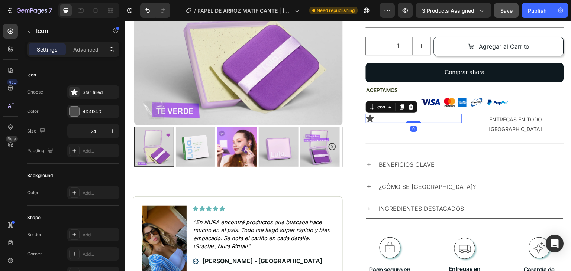
click at [375, 114] on div "Icon 0" at bounding box center [414, 118] width 96 height 9
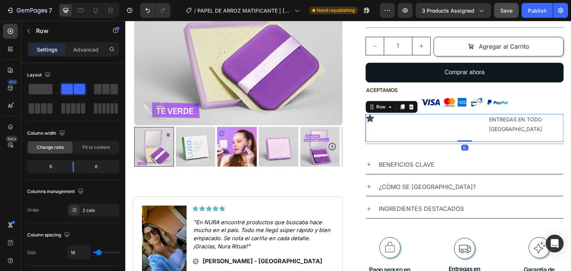
click at [403, 114] on div "Icon" at bounding box center [414, 128] width 96 height 28
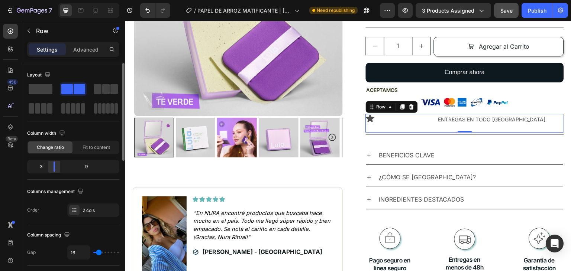
drag, startPoint x: 74, startPoint y: 167, endPoint x: 51, endPoint y: 169, distance: 22.8
click at [51, 169] on div at bounding box center [54, 167] width 13 height 10
click at [42, 169] on div "3" at bounding box center [38, 167] width 19 height 10
click at [369, 114] on div "Icon" at bounding box center [390, 123] width 48 height 18
click at [373, 114] on div "Icon" at bounding box center [390, 118] width 48 height 9
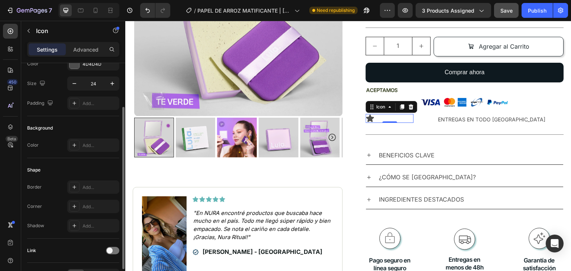
scroll to position [94, 0]
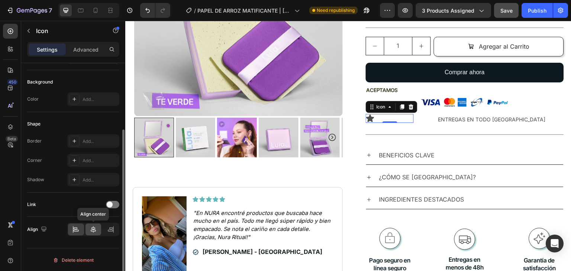
click at [91, 229] on icon at bounding box center [93, 229] width 7 height 7
drag, startPoint x: 102, startPoint y: 229, endPoint x: 114, endPoint y: 229, distance: 11.9
click at [107, 229] on div "Align right" at bounding box center [93, 229] width 52 height 13
click at [114, 229] on icon at bounding box center [110, 229] width 7 height 7
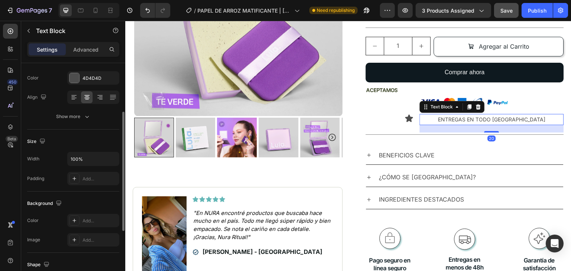
click at [455, 115] on p "ENTREGAS EN TODO [GEOGRAPHIC_DATA]" at bounding box center [491, 119] width 143 height 9
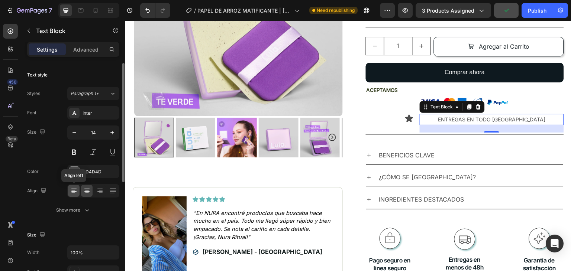
click at [76, 189] on icon at bounding box center [73, 190] width 7 height 7
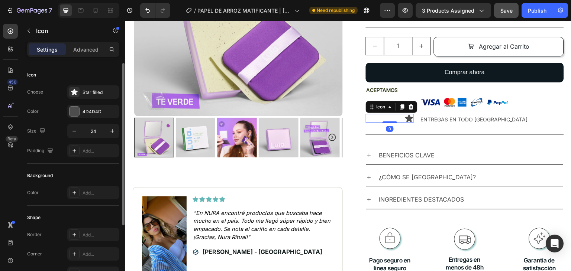
click at [405, 115] on icon at bounding box center [409, 118] width 8 height 7
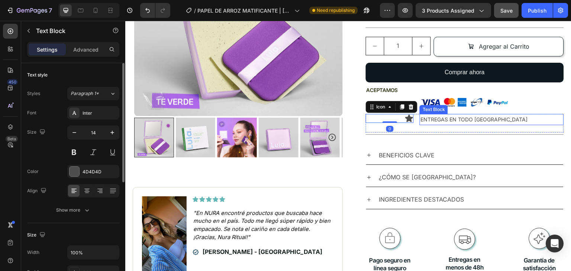
click at [434, 115] on p "ENTREGAS EN TODO [GEOGRAPHIC_DATA]" at bounding box center [491, 119] width 143 height 9
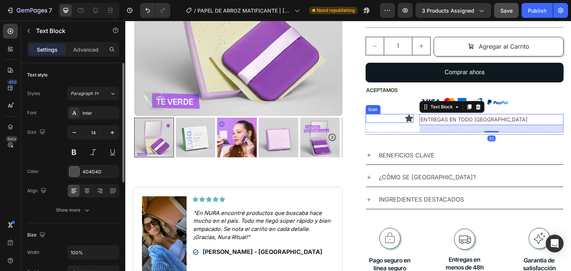
click at [407, 115] on icon at bounding box center [409, 118] width 8 height 7
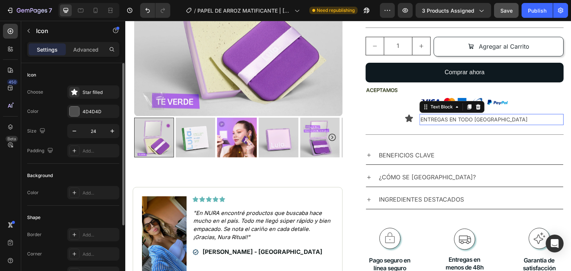
click at [441, 115] on p "ENTREGAS EN TODO [GEOGRAPHIC_DATA]" at bounding box center [491, 119] width 143 height 9
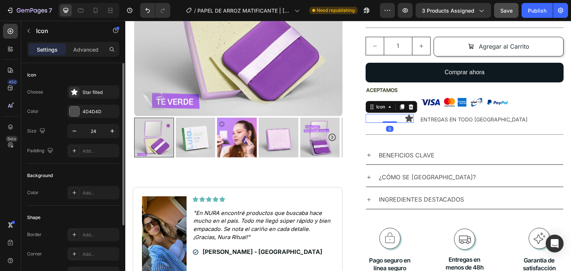
click at [407, 115] on icon at bounding box center [409, 118] width 8 height 7
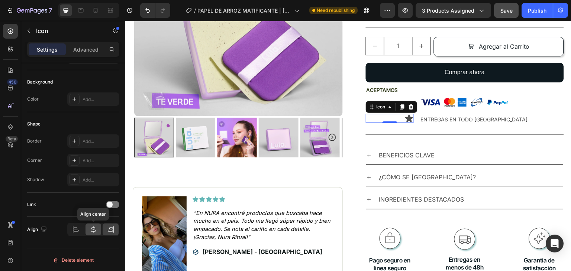
click at [93, 229] on icon at bounding box center [93, 229] width 5 height 7
click at [109, 228] on icon at bounding box center [111, 228] width 4 height 2
click at [108, 204] on span at bounding box center [110, 205] width 6 height 6
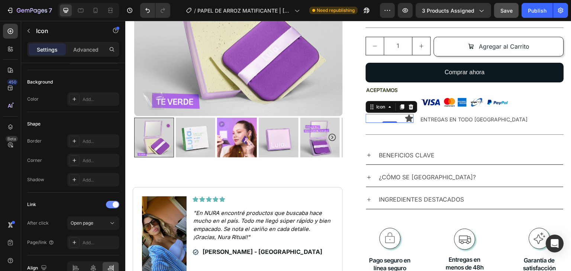
click at [109, 204] on div at bounding box center [112, 204] width 13 height 7
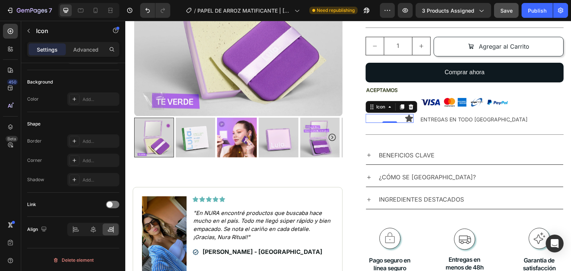
click at [405, 115] on icon at bounding box center [409, 118] width 8 height 7
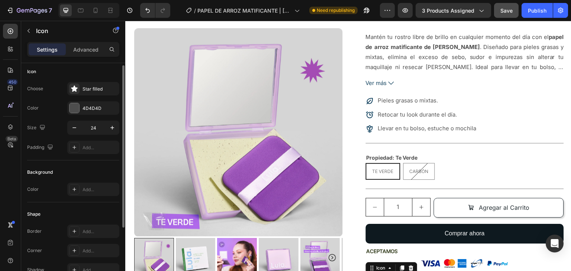
scroll to position [0, 0]
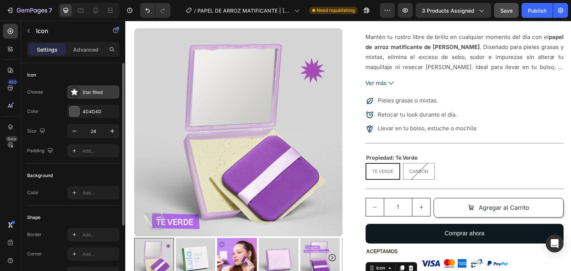
click at [94, 93] on div "Star filled" at bounding box center [100, 92] width 35 height 7
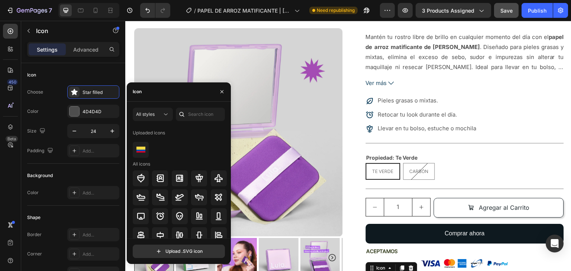
click at [158, 93] on div "Icon" at bounding box center [179, 92] width 104 height 19
click at [207, 114] on input "text" at bounding box center [200, 114] width 49 height 13
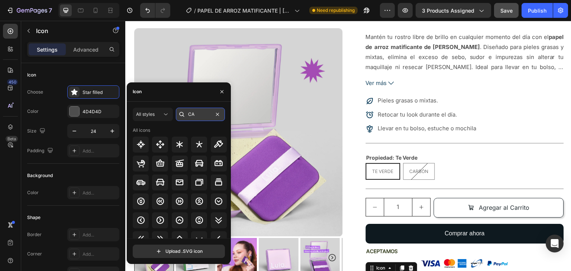
type input "C"
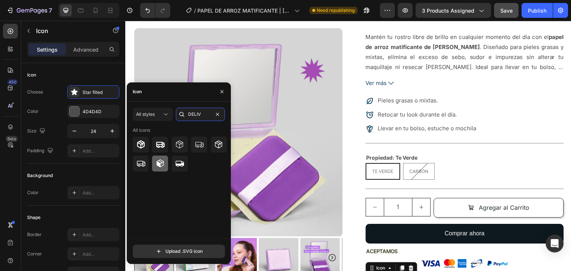
type input "DELIV"
click at [160, 165] on icon at bounding box center [159, 164] width 7 height 8
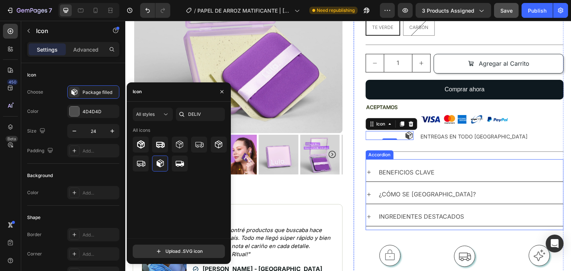
scroll to position [362, 0]
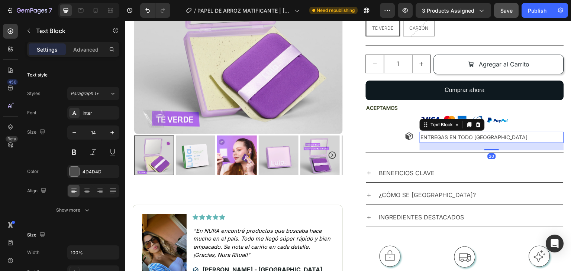
click at [462, 133] on p "ENTREGAS EN TODO [GEOGRAPHIC_DATA]" at bounding box center [491, 137] width 143 height 9
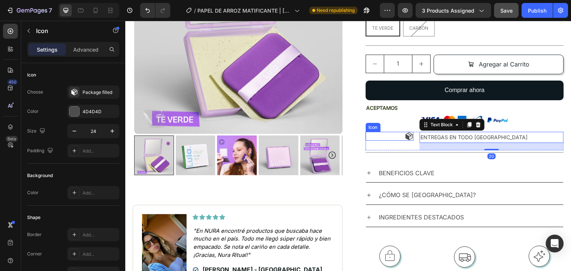
click at [406, 133] on icon at bounding box center [409, 137] width 7 height 8
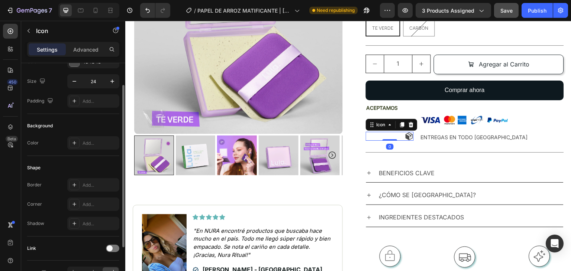
scroll to position [94, 0]
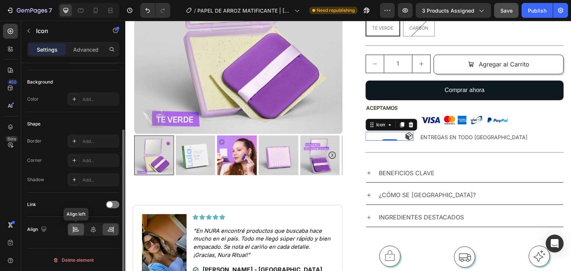
click at [77, 228] on icon at bounding box center [75, 229] width 7 height 7
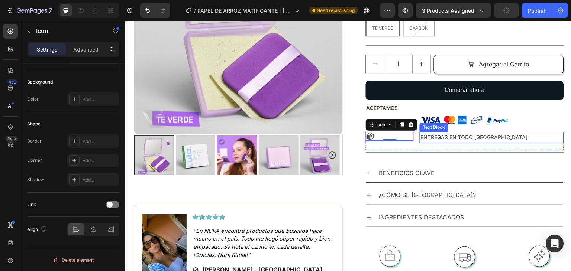
click at [428, 133] on p "ENTREGAS EN TODO [GEOGRAPHIC_DATA]" at bounding box center [491, 137] width 143 height 9
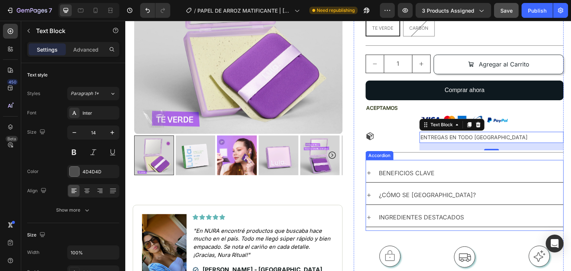
click at [513, 167] on div "BENEFICIOS CLAVE" at bounding box center [470, 173] width 185 height 13
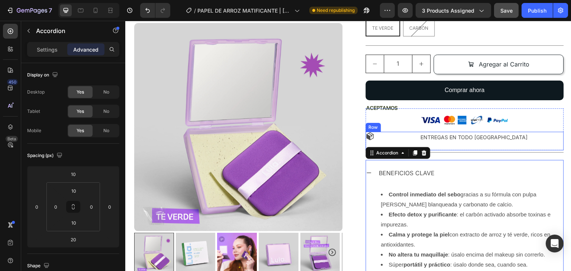
click at [524, 132] on div "ENTREGAS EN TODO [GEOGRAPHIC_DATA] Text Block" at bounding box center [492, 141] width 144 height 18
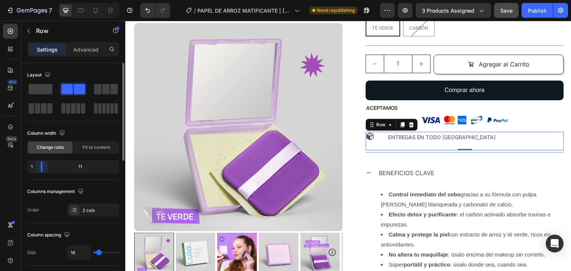
drag, startPoint x: 55, startPoint y: 164, endPoint x: 63, endPoint y: 171, distance: 10.5
click at [31, 166] on div "1 11" at bounding box center [73, 166] width 92 height 13
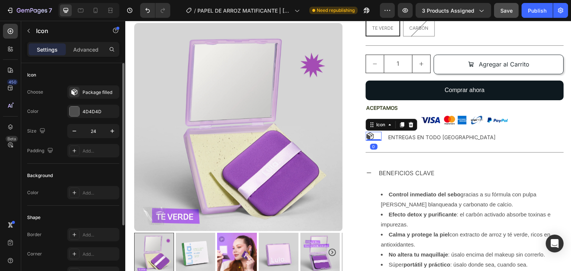
click at [371, 132] on icon at bounding box center [370, 136] width 9 height 9
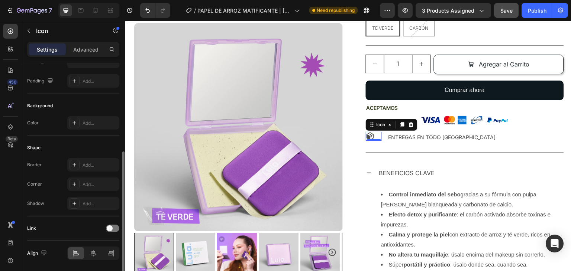
scroll to position [94, 0]
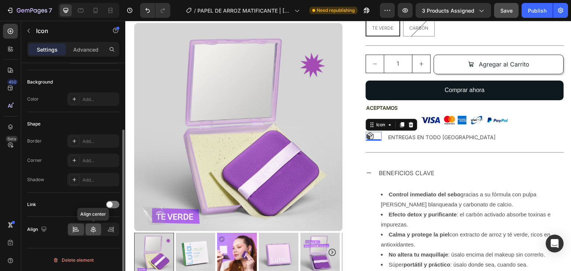
click at [94, 228] on icon at bounding box center [93, 229] width 7 height 7
click at [114, 227] on icon at bounding box center [110, 229] width 7 height 7
click at [94, 227] on icon at bounding box center [93, 229] width 7 height 7
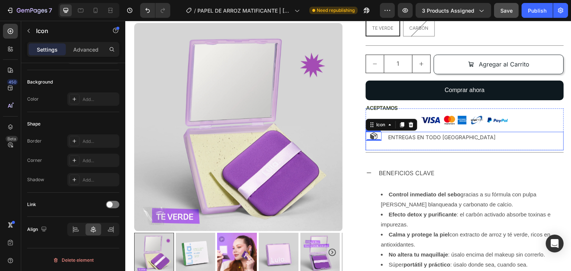
click at [462, 132] on div "ENTREGAS EN TODO [GEOGRAPHIC_DATA] Text Block" at bounding box center [476, 141] width 176 height 18
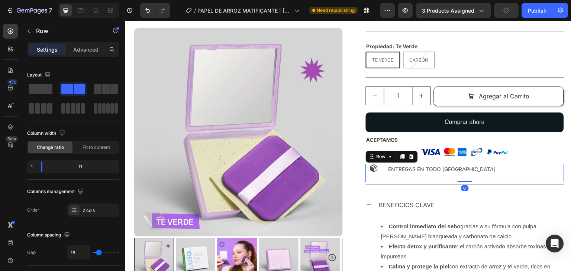
scroll to position [330, 0]
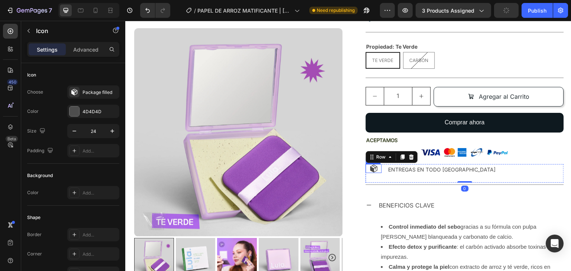
click at [375, 164] on div "Icon" at bounding box center [374, 168] width 16 height 9
click at [87, 47] on p "Advanced" at bounding box center [85, 50] width 25 height 8
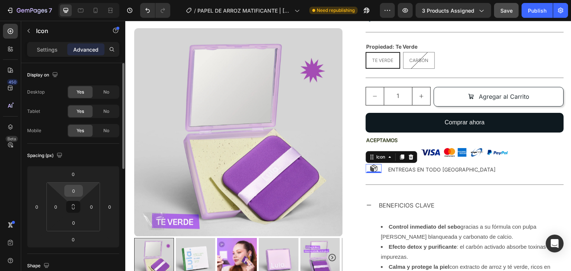
click at [76, 193] on input "0" at bounding box center [73, 190] width 15 height 11
type input "3"
click at [498, 164] on div "ENTREGAS EN TODO [GEOGRAPHIC_DATA] Text Block" at bounding box center [476, 173] width 176 height 18
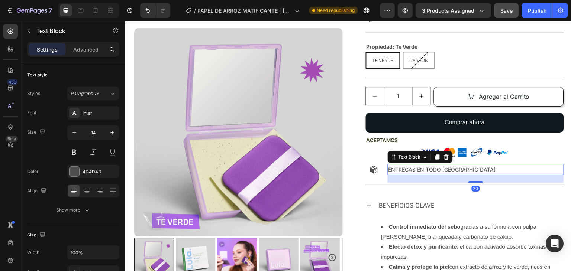
drag, startPoint x: 498, startPoint y: 153, endPoint x: 515, endPoint y: 158, distance: 17.4
click at [498, 165] on p "ENTREGAS EN TODO [GEOGRAPHIC_DATA]" at bounding box center [475, 169] width 175 height 9
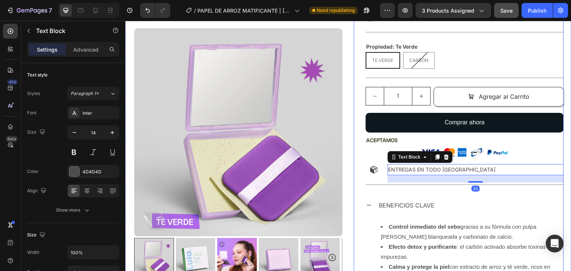
click at [541, 199] on div "BENEFICIOS CLAVE" at bounding box center [470, 205] width 185 height 13
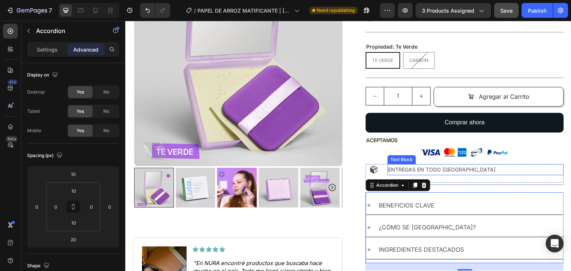
click at [423, 165] on p "ENTREGAS EN TODO [GEOGRAPHIC_DATA]" at bounding box center [475, 169] width 175 height 9
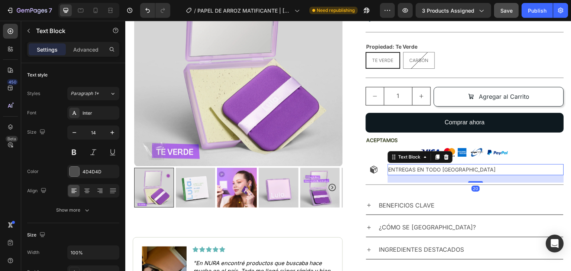
click at [388, 165] on p "ENTREGAS EN TODO [GEOGRAPHIC_DATA]" at bounding box center [475, 169] width 175 height 9
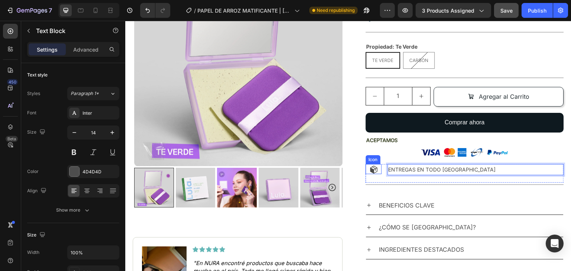
click at [369, 165] on icon at bounding box center [373, 169] width 9 height 9
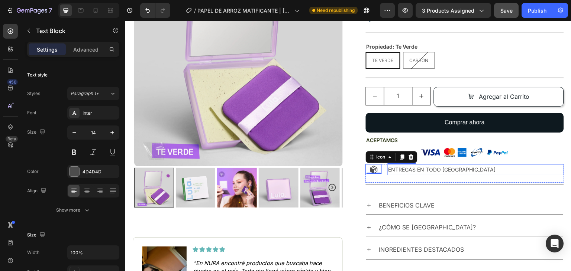
click at [392, 165] on p "ENTREGAS EN TODO [GEOGRAPHIC_DATA]" at bounding box center [475, 169] width 175 height 9
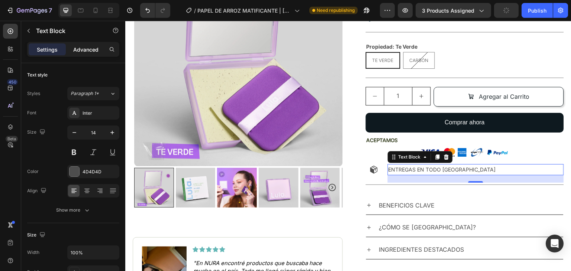
click at [85, 51] on p "Advanced" at bounding box center [85, 50] width 25 height 8
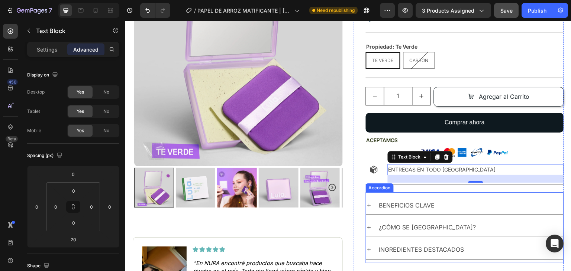
drag, startPoint x: 517, startPoint y: 180, endPoint x: 529, endPoint y: 181, distance: 12.4
click at [517, 196] on div "BENEFICIOS CLAVE" at bounding box center [464, 205] width 197 height 19
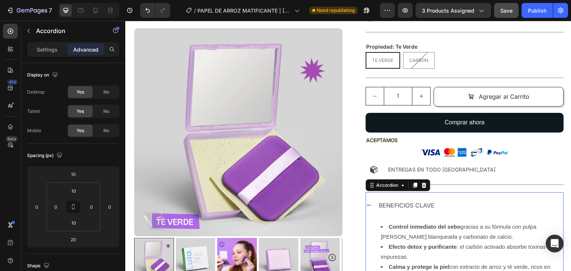
click at [407, 196] on div "BENEFICIOS CLAVE" at bounding box center [464, 205] width 197 height 19
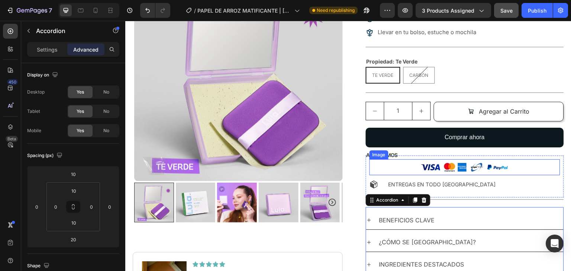
scroll to position [316, 0]
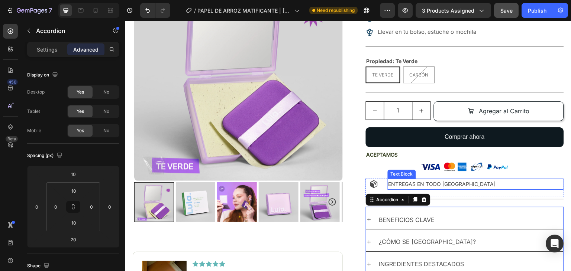
click at [458, 180] on p "ENTREGAS EN TODO [GEOGRAPHIC_DATA]" at bounding box center [475, 184] width 175 height 9
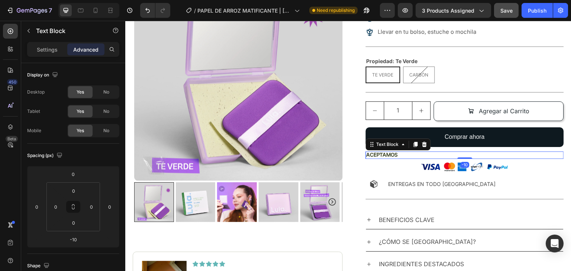
click at [389, 152] on p "Aceptamos" at bounding box center [464, 155] width 197 height 7
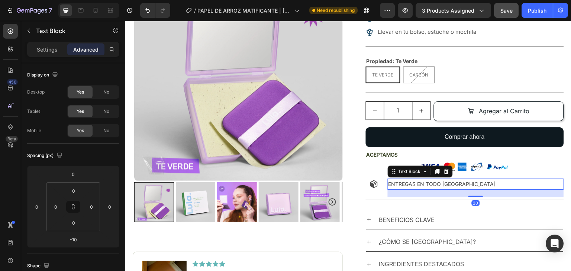
click at [403, 180] on p "ENTREGAS EN TODO [GEOGRAPHIC_DATA]" at bounding box center [475, 184] width 175 height 9
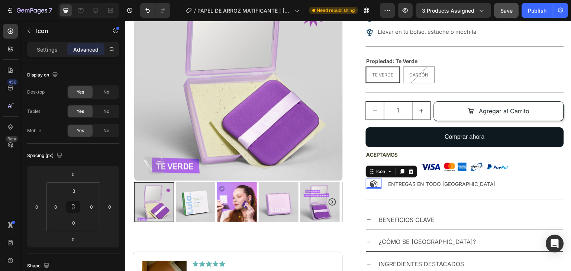
click at [374, 180] on icon at bounding box center [373, 184] width 9 height 9
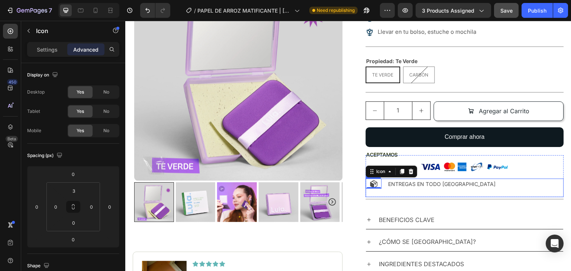
click at [514, 179] on div "ENTREGAS EN TODO [GEOGRAPHIC_DATA] Text Block" at bounding box center [476, 188] width 176 height 18
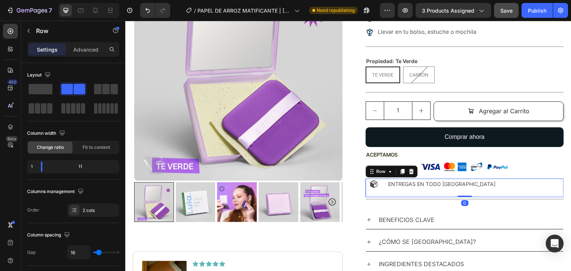
drag, startPoint x: 400, startPoint y: 151, endPoint x: 404, endPoint y: 156, distance: 6.5
click at [401, 169] on icon at bounding box center [403, 171] width 4 height 5
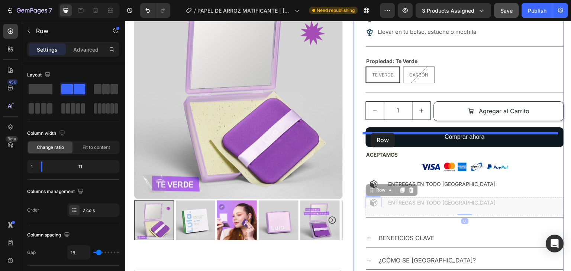
drag, startPoint x: 368, startPoint y: 190, endPoint x: 371, endPoint y: 133, distance: 57.3
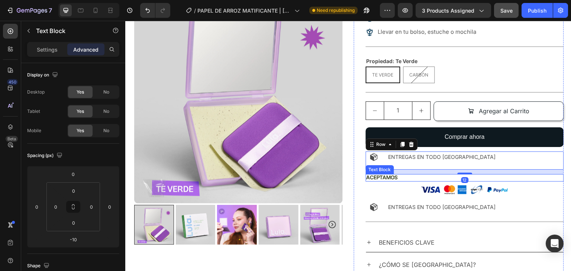
click at [384, 174] on p "Aceptamos" at bounding box center [464, 177] width 197 height 7
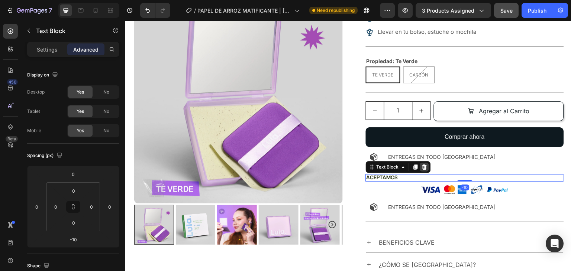
click at [421, 164] on icon at bounding box center [424, 167] width 6 height 6
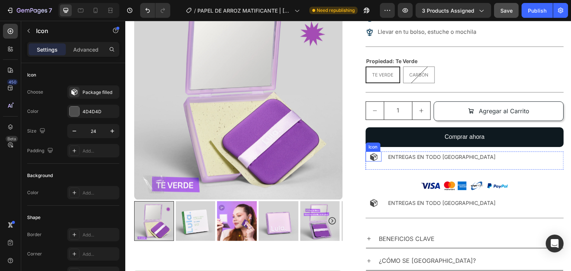
click at [374, 153] on icon at bounding box center [373, 157] width 9 height 9
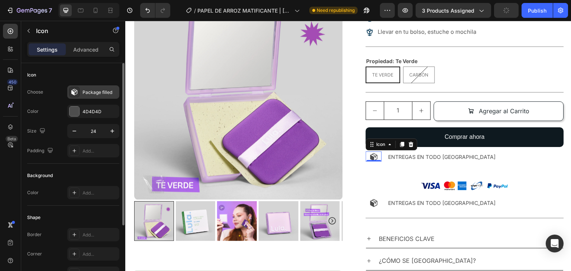
click at [85, 90] on div "Package filled" at bounding box center [100, 92] width 35 height 7
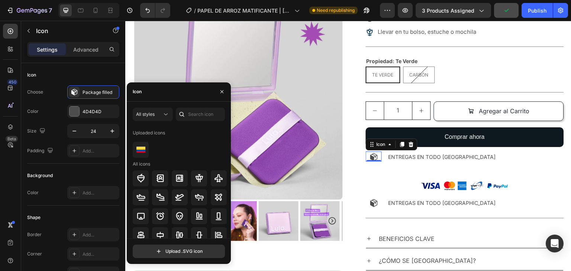
click at [156, 96] on div "Icon" at bounding box center [179, 92] width 104 height 19
click at [156, 93] on div "Icon" at bounding box center [179, 92] width 104 height 19
drag, startPoint x: 191, startPoint y: 112, endPoint x: 196, endPoint y: 118, distance: 7.4
click at [193, 113] on input "text" at bounding box center [200, 114] width 49 height 13
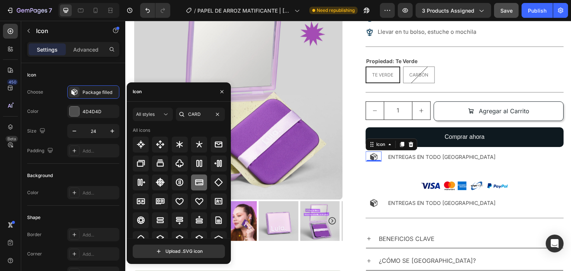
click at [197, 183] on icon at bounding box center [199, 183] width 8 height 6
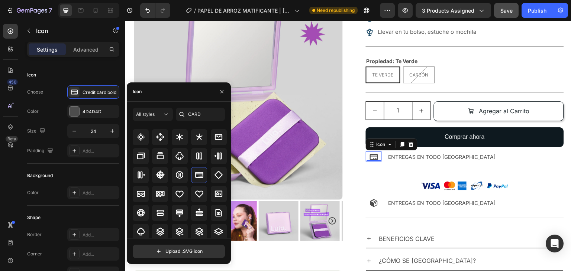
scroll to position [0, 0]
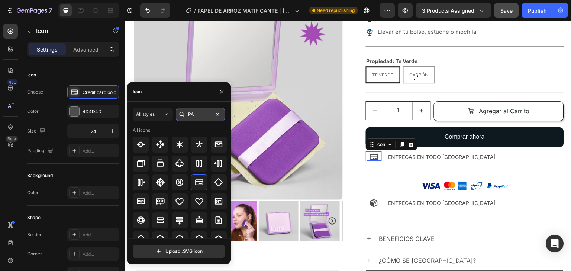
type input "PAY"
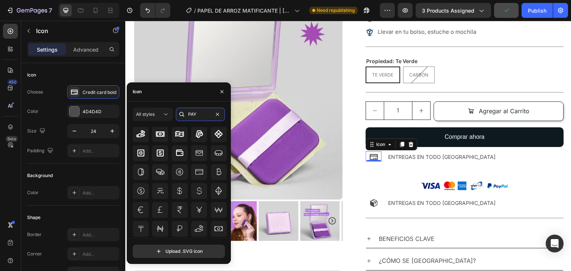
scroll to position [84, 0]
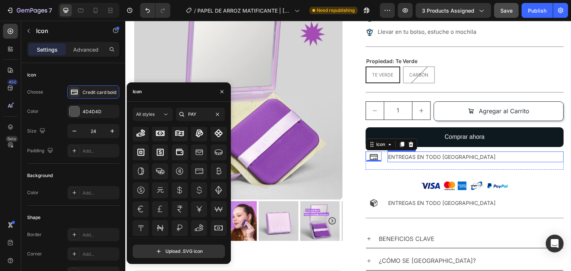
click at [411, 152] on p "ENTREGAS EN TODO [GEOGRAPHIC_DATA]" at bounding box center [475, 156] width 175 height 9
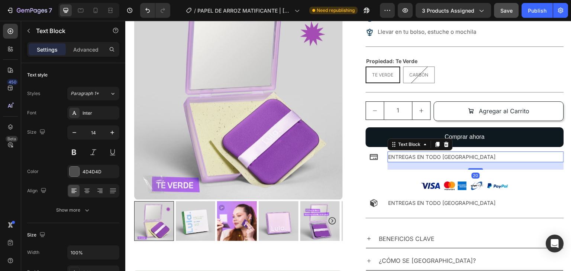
click at [411, 152] on p "ENTREGAS EN TODO [GEOGRAPHIC_DATA]" at bounding box center [475, 156] width 175 height 9
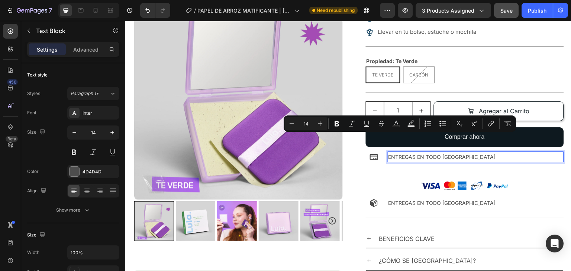
click at [464, 152] on p "ENTREGAS EN TODO [GEOGRAPHIC_DATA]" at bounding box center [475, 156] width 175 height 9
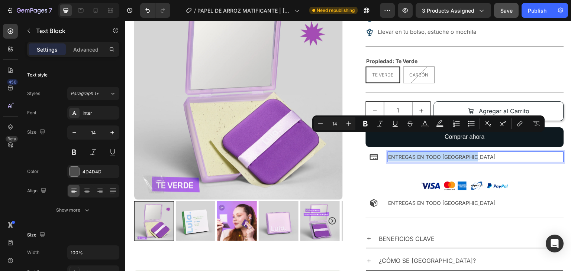
drag, startPoint x: 471, startPoint y: 139, endPoint x: 387, endPoint y: 140, distance: 84.8
click at [388, 152] on div "ENTREGAS EN TODO [GEOGRAPHIC_DATA]" at bounding box center [476, 157] width 176 height 11
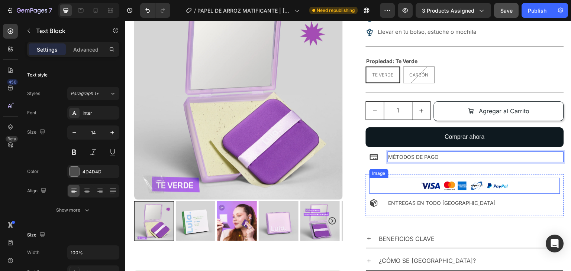
click at [434, 178] on img at bounding box center [464, 186] width 93 height 16
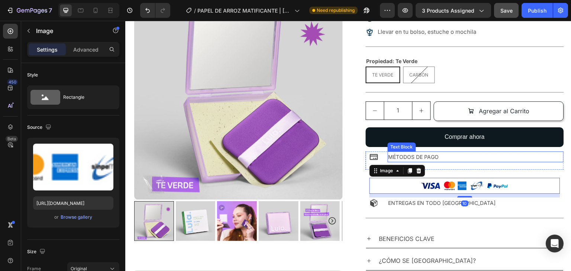
click at [437, 152] on p "MÉTODOS DE PAGO" at bounding box center [475, 156] width 175 height 9
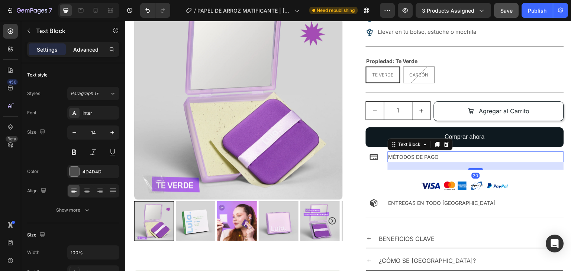
click at [92, 48] on p "Advanced" at bounding box center [85, 50] width 25 height 8
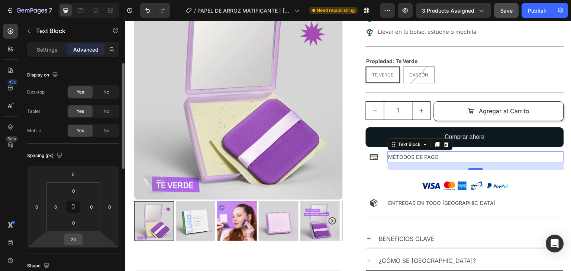
click at [79, 243] on input "20" at bounding box center [73, 239] width 15 height 11
type input "0"
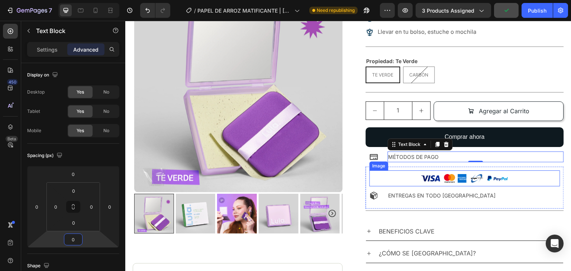
click at [458, 171] on img at bounding box center [464, 179] width 93 height 16
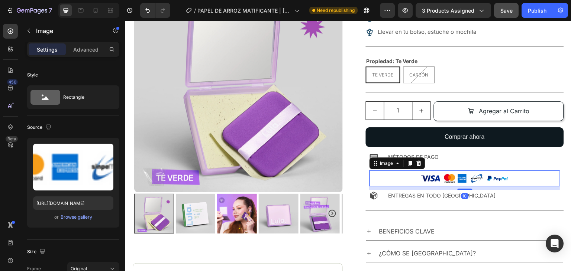
click at [460, 171] on img at bounding box center [464, 179] width 93 height 16
click at [93, 54] on div "Advanced" at bounding box center [85, 49] width 37 height 12
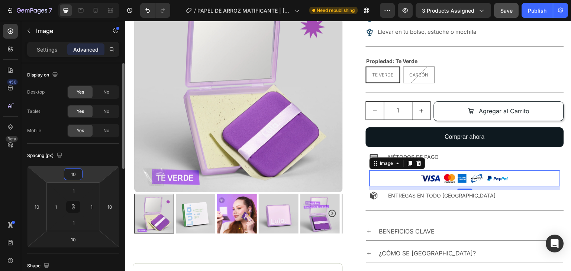
click at [77, 175] on input "10" at bounding box center [73, 174] width 15 height 11
type input "0"
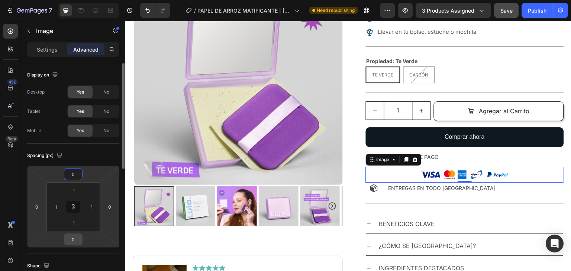
click at [78, 240] on input "0" at bounding box center [73, 239] width 15 height 11
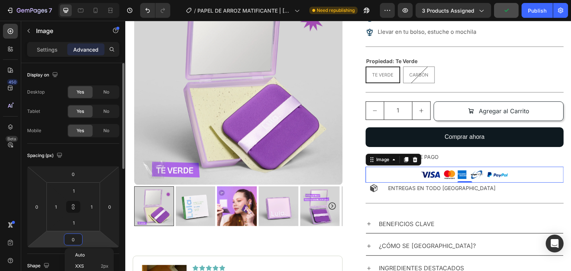
type input "1"
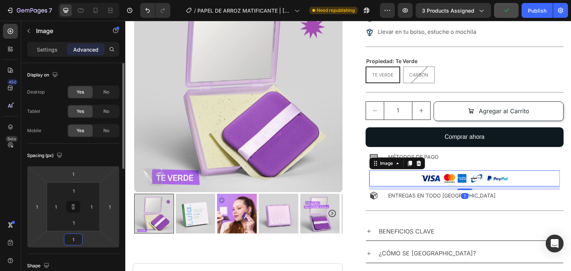
type input "10"
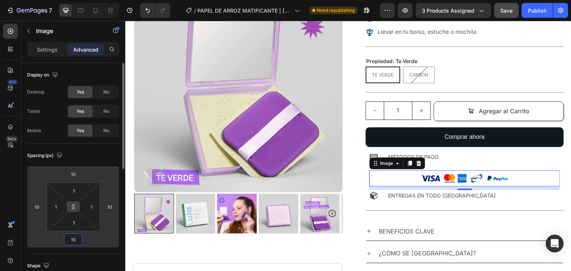
click at [69, 208] on button at bounding box center [73, 207] width 14 height 12
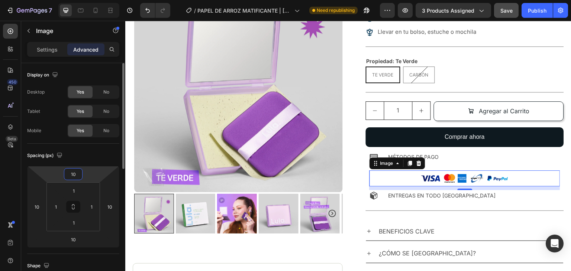
click at [77, 173] on input "10" at bounding box center [73, 174] width 15 height 11
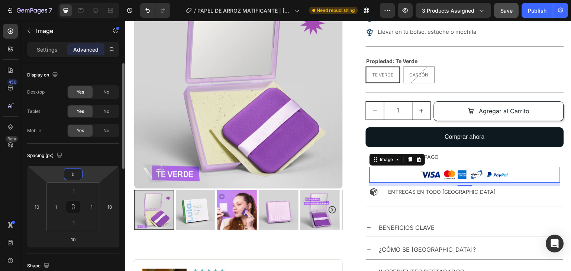
type input "0"
click at [0, 0] on div "Spacing (px) 0 10 10 10 1 1 1 1" at bounding box center [0, 0] width 0 height 0
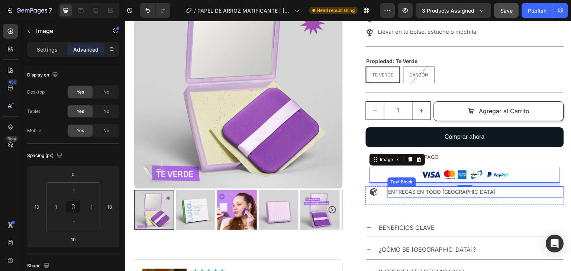
click at [475, 187] on p "ENTREGAS EN TODO [GEOGRAPHIC_DATA]" at bounding box center [475, 191] width 175 height 9
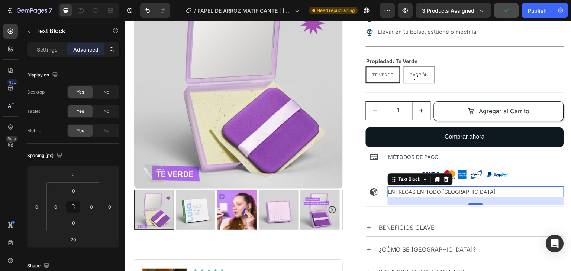
click at [529, 198] on div "20" at bounding box center [476, 201] width 176 height 7
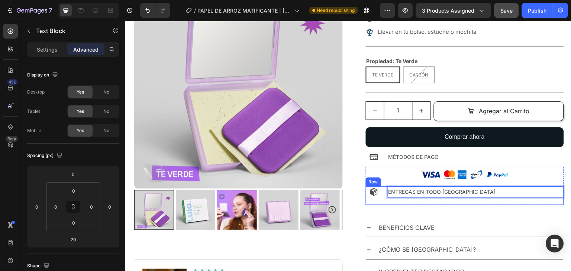
click at [369, 187] on div "Icon" at bounding box center [374, 196] width 16 height 18
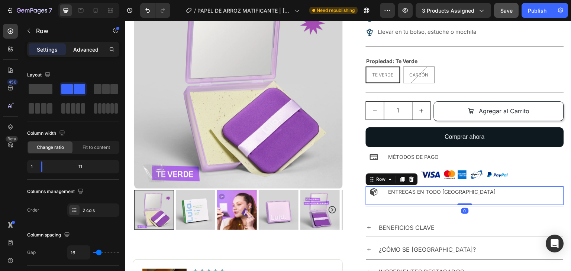
click at [103, 48] on div "Advanced" at bounding box center [85, 49] width 37 height 12
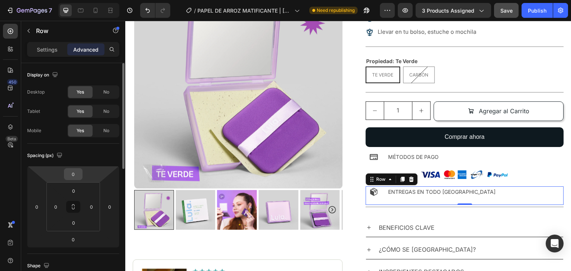
click at [80, 175] on input "0" at bounding box center [73, 174] width 15 height 11
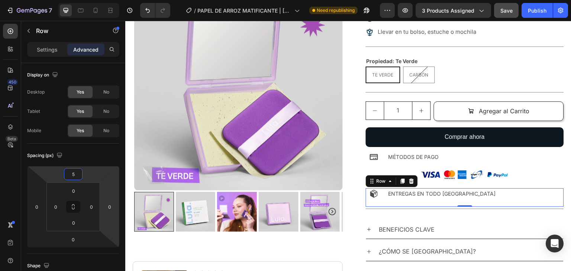
type input "5"
click at [523, 188] on div "ENTREGAS EN TODO [GEOGRAPHIC_DATA] Text Block" at bounding box center [476, 197] width 176 height 18
click at [542, 217] on div "BENEFICIOS CLAVE ¿CÓMO SE [GEOGRAPHIC_DATA]? INGREDIENTES DESTACADOS Accordion" at bounding box center [465, 252] width 198 height 71
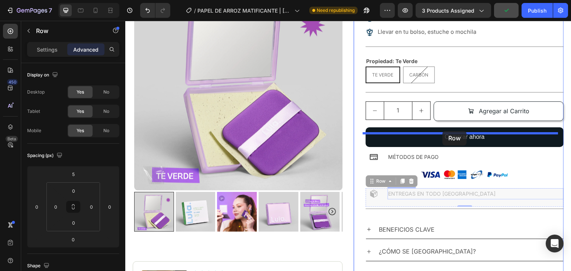
drag, startPoint x: 483, startPoint y: 183, endPoint x: 442, endPoint y: 131, distance: 66.2
type input "12"
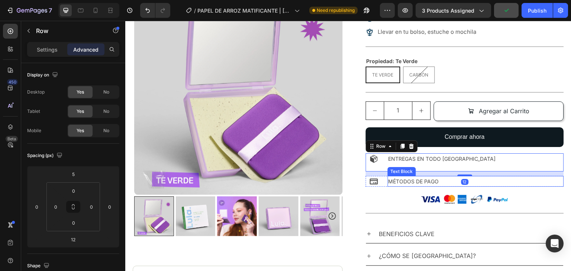
drag, startPoint x: 506, startPoint y: 168, endPoint x: 518, endPoint y: 171, distance: 12.2
click at [506, 176] on div "MÉTODOS DE PAGO" at bounding box center [476, 181] width 176 height 11
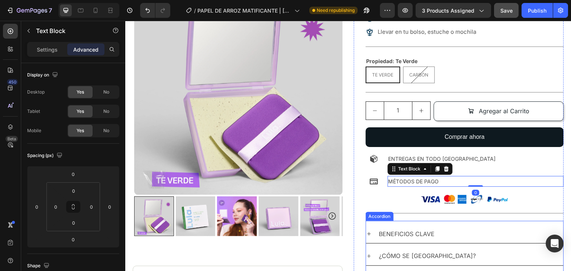
drag, startPoint x: 527, startPoint y: 222, endPoint x: 523, endPoint y: 219, distance: 5.4
click at [523, 225] on div "BENEFICIOS CLAVE" at bounding box center [464, 234] width 197 height 19
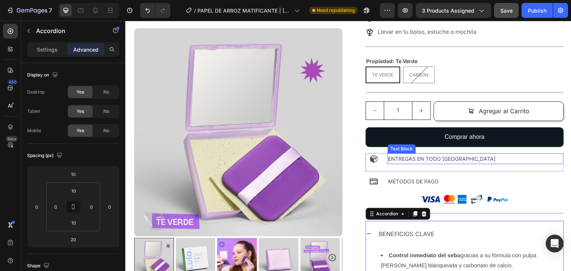
click at [414, 154] on p "ENTREGAS EN TODO [GEOGRAPHIC_DATA]" at bounding box center [475, 158] width 175 height 9
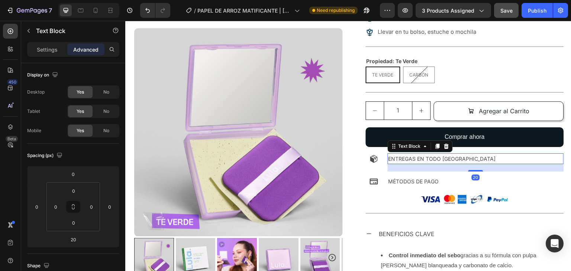
click at [411, 164] on div "20" at bounding box center [476, 167] width 176 height 7
click at [76, 240] on input "20" at bounding box center [73, 239] width 15 height 11
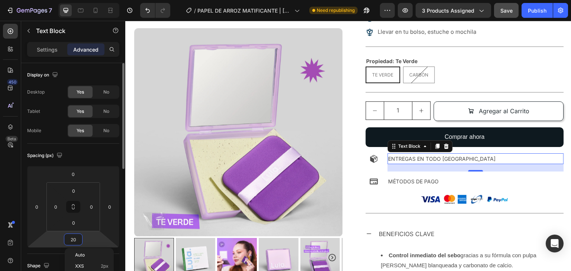
type input "0"
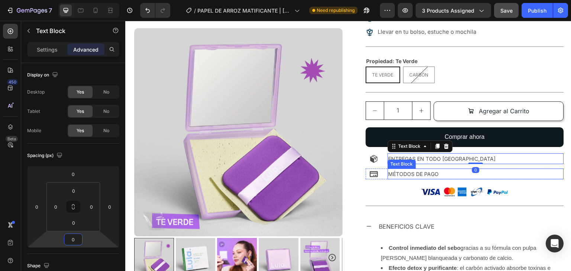
click at [413, 169] on p "MÉTODOS DE PAGO" at bounding box center [475, 173] width 175 height 9
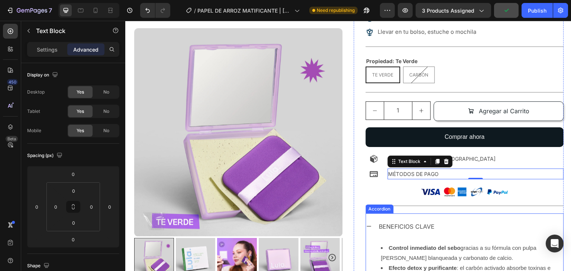
click at [546, 220] on div "BENEFICIOS CLAVE" at bounding box center [470, 226] width 185 height 13
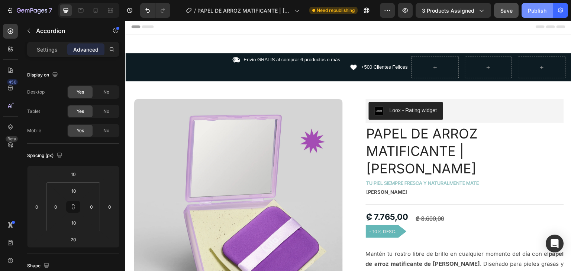
scroll to position [0, 0]
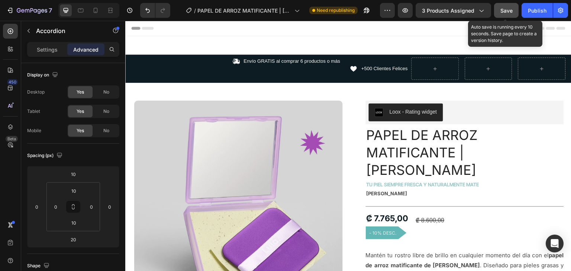
click at [505, 8] on span "Save" at bounding box center [506, 10] width 12 height 6
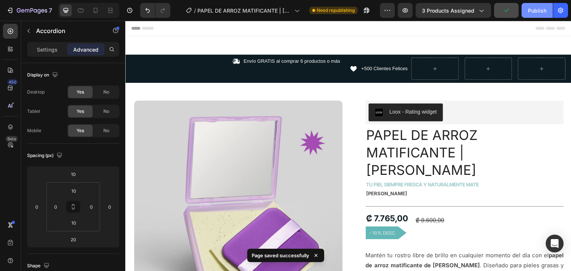
click at [536, 8] on div "Publish" at bounding box center [537, 11] width 19 height 8
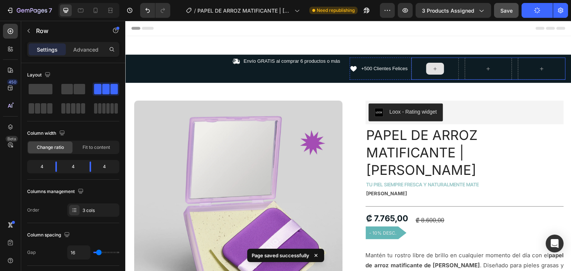
click at [431, 75] on div at bounding box center [435, 69] width 48 height 22
click at [469, 69] on div at bounding box center [489, 69] width 48 height 22
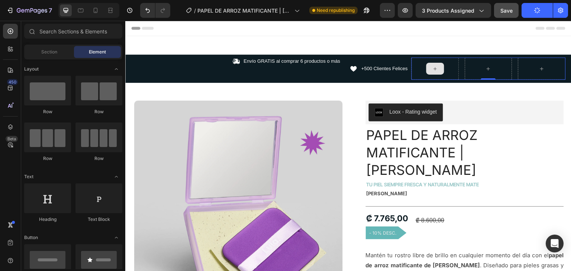
click at [434, 68] on icon at bounding box center [435, 69] width 6 height 6
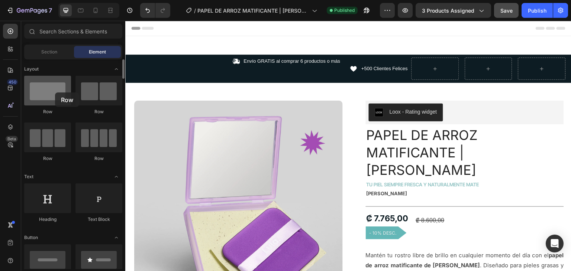
click at [55, 93] on div at bounding box center [47, 91] width 47 height 30
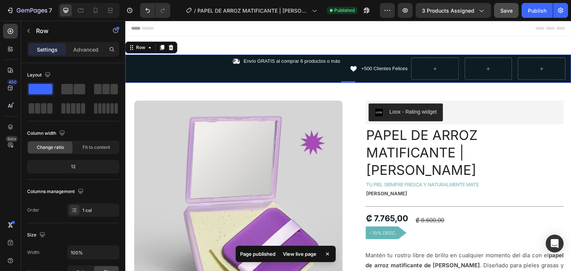
click at [171, 55] on div "Icon Envío GRATIS al comprar 6 productos o más Text Block Row Icon +500 Cliente…" at bounding box center [348, 69] width 446 height 28
click at [39, 88] on span at bounding box center [41, 89] width 24 height 10
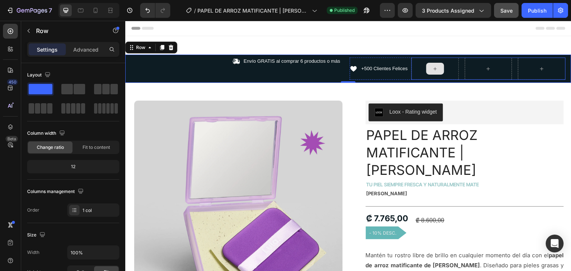
click at [420, 68] on div at bounding box center [435, 69] width 48 height 22
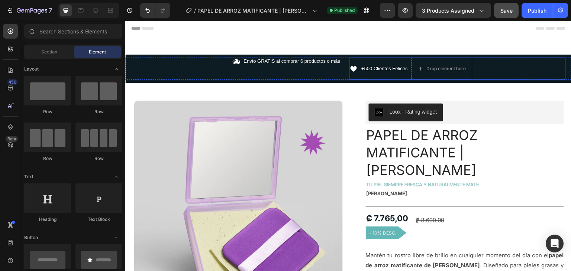
click at [501, 72] on div "Icon +500 Clientes Felices Text Block Drop element here Row" at bounding box center [458, 69] width 216 height 22
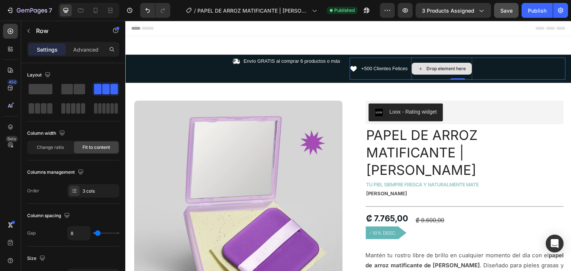
click at [420, 58] on div "Drop element here" at bounding box center [441, 69] width 61 height 22
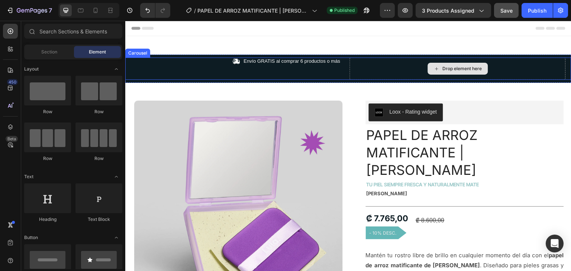
click at [400, 67] on div "Drop element here" at bounding box center [458, 69] width 216 height 22
click at [308, 66] on div "Icon Envío GRATIS al comprar 6 productos o más Text Block Row" at bounding box center [233, 69] width 216 height 22
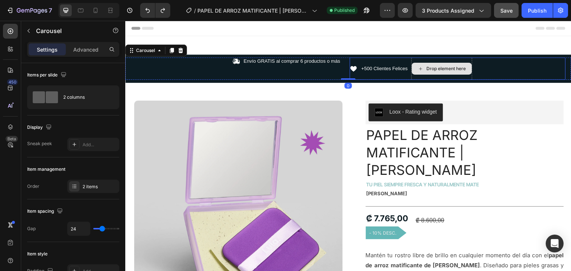
click at [420, 70] on icon at bounding box center [421, 69] width 6 height 6
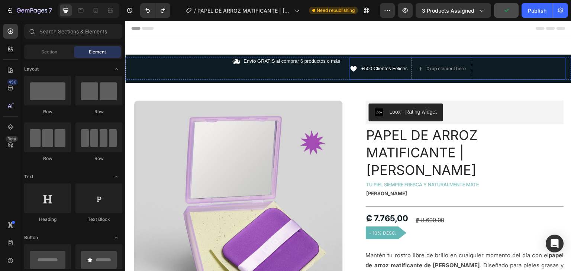
click at [352, 76] on div "Icon" at bounding box center [354, 69] width 8 height 22
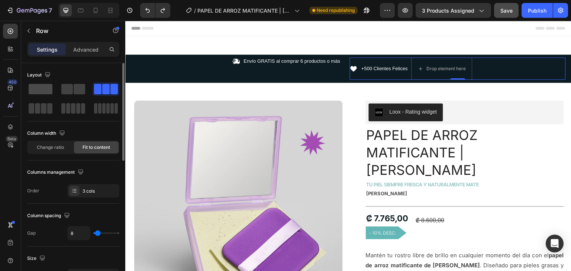
click at [31, 88] on span at bounding box center [41, 89] width 24 height 10
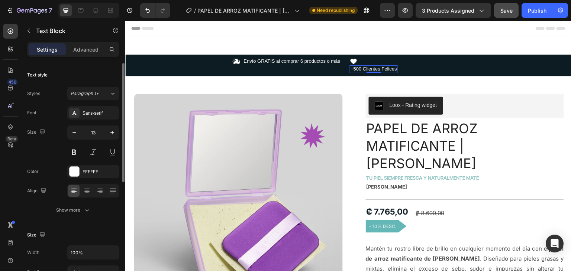
click at [350, 67] on p "+500 Clientes Felices" at bounding box center [373, 69] width 46 height 6
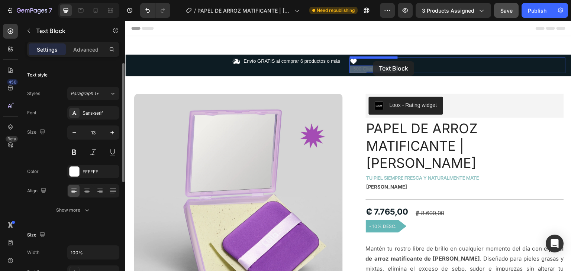
drag, startPoint x: 358, startPoint y: 69, endPoint x: 371, endPoint y: 64, distance: 13.1
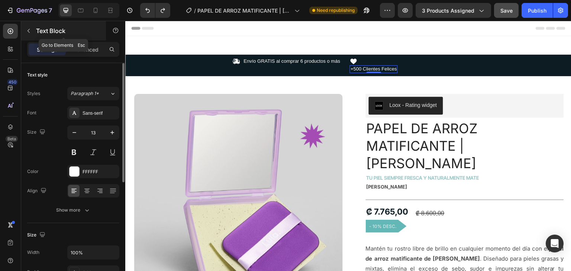
click at [30, 30] on icon "button" at bounding box center [29, 31] width 6 height 6
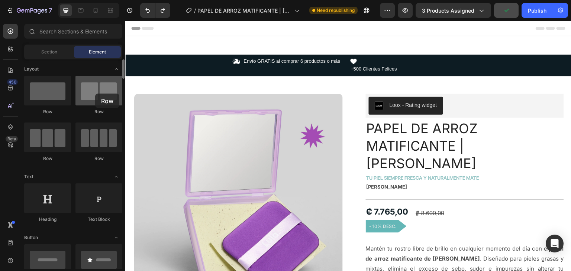
click at [95, 94] on div at bounding box center [98, 91] width 47 height 30
click at [99, 93] on div at bounding box center [98, 91] width 47 height 30
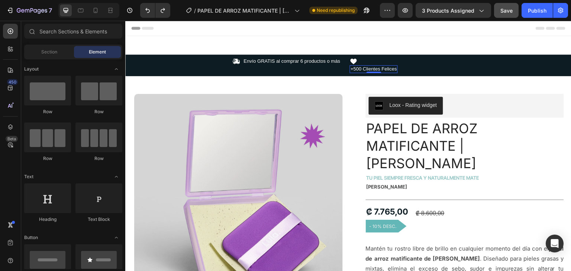
click at [379, 68] on p "+500 Clientes Felices" at bounding box center [373, 69] width 46 height 6
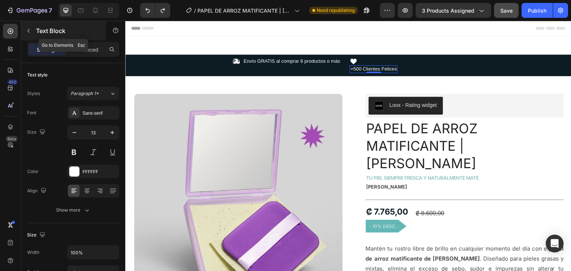
click at [28, 28] on icon "button" at bounding box center [29, 31] width 6 height 6
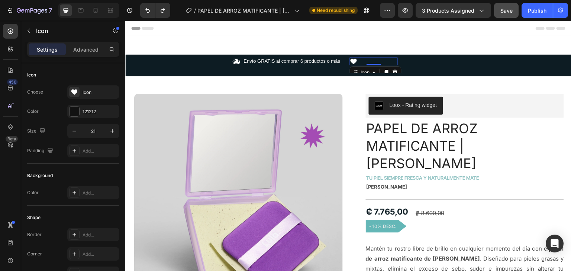
click at [363, 64] on div "Icon 0" at bounding box center [374, 62] width 48 height 8
click at [30, 32] on icon "button" at bounding box center [29, 31] width 6 height 6
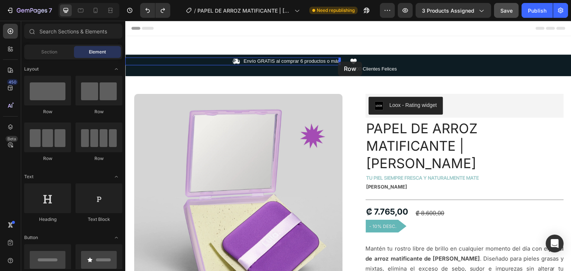
drag, startPoint x: 242, startPoint y: 106, endPoint x: 338, endPoint y: 62, distance: 105.3
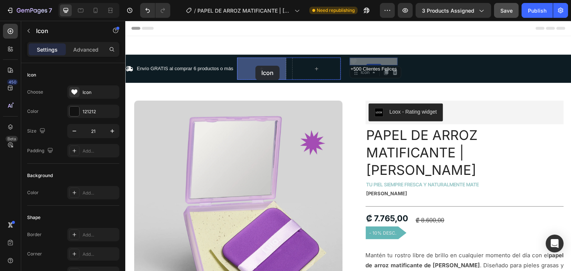
drag, startPoint x: 352, startPoint y: 61, endPoint x: 380, endPoint y: 79, distance: 33.4
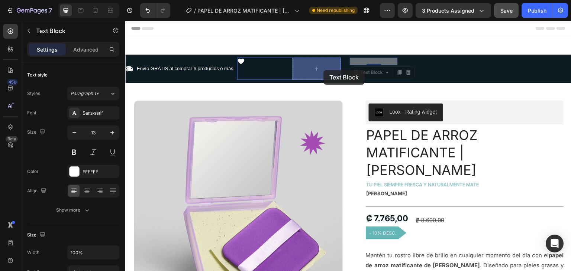
drag, startPoint x: 376, startPoint y: 60, endPoint x: 362, endPoint y: 79, distance: 23.9
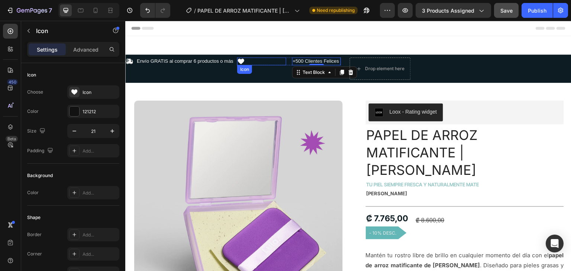
click at [248, 61] on div "Icon" at bounding box center [261, 62] width 49 height 8
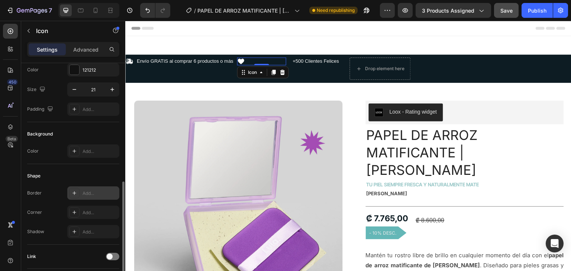
scroll to position [94, 0]
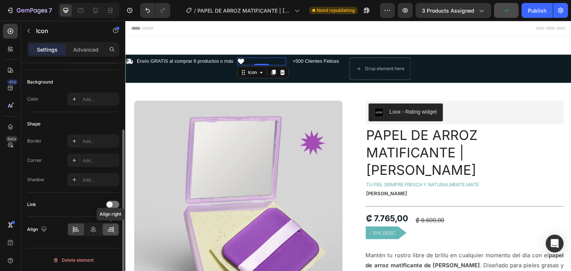
click at [112, 229] on icon at bounding box center [110, 229] width 7 height 7
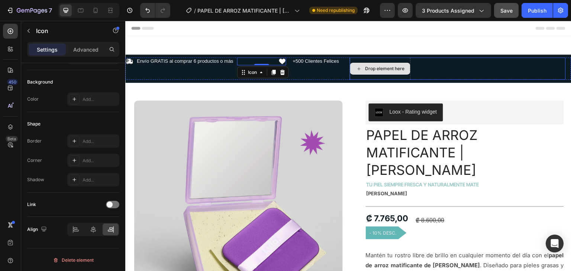
click at [354, 75] on div "Drop element here" at bounding box center [380, 69] width 61 height 22
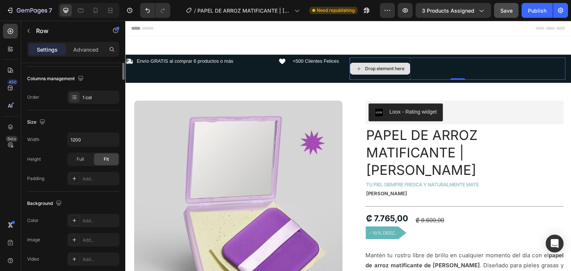
scroll to position [0, 0]
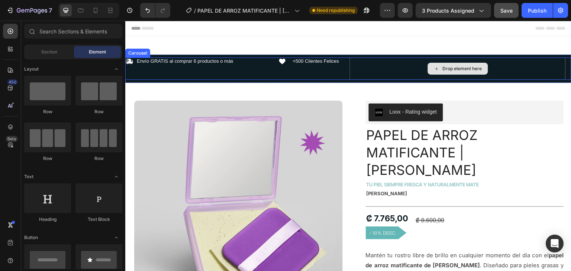
click at [365, 74] on div "Drop element here" at bounding box center [458, 69] width 216 height 22
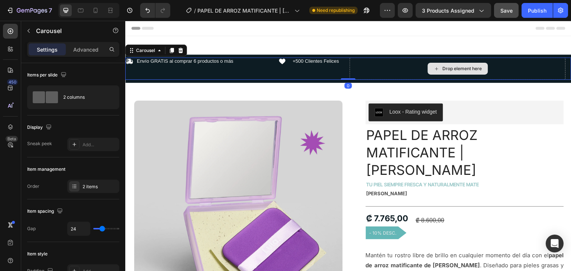
drag, startPoint x: 365, startPoint y: 71, endPoint x: 362, endPoint y: 70, distance: 3.8
click at [365, 71] on div "Drop element here" at bounding box center [458, 69] width 216 height 22
click at [349, 63] on div "Icon Envío GRATIS al comprar 6 productos o más Text Block Icon +500 Clientes Fe…" at bounding box center [348, 69] width 446 height 22
click at [405, 72] on div "Drop element here" at bounding box center [458, 69] width 216 height 22
click at [238, 62] on div "Icon" at bounding box center [261, 62] width 49 height 8
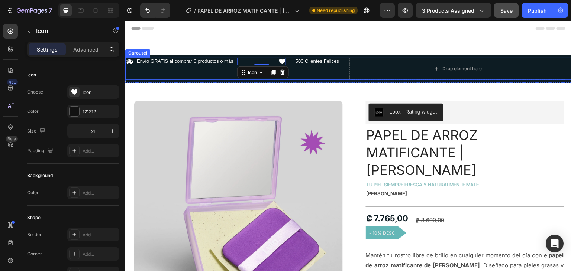
click at [359, 69] on div "Drop element here" at bounding box center [458, 69] width 216 height 22
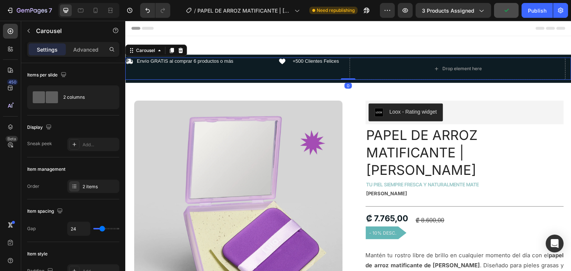
click at [295, 77] on div "Icon Envío GRATIS al comprar 6 productos o más Text Block Icon +500 Clientes Fe…" at bounding box center [233, 69] width 216 height 22
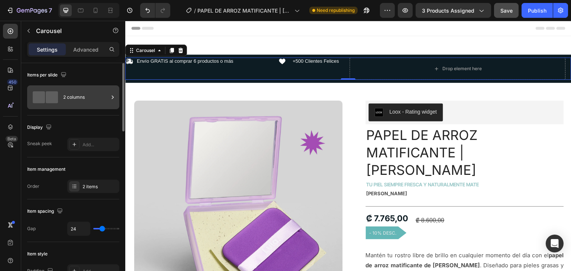
click at [65, 94] on div "2 columns" at bounding box center [85, 97] width 45 height 17
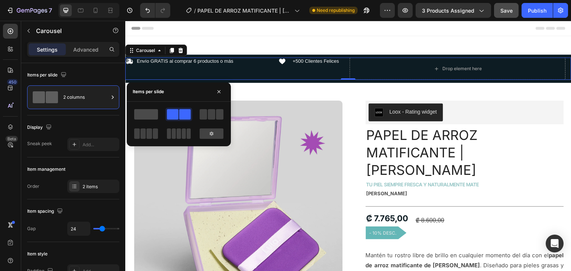
click at [147, 111] on span at bounding box center [146, 114] width 24 height 10
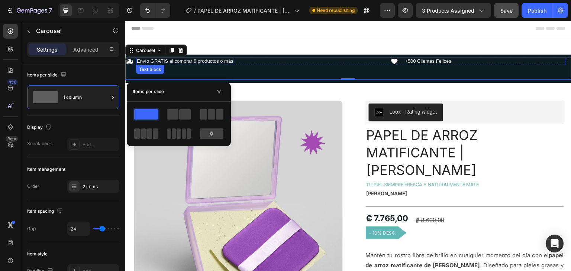
click at [182, 64] on div "Envío GRATIS al comprar 6 productos o más Text Block" at bounding box center [185, 62] width 98 height 8
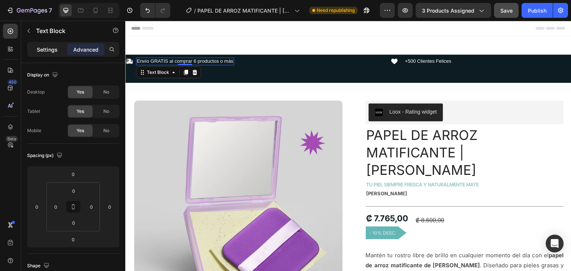
click at [39, 46] on p "Settings" at bounding box center [47, 50] width 21 height 8
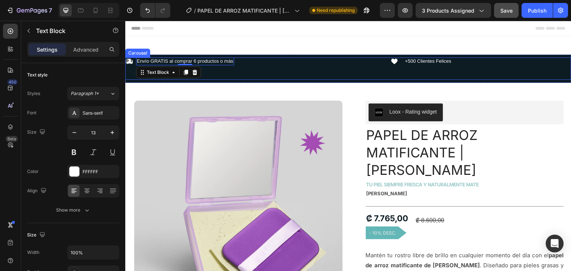
click at [392, 76] on div "Icon Envío GRATIS al comprar 6 productos o más Text Block 0 Icon +500 Clientes …" at bounding box center [345, 69] width 440 height 22
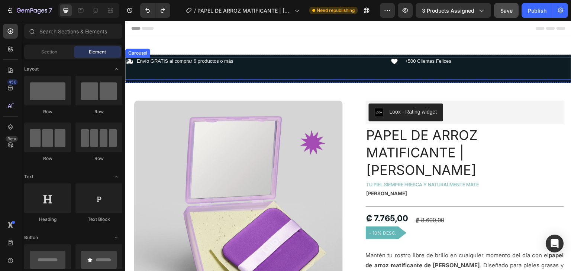
click at [352, 71] on div "Icon Envío GRATIS al comprar 6 productos o más Text Block Icon +500 Clientes Fe…" at bounding box center [345, 69] width 440 height 22
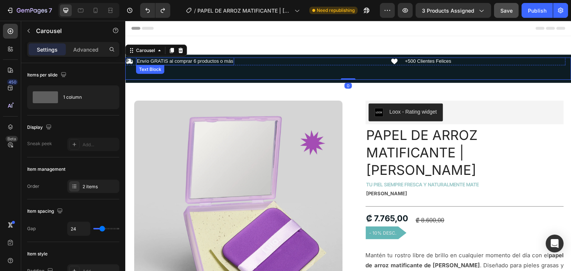
click at [197, 61] on p "Envío GRATIS al comprar 6 productos o más" at bounding box center [185, 61] width 97 height 6
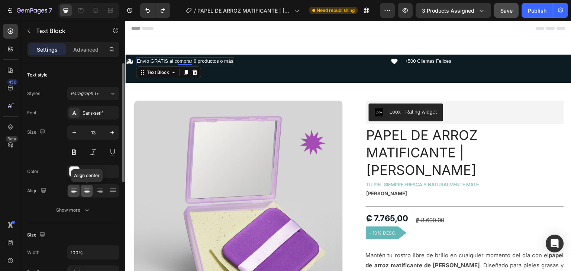
click at [86, 188] on icon at bounding box center [86, 190] width 7 height 7
click at [78, 192] on div at bounding box center [74, 191] width 12 height 12
click at [80, 191] on div at bounding box center [93, 190] width 52 height 13
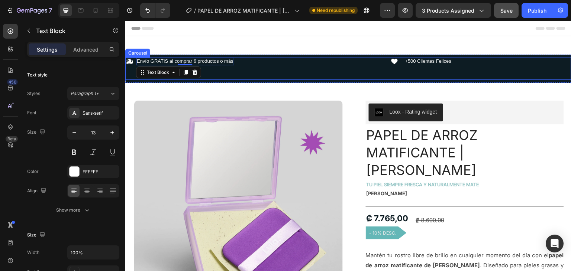
click at [310, 67] on div "Icon Envío GRATIS al comprar 6 productos o más Text Block 0 Icon +500 Clientes …" at bounding box center [345, 69] width 440 height 22
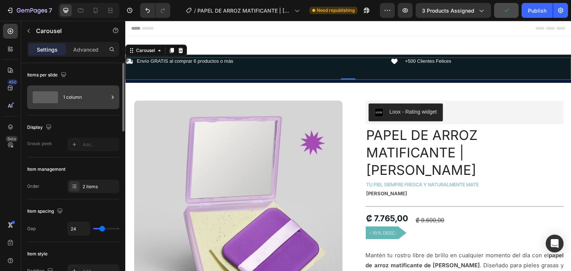
click at [83, 103] on div "1 column" at bounding box center [85, 97] width 45 height 17
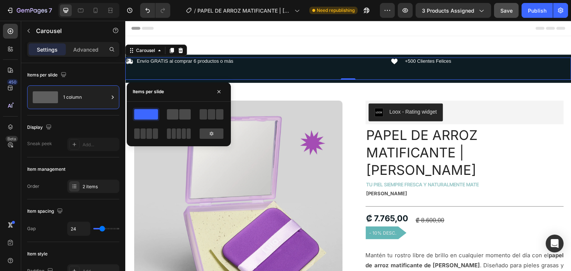
click at [185, 119] on span at bounding box center [185, 114] width 12 height 10
click at [147, 114] on span at bounding box center [146, 114] width 24 height 10
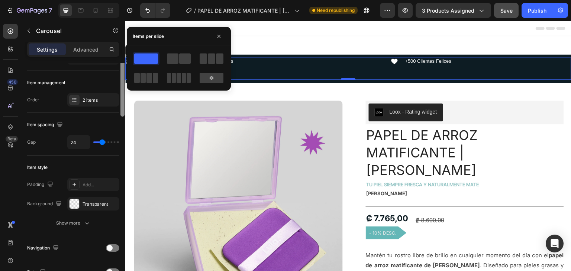
scroll to position [89, 0]
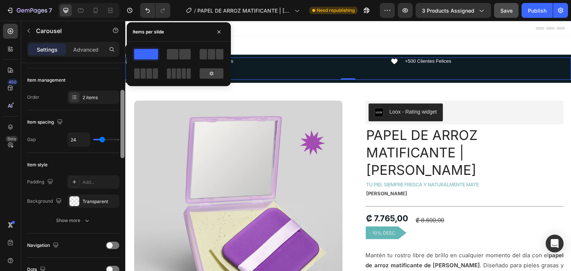
drag, startPoint x: 122, startPoint y: 106, endPoint x: 105, endPoint y: 125, distance: 25.8
click at [115, 132] on div "Items per slide 1 column Display Sneak peek Add... Item management Order 2 item…" at bounding box center [73, 177] width 104 height 229
click at [85, 99] on div "2 items" at bounding box center [100, 97] width 35 height 7
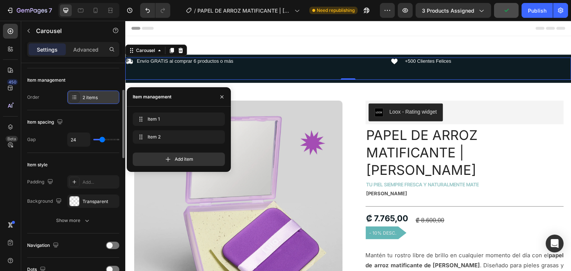
click at [85, 99] on div "2 items" at bounding box center [100, 97] width 35 height 7
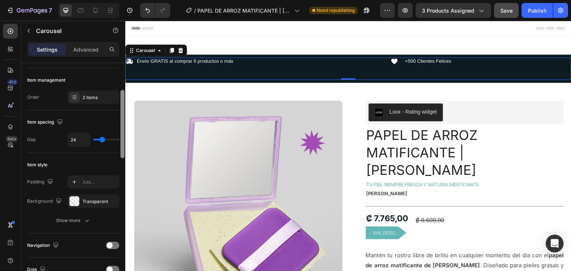
scroll to position [93, 0]
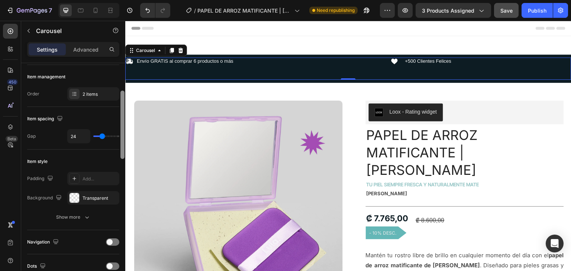
drag, startPoint x: 120, startPoint y: 140, endPoint x: 113, endPoint y: 140, distance: 7.1
click at [120, 141] on div at bounding box center [123, 177] width 6 height 229
type input "23"
type input "18"
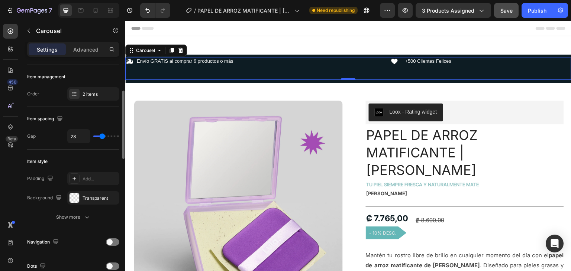
type input "18"
type input "17"
type input "13"
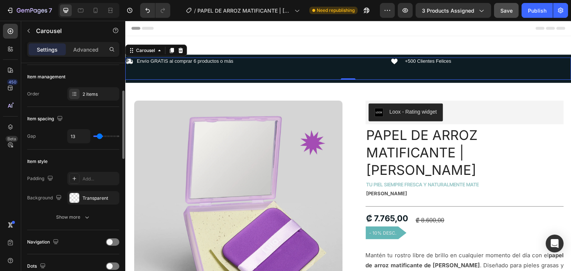
type input "10"
type input "5"
type input "1"
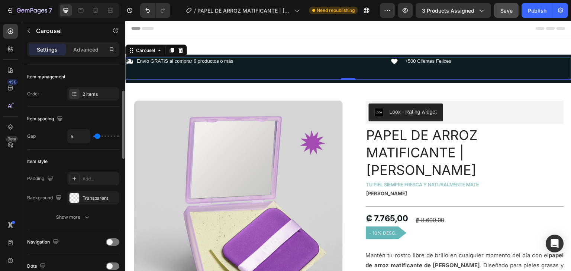
type input "1"
type input "0"
drag, startPoint x: 103, startPoint y: 136, endPoint x: 90, endPoint y: 136, distance: 12.3
type input "0"
click at [93, 136] on input "range" at bounding box center [106, 136] width 26 height 1
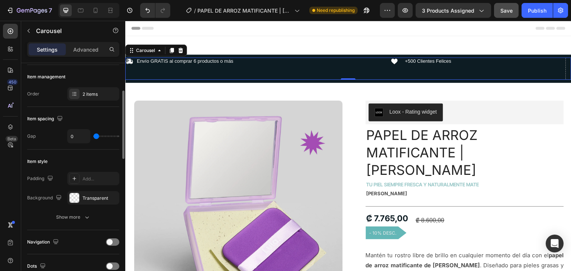
type input "13"
type input "15"
type input "51"
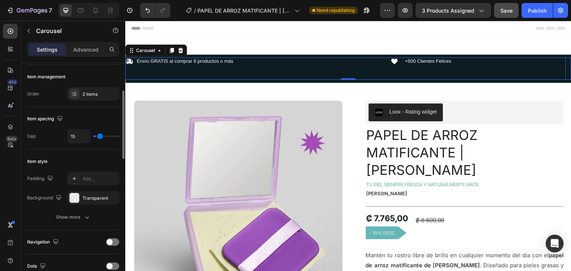
type input "51"
type input "68"
type input "73"
drag, startPoint x: 109, startPoint y: 135, endPoint x: 114, endPoint y: 135, distance: 5.6
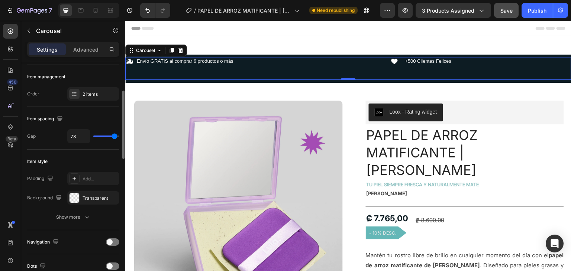
type input "73"
click at [114, 136] on input "range" at bounding box center [106, 136] width 26 height 1
type input "26"
type input "25"
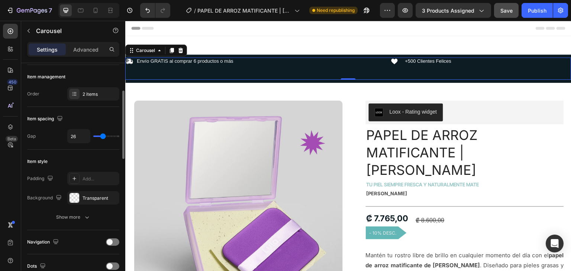
type input "25"
type input "22"
type input "17"
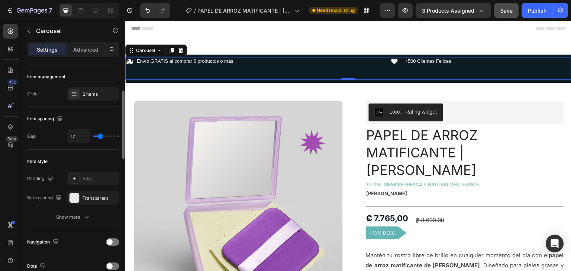
type input "13"
type input "9"
type input "7"
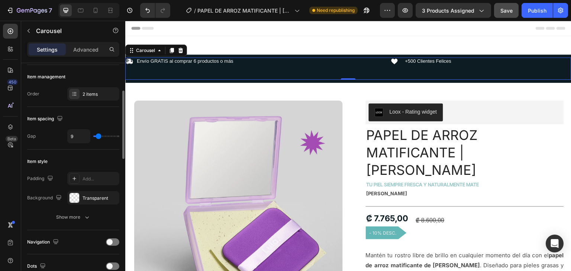
type input "7"
type input "6"
type input "5"
drag, startPoint x: 103, startPoint y: 135, endPoint x: 97, endPoint y: 135, distance: 5.6
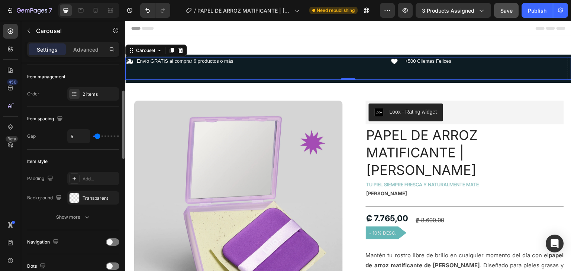
type input "4"
click at [97, 136] on input "range" at bounding box center [106, 136] width 26 height 1
type input "4"
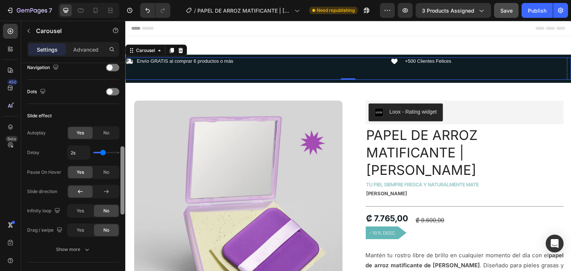
scroll to position [270, 0]
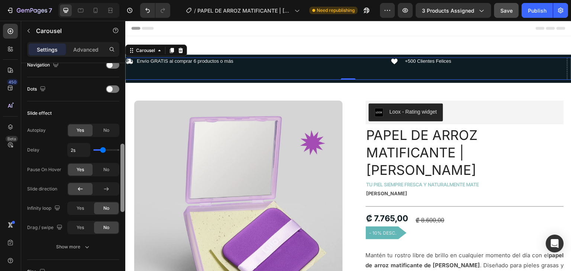
drag, startPoint x: 122, startPoint y: 134, endPoint x: 123, endPoint y: 187, distance: 53.1
click at [123, 187] on div at bounding box center [122, 178] width 4 height 68
type input "1.5s"
type input "1.5"
type input "1.4s"
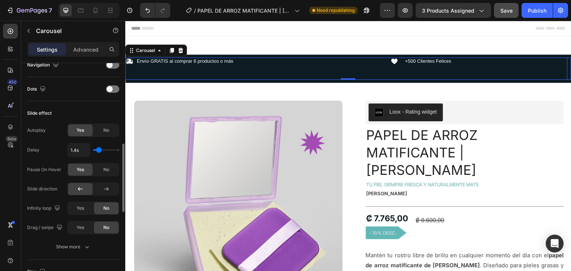
type input "1.4"
click at [98, 149] on input "range" at bounding box center [106, 149] width 26 height 1
drag, startPoint x: 115, startPoint y: 169, endPoint x: 109, endPoint y: 169, distance: 6.3
click at [114, 169] on div "No" at bounding box center [106, 170] width 25 height 12
click at [77, 169] on span "Yes" at bounding box center [80, 170] width 7 height 7
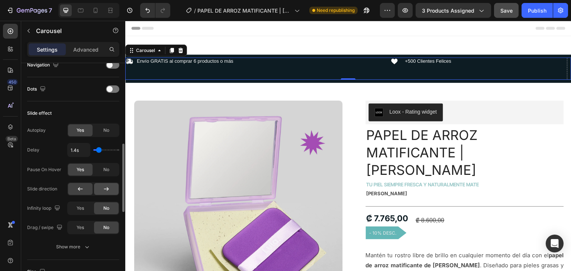
click at [95, 185] on div at bounding box center [106, 189] width 25 height 12
click at [80, 185] on icon at bounding box center [80, 188] width 7 height 7
drag, startPoint x: 119, startPoint y: 163, endPoint x: 119, endPoint y: 177, distance: 13.4
click at [119, 177] on div "Autoplay Yes No Delay 1.4s Pause On Hover Yes No Slide direction Infinity loop …" at bounding box center [73, 179] width 92 height 111
click at [59, 244] on div "Show more" at bounding box center [73, 246] width 35 height 7
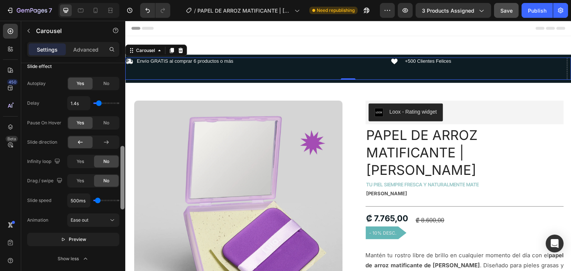
scroll to position [345, 0]
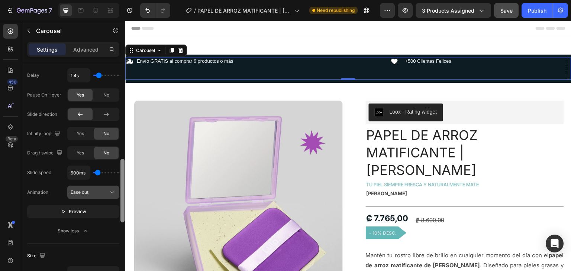
drag, startPoint x: 122, startPoint y: 186, endPoint x: 109, endPoint y: 193, distance: 14.5
click at [122, 207] on div at bounding box center [122, 191] width 4 height 64
type input "100ms"
type input "100"
type input "3150ms"
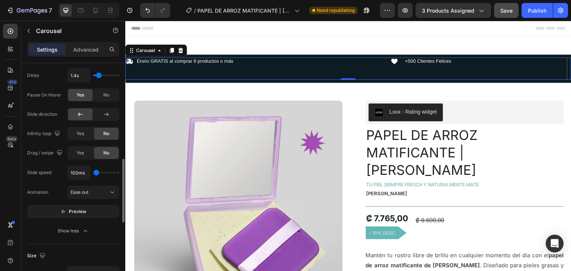
type input "3150"
type input "3100ms"
type input "3100"
type input "700ms"
type input "700"
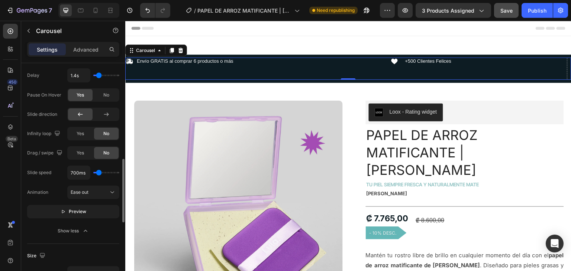
type input "650ms"
type input "650"
type input "100ms"
drag, startPoint x: 100, startPoint y: 171, endPoint x: 94, endPoint y: 172, distance: 5.4
type input "100"
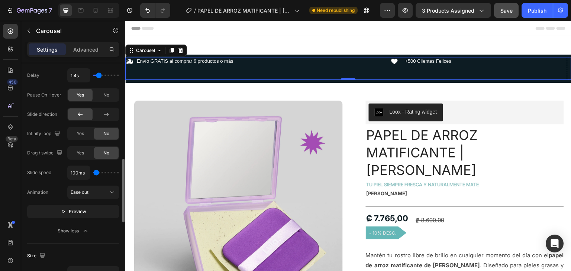
click at [94, 172] on input "range" at bounding box center [106, 172] width 26 height 1
click at [106, 192] on div "Ease out" at bounding box center [90, 192] width 38 height 7
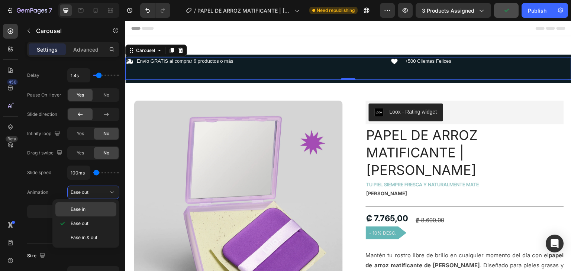
click at [89, 208] on p "Ease in" at bounding box center [92, 209] width 42 height 7
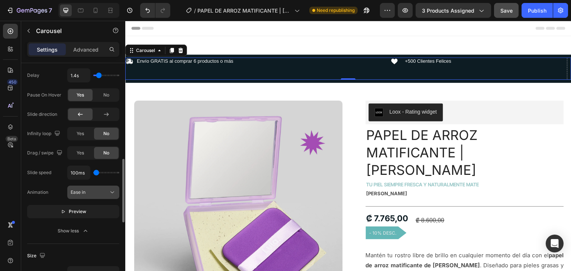
click at [90, 192] on div "Ease in" at bounding box center [90, 192] width 38 height 7
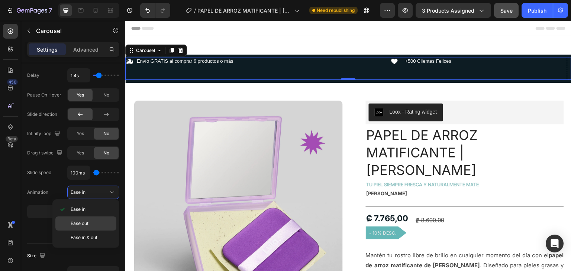
click at [99, 220] on p "Ease out" at bounding box center [92, 223] width 42 height 7
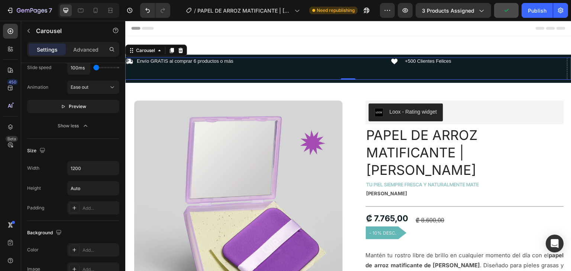
scroll to position [0, 0]
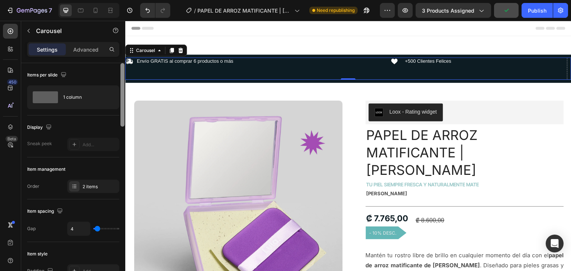
drag, startPoint x: 123, startPoint y: 181, endPoint x: 66, endPoint y: 50, distance: 143.3
click at [79, 54] on div "Settings Advanced Items per slide 1 column Display Sneak peek Add... Item manag…" at bounding box center [73, 167] width 104 height 250
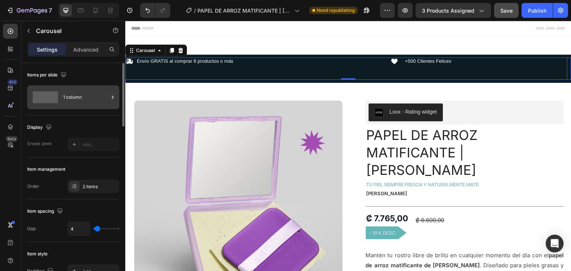
click at [87, 90] on div "1 column" at bounding box center [85, 97] width 45 height 17
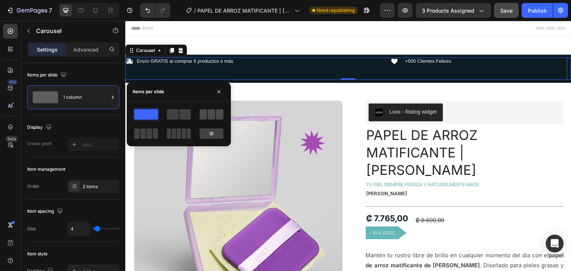
click at [210, 114] on span at bounding box center [211, 114] width 7 height 10
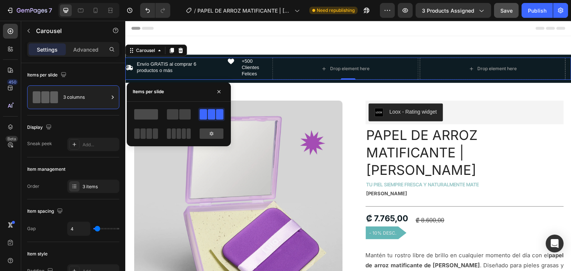
click at [147, 109] on span at bounding box center [146, 114] width 24 height 10
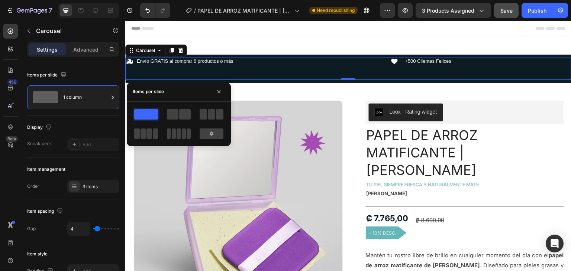
click at [216, 67] on div "Icon Envío GRATIS al comprar 6 productos o más Text Block Icon +500 Clientes Fe…" at bounding box center [345, 69] width 440 height 22
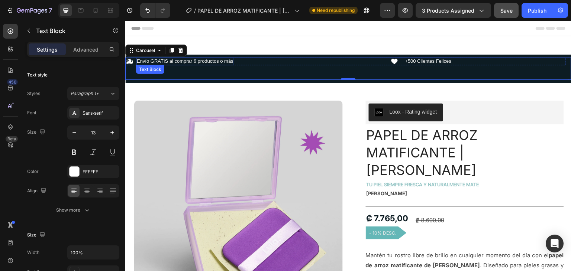
click at [162, 59] on p "Envío GRATIS al comprar 6 productos o más" at bounding box center [185, 61] width 97 height 6
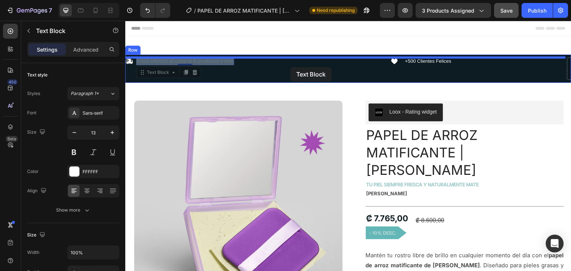
drag, startPoint x: 162, startPoint y: 58, endPoint x: 275, endPoint y: 69, distance: 113.5
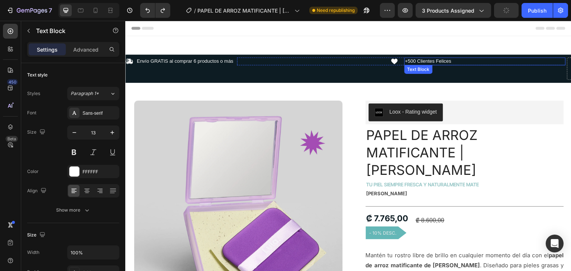
click at [417, 62] on p "+500 Clientes Felices" at bounding box center [485, 61] width 160 height 6
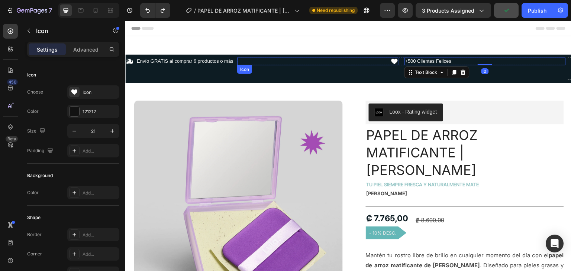
click at [380, 61] on div "Icon" at bounding box center [317, 62] width 161 height 8
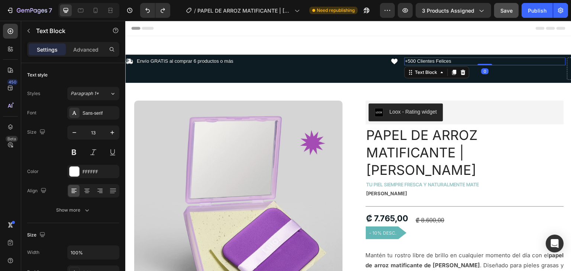
drag, startPoint x: 413, startPoint y: 57, endPoint x: 407, endPoint y: 60, distance: 6.2
click at [413, 58] on div "+500 Clientes Felices" at bounding box center [484, 62] width 161 height 8
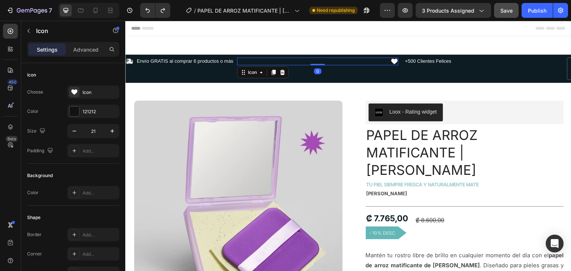
click at [391, 60] on icon at bounding box center [395, 62] width 8 height 8
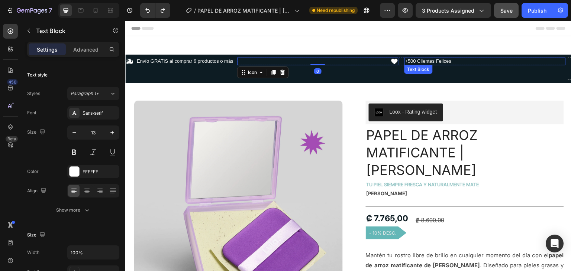
click at [407, 60] on p "+500 Clientes Felices" at bounding box center [485, 61] width 160 height 6
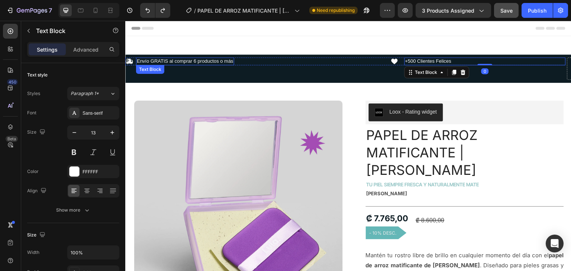
click at [193, 60] on p "Envío GRATIS al comprar 6 productos o más" at bounding box center [185, 61] width 97 height 6
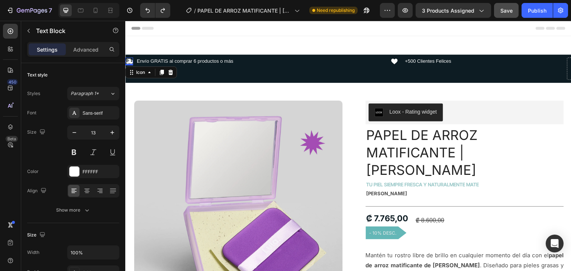
click at [130, 59] on icon at bounding box center [129, 61] width 7 height 5
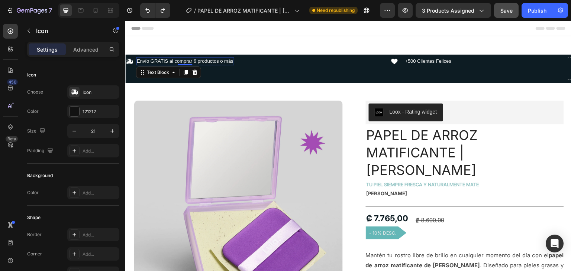
click at [149, 59] on p "Envío GRATIS al comprar 6 productos o más" at bounding box center [185, 61] width 97 height 6
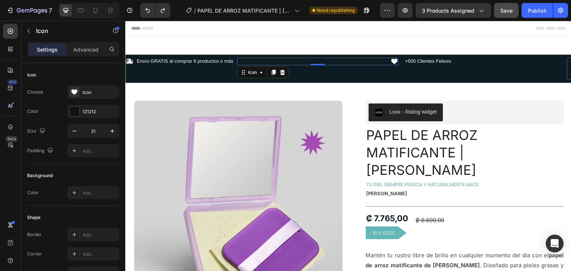
click at [396, 60] on icon at bounding box center [394, 62] width 6 height 6
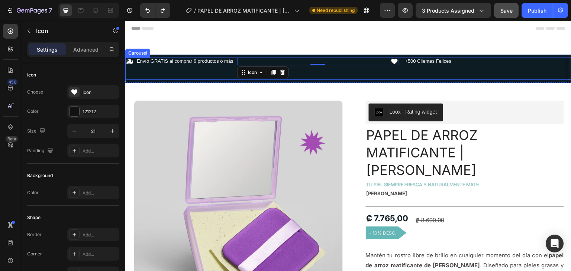
click at [175, 66] on div "Icon Envío GRATIS al comprar 6 productos o más Text Block Icon 0 +500 Clientes …" at bounding box center [345, 69] width 440 height 22
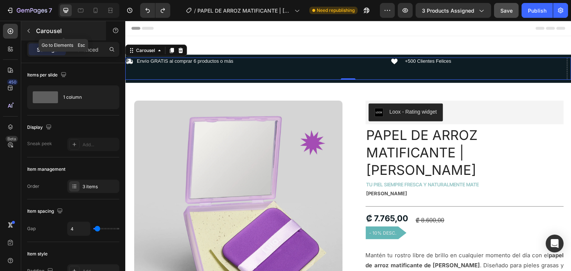
click at [34, 33] on button "button" at bounding box center [29, 31] width 12 height 12
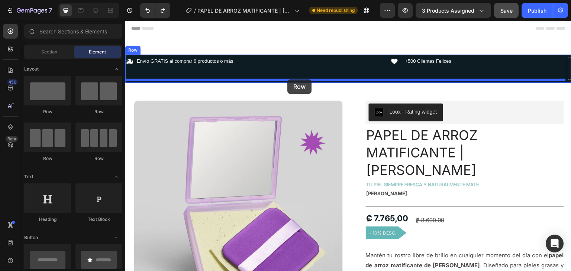
drag, startPoint x: 241, startPoint y: 111, endPoint x: 288, endPoint y: 79, distance: 56.2
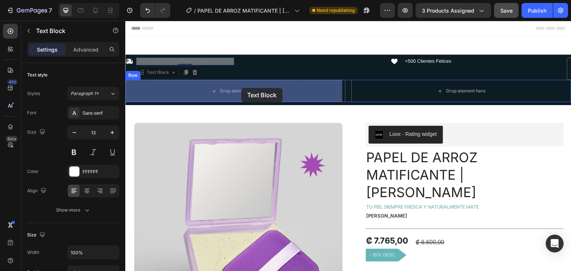
drag, startPoint x: 194, startPoint y: 61, endPoint x: 248, endPoint y: 88, distance: 60.3
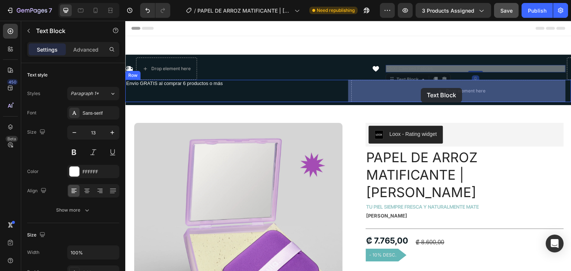
drag, startPoint x: 407, startPoint y: 68, endPoint x: 421, endPoint y: 91, distance: 27.2
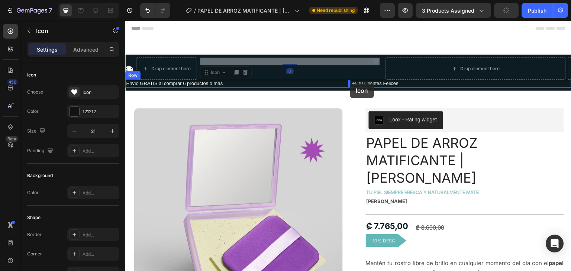
drag, startPoint x: 376, startPoint y: 61, endPoint x: 350, endPoint y: 84, distance: 34.5
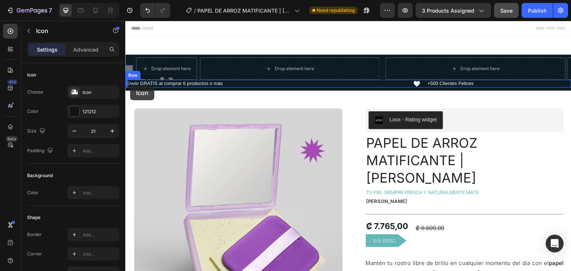
drag, startPoint x: 130, startPoint y: 65, endPoint x: 130, endPoint y: 86, distance: 20.8
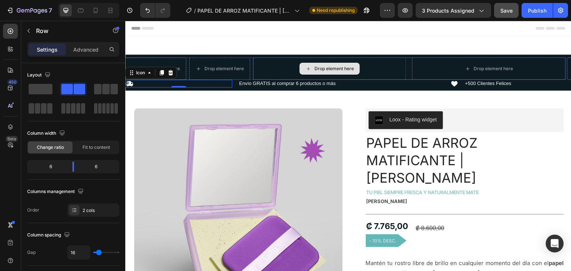
click at [400, 61] on div "Drop element here" at bounding box center [329, 69] width 153 height 22
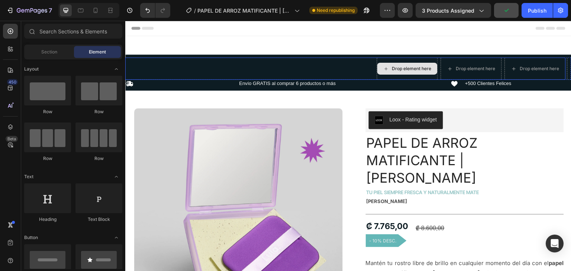
click at [386, 76] on div "Drop element here" at bounding box center [407, 69] width 61 height 22
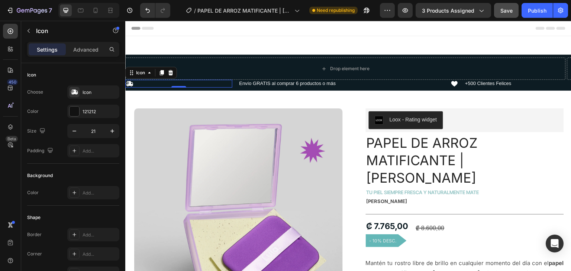
click at [129, 84] on icon at bounding box center [129, 83] width 7 height 5
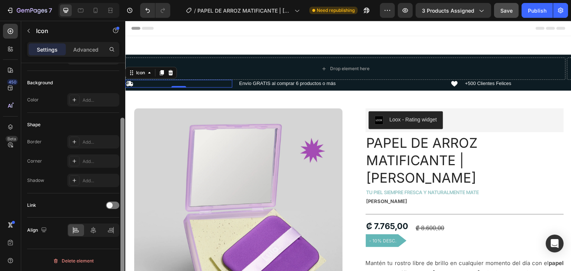
scroll to position [94, 0]
drag, startPoint x: 120, startPoint y: 108, endPoint x: 113, endPoint y: 220, distance: 112.9
click at [113, 220] on div "Icon Choose Icon Color 121212 Size 21 Padding Add... Background Color Add... Sh…" at bounding box center [73, 177] width 104 height 229
click at [93, 226] on icon at bounding box center [93, 229] width 5 height 7
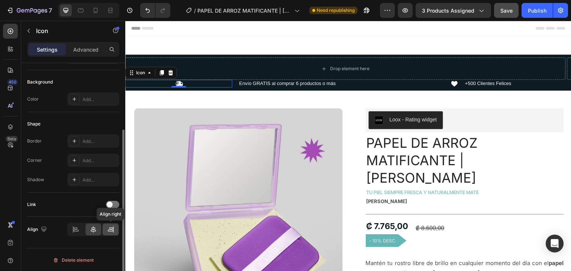
click at [114, 227] on icon at bounding box center [110, 229] width 7 height 7
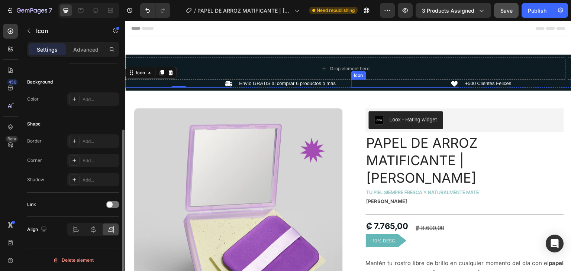
click at [440, 83] on div "Icon" at bounding box center [404, 84] width 107 height 8
click at [162, 85] on div "Icon" at bounding box center [178, 84] width 107 height 8
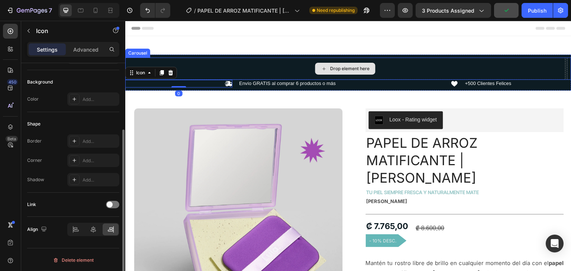
click at [270, 65] on div "Drop element here" at bounding box center [345, 69] width 440 height 22
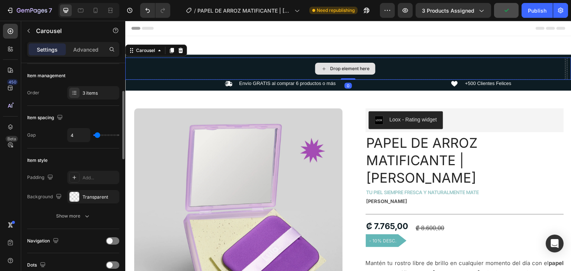
scroll to position [0, 0]
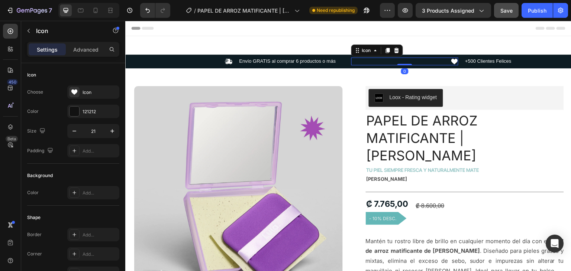
click at [426, 62] on div "Icon 0" at bounding box center [404, 62] width 107 height 8
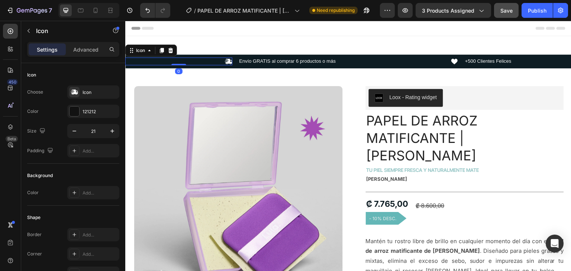
click at [150, 63] on div "Icon 0" at bounding box center [178, 62] width 107 height 8
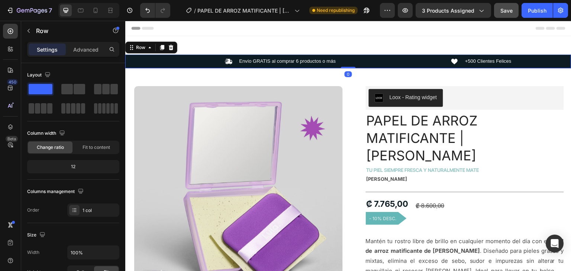
click at [187, 56] on div "Icon Envío GRATIS al comprar 6 productos o más Text Block Icon +500 Clientes Fe…" at bounding box center [348, 62] width 446 height 14
click at [87, 148] on span "Fit to content" at bounding box center [97, 147] width 28 height 7
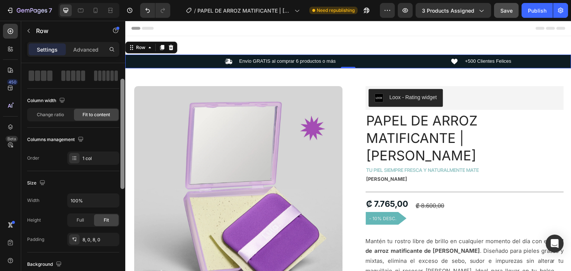
drag, startPoint x: 123, startPoint y: 142, endPoint x: 122, endPoint y: 147, distance: 5.4
click at [117, 152] on div "Layout Column width Change ratio Fit to content Columns management Order 1 col …" at bounding box center [73, 177] width 104 height 229
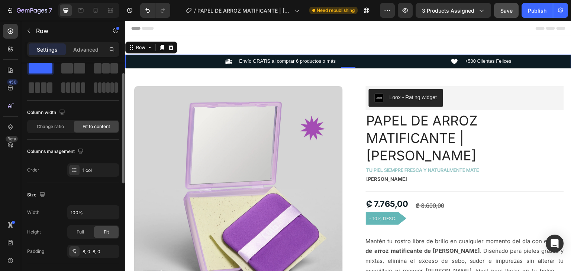
click at [269, 56] on div "Icon Envío GRATIS al comprar 6 productos o más Text Block Icon +500 Clientes Fe…" at bounding box center [348, 62] width 446 height 14
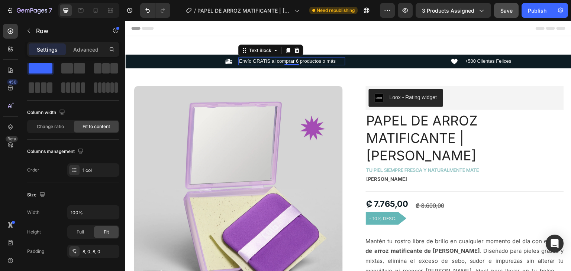
click at [274, 61] on p "Envío GRATIS al comprar 6 productos o más" at bounding box center [292, 61] width 106 height 6
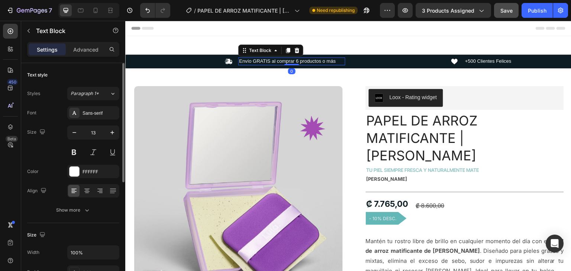
drag, startPoint x: 275, startPoint y: 61, endPoint x: 286, endPoint y: 61, distance: 11.2
click at [281, 61] on p "Envío GRATIS al comprar 6 productos o más" at bounding box center [292, 61] width 106 height 6
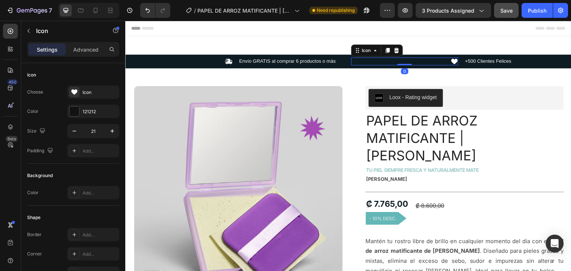
click at [412, 62] on div "Icon 0" at bounding box center [404, 62] width 107 height 8
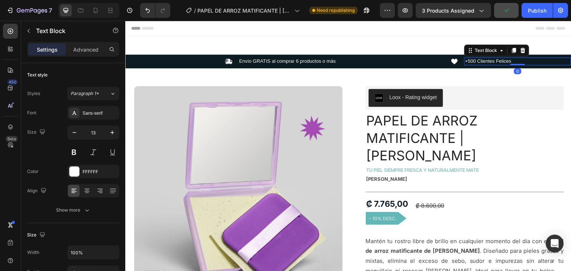
click at [470, 64] on p "+500 Clientes Felices" at bounding box center [518, 61] width 106 height 6
click at [67, 188] on div "Align" at bounding box center [73, 190] width 92 height 13
click at [450, 61] on icon at bounding box center [454, 62] width 8 height 8
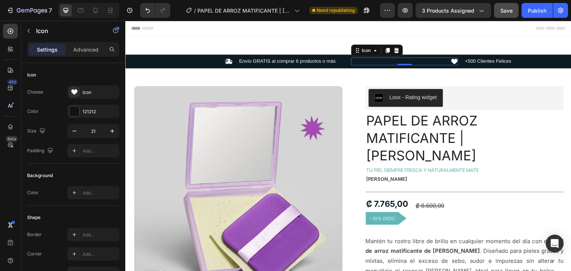
click at [437, 61] on div "Icon 0" at bounding box center [404, 62] width 107 height 8
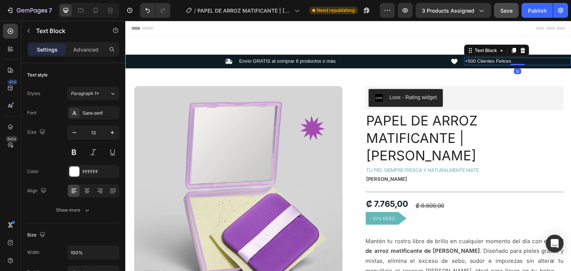
click at [478, 61] on p "+500 Clientes Felices" at bounding box center [518, 61] width 106 height 6
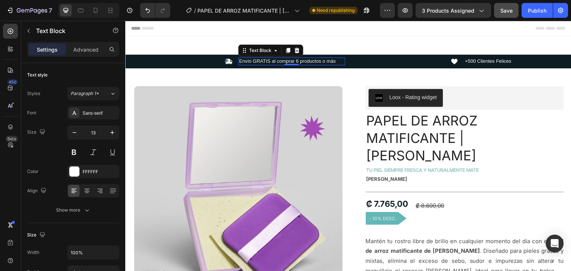
click at [328, 58] on div "Envío GRATIS al comprar 6 productos o más" at bounding box center [291, 62] width 107 height 8
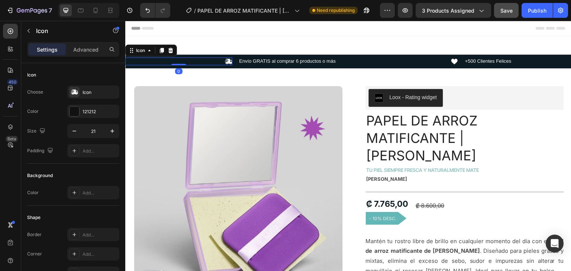
click at [201, 61] on div "Icon 0" at bounding box center [178, 62] width 107 height 8
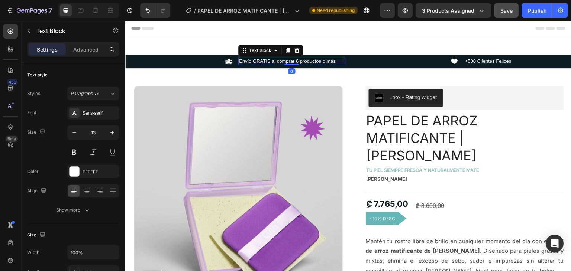
click at [279, 62] on p "Envío GRATIS al comprar 6 productos o más" at bounding box center [292, 61] width 106 height 6
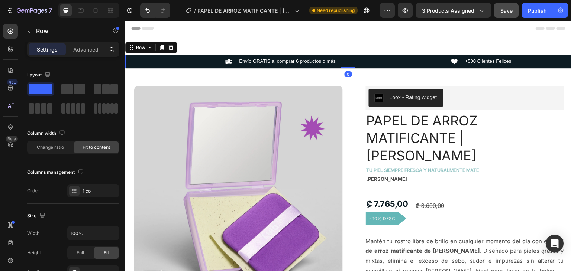
click at [174, 57] on div "Icon Envío GRATIS al comprar 6 productos o más Text Block Icon +500 Clientes Fe…" at bounding box center [348, 62] width 446 height 14
click at [49, 145] on span "Change ratio" at bounding box center [50, 147] width 27 height 7
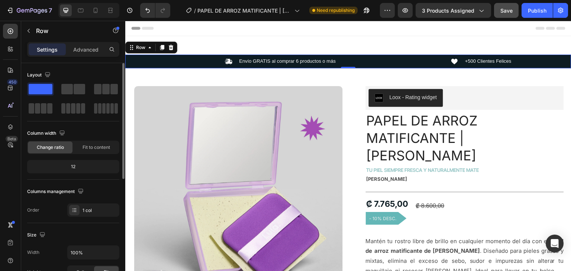
click at [100, 171] on div "12" at bounding box center [73, 167] width 89 height 10
click at [100, 167] on div "12" at bounding box center [73, 167] width 89 height 10
drag, startPoint x: 80, startPoint y: 164, endPoint x: 75, endPoint y: 166, distance: 4.8
click at [77, 165] on div "12" at bounding box center [73, 167] width 89 height 10
click at [73, 167] on div "12" at bounding box center [73, 167] width 89 height 10
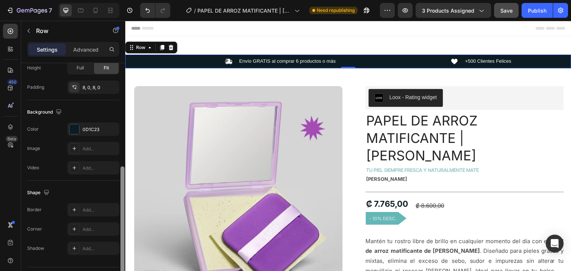
scroll to position [223, 0]
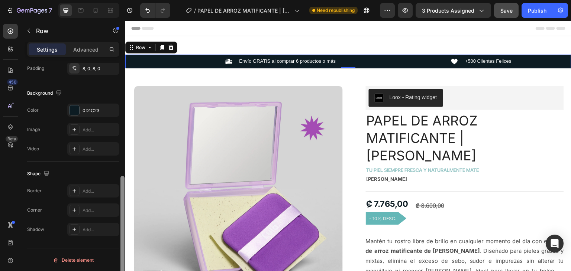
drag, startPoint x: 122, startPoint y: 156, endPoint x: 95, endPoint y: 192, distance: 45.1
click at [111, 0] on html "7 Version history / PAPEL DE ARROZ MATIFICANTE | [PERSON_NAME] Need republishin…" at bounding box center [285, 0] width 571 height 0
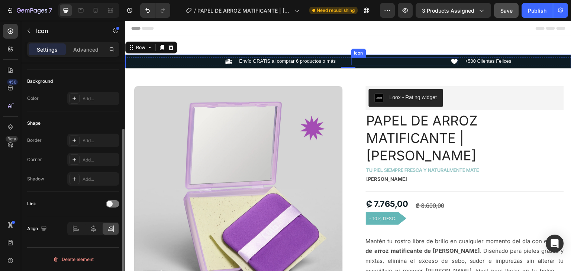
scroll to position [0, 0]
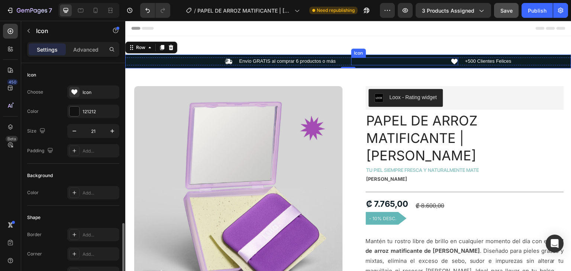
click at [451, 58] on icon at bounding box center [454, 62] width 8 height 8
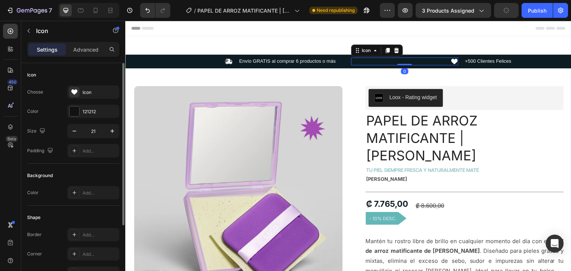
click at [445, 61] on div "Icon 0" at bounding box center [404, 62] width 107 height 8
click at [90, 49] on p "Advanced" at bounding box center [85, 50] width 25 height 8
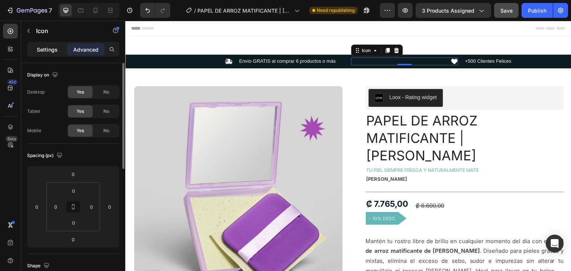
click at [33, 43] on div "Settings" at bounding box center [47, 49] width 37 height 12
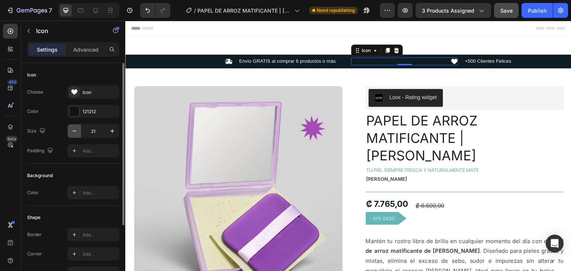
click at [75, 131] on icon "button" at bounding box center [74, 131] width 4 height 1
click at [112, 131] on icon "button" at bounding box center [112, 131] width 4 height 4
type input "20"
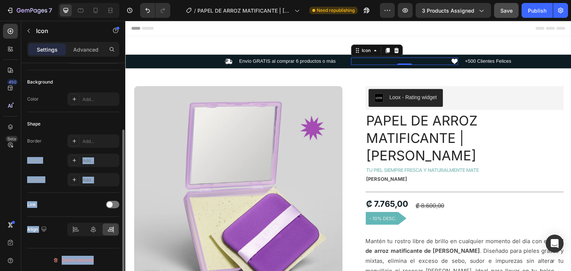
drag, startPoint x: 120, startPoint y: 116, endPoint x: 119, endPoint y: 145, distance: 28.6
click at [119, 145] on div "Icon Choose Icon Color 121212 Size 20 Padding Add... Background Color Add... Sh…" at bounding box center [73, 177] width 104 height 229
click at [92, 226] on icon at bounding box center [93, 229] width 7 height 7
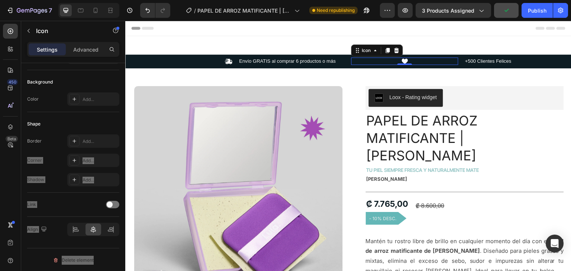
click at [443, 62] on div "Icon 0" at bounding box center [404, 61] width 107 height 7
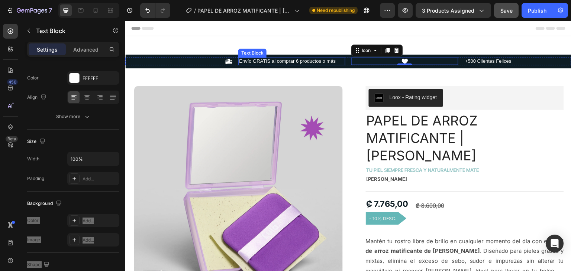
click at [250, 59] on p "Envío GRATIS al comprar 6 productos o más" at bounding box center [292, 61] width 106 height 6
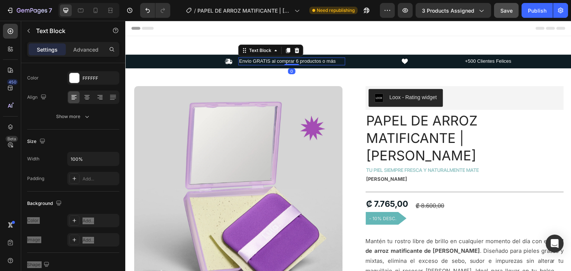
scroll to position [0, 0]
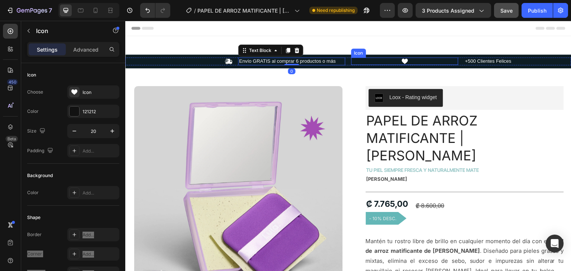
click at [401, 61] on icon at bounding box center [404, 61] width 7 height 7
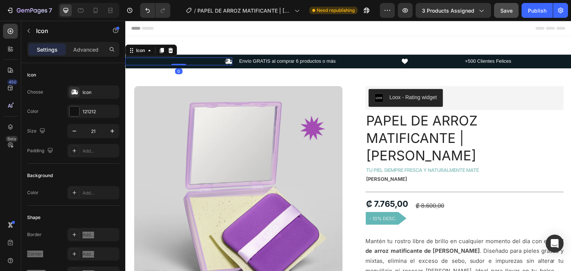
click at [229, 61] on icon at bounding box center [228, 62] width 8 height 8
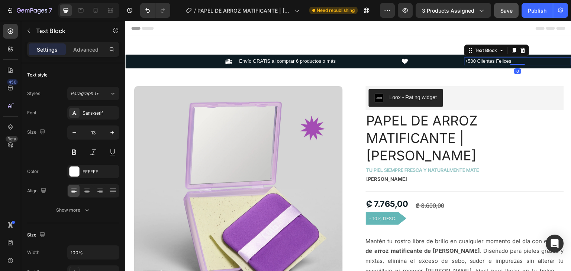
click at [486, 63] on p "+500 Clientes Felices" at bounding box center [518, 61] width 106 height 6
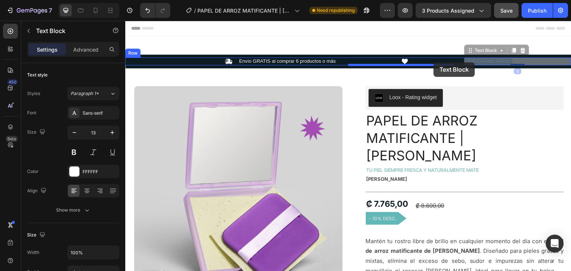
drag, startPoint x: 467, startPoint y: 62, endPoint x: 432, endPoint y: 62, distance: 34.6
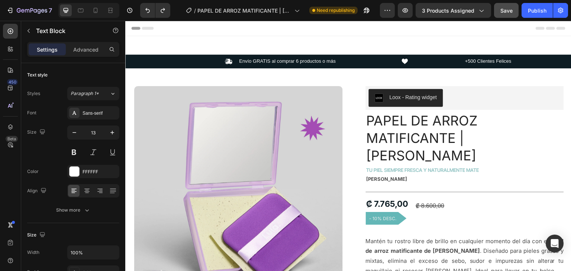
click at [474, 59] on p "+500 Clientes Felices" at bounding box center [518, 61] width 106 height 6
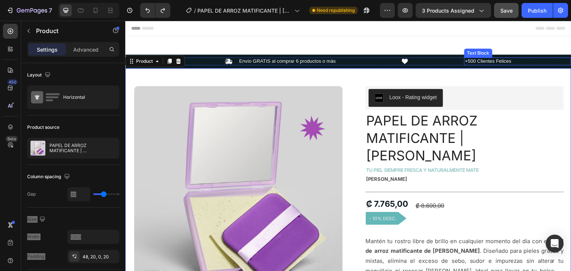
click at [465, 61] on p "+500 Clientes Felices" at bounding box center [518, 61] width 106 height 6
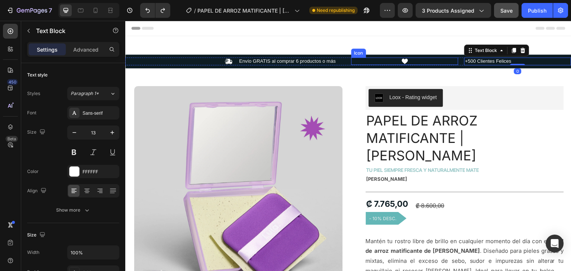
click at [408, 60] on div "Icon" at bounding box center [404, 61] width 107 height 7
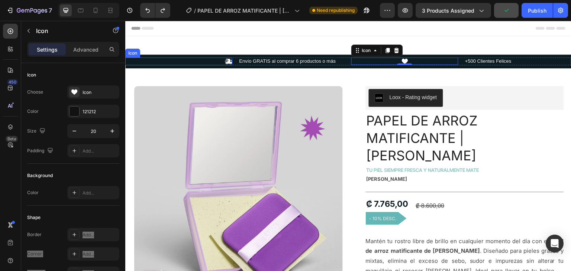
click at [202, 62] on div "Icon" at bounding box center [178, 62] width 107 height 8
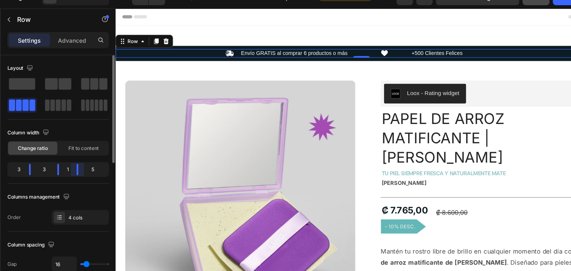
drag, startPoint x: 100, startPoint y: 168, endPoint x: 80, endPoint y: 168, distance: 19.7
click at [80, 168] on div "3 3 1 5" at bounding box center [73, 166] width 92 height 13
drag, startPoint x: 89, startPoint y: 166, endPoint x: 82, endPoint y: 166, distance: 7.4
click at [82, 166] on div "3 3 1 5" at bounding box center [73, 166] width 92 height 13
drag, startPoint x: 73, startPoint y: 166, endPoint x: 44, endPoint y: 165, distance: 29.0
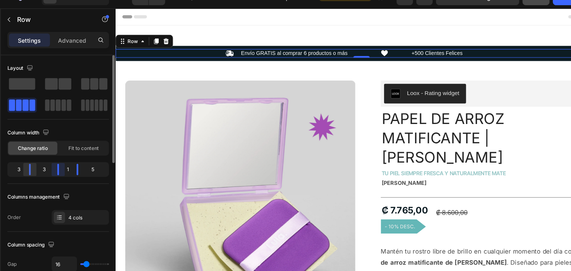
click at [82, 166] on div "3 3 1 5" at bounding box center [73, 166] width 92 height 13
drag, startPoint x: 44, startPoint y: 166, endPoint x: 52, endPoint y: 167, distance: 7.4
click at [67, 167] on div at bounding box center [73, 167] width 13 height 10
drag, startPoint x: 93, startPoint y: 167, endPoint x: 87, endPoint y: 167, distance: 5.9
click at [87, 167] on div "3 3 2 4" at bounding box center [73, 166] width 92 height 13
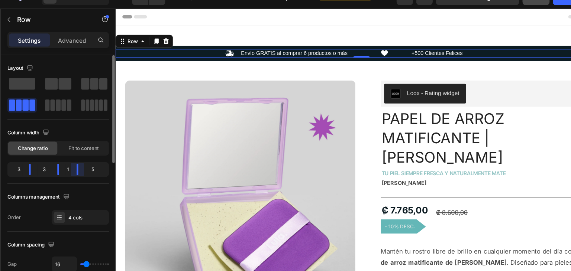
drag, startPoint x: 93, startPoint y: 165, endPoint x: 82, endPoint y: 165, distance: 11.1
click at [82, 165] on div "3 3 1 5" at bounding box center [73, 166] width 92 height 13
click at [106, 166] on div "5" at bounding box center [107, 167] width 20 height 10
click at [101, 149] on span "Fit to content" at bounding box center [97, 147] width 28 height 7
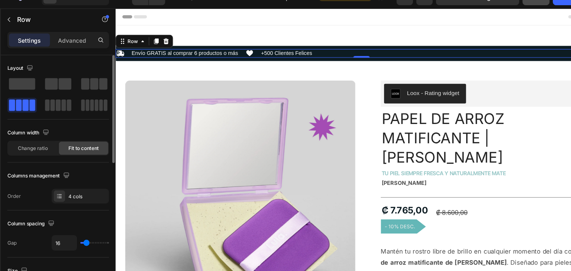
type input "9"
type input "13"
type input "14"
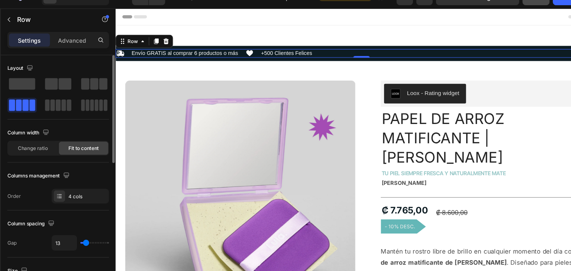
type input "14"
type input "16"
type input "24"
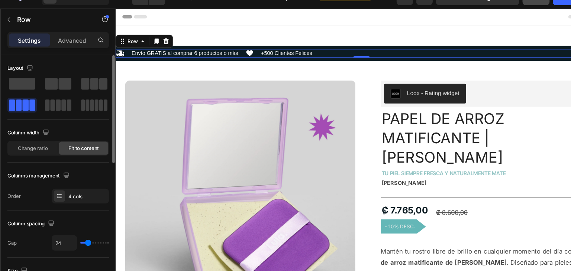
type input "30"
type input "34"
type input "39"
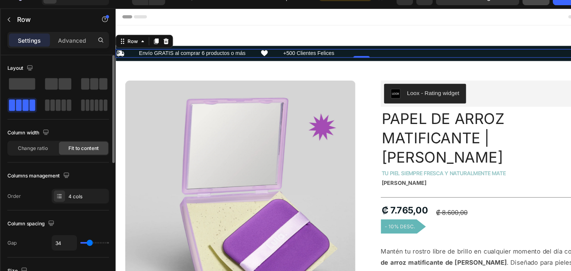
type input "39"
type input "40"
type input "43"
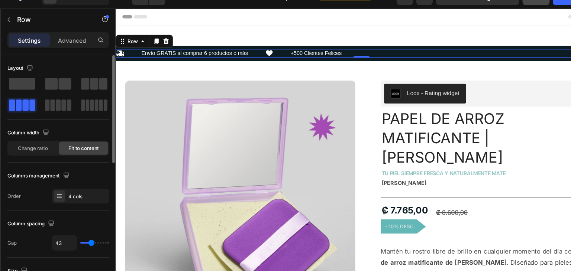
type input "45"
type input "40"
type input "34"
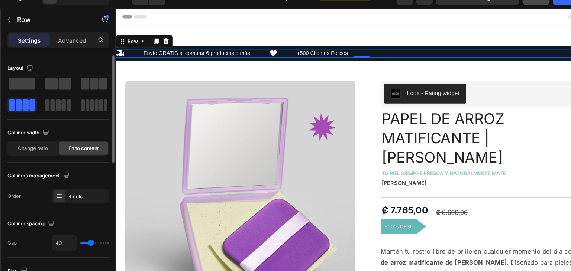
type input "34"
type input "30"
type input "27"
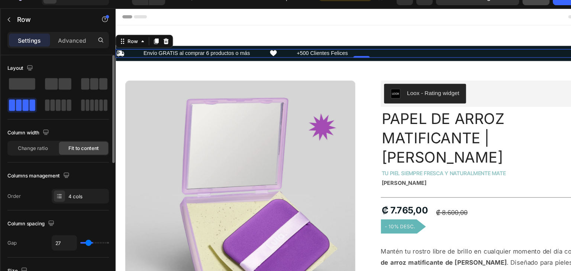
type input "26"
type input "24"
type input "21"
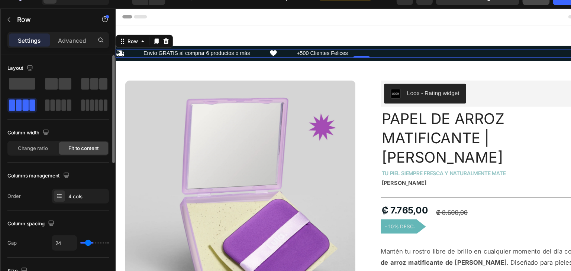
type input "21"
type input "19"
type input "18"
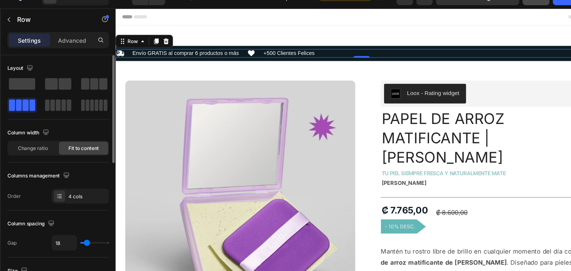
type input "16"
type input "14"
type input "13"
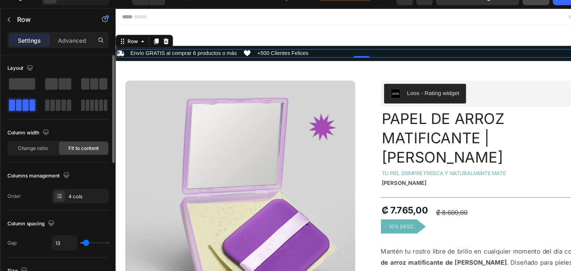
type input "13"
click at [98, 233] on input "range" at bounding box center [106, 233] width 26 height 1
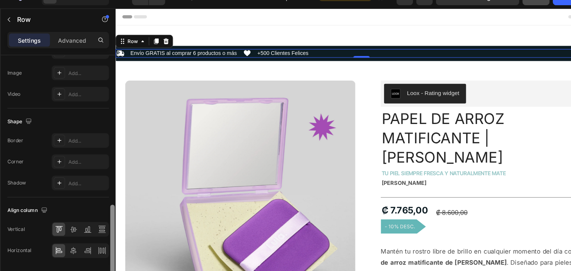
scroll to position [306, 0]
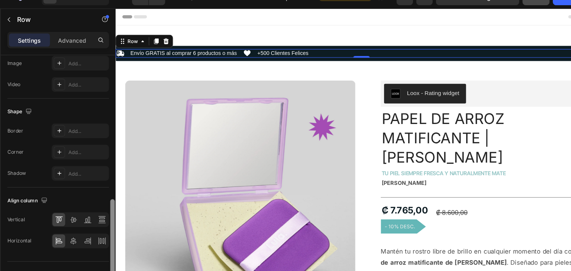
drag, startPoint x: 121, startPoint y: 132, endPoint x: 102, endPoint y: 254, distance: 123.7
click at [120, 262] on div at bounding box center [123, 177] width 6 height 229
click at [84, 210] on icon at bounding box center [86, 211] width 7 height 7
click at [88, 233] on icon at bounding box center [86, 231] width 7 height 7
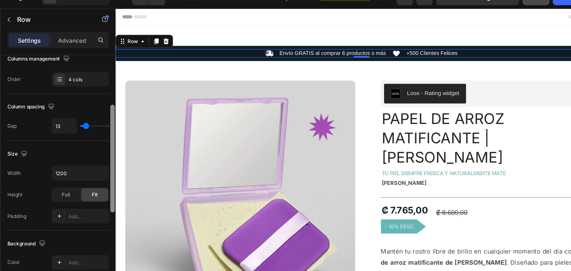
drag, startPoint x: 122, startPoint y: 208, endPoint x: 100, endPoint y: 127, distance: 83.6
click at [120, 123] on div at bounding box center [123, 177] width 6 height 229
type input "16"
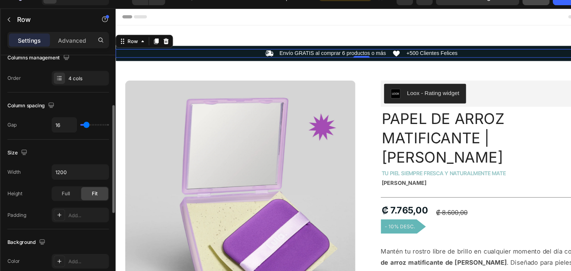
type input "21"
type input "22"
type input "24"
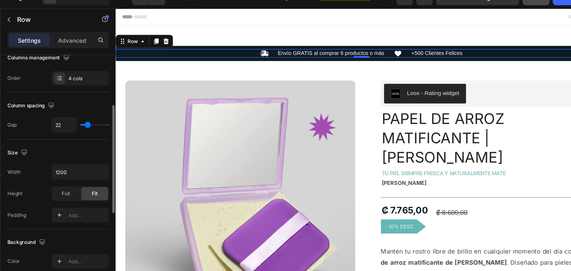
type input "24"
type input "27"
type input "29"
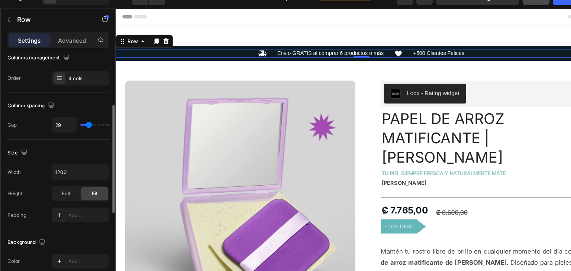
type input "30"
type input "32"
type input "34"
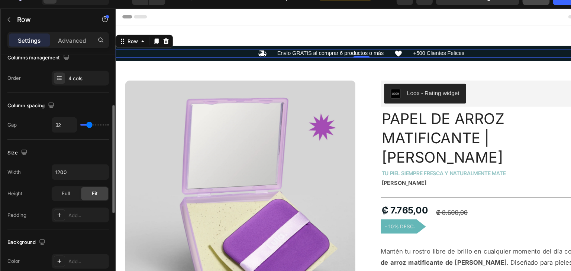
type input "34"
type input "35"
type input "39"
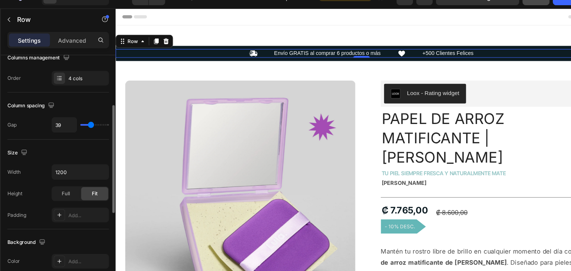
type input "40"
type input "39"
type input "37"
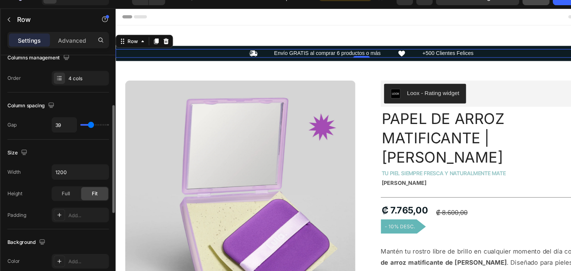
type input "37"
type input "35"
type input "34"
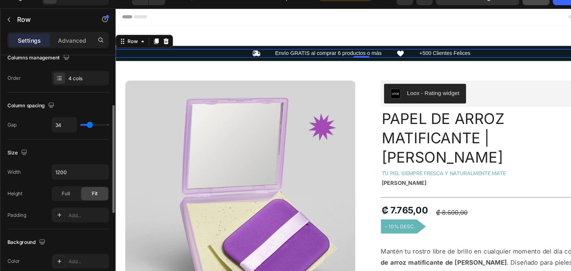
click at [102, 126] on input "range" at bounding box center [106, 126] width 26 height 1
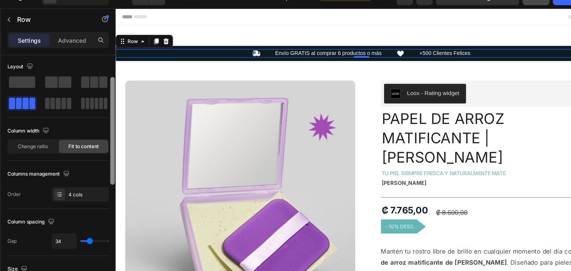
scroll to position [0, 0]
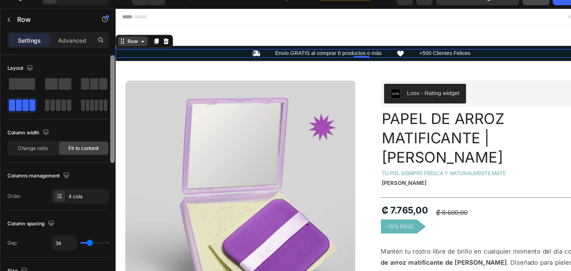
drag, startPoint x: 237, startPoint y: 129, endPoint x: 118, endPoint y: 41, distance: 148.4
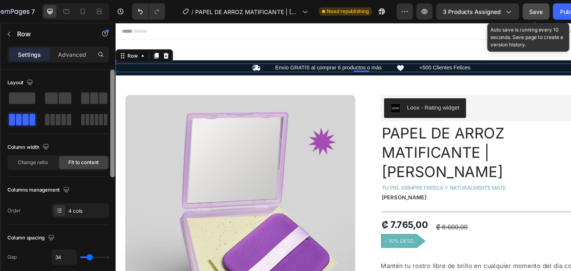
drag, startPoint x: 504, startPoint y: 10, endPoint x: 515, endPoint y: 11, distance: 10.8
click at [505, 11] on span "Save" at bounding box center [506, 10] width 12 height 6
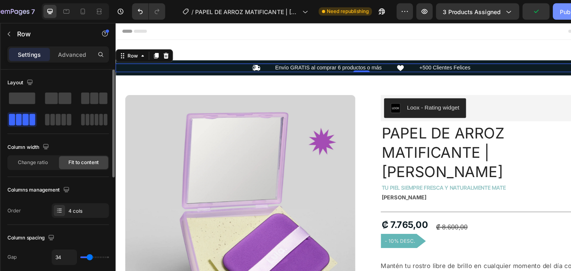
click at [531, 11] on div "Publish" at bounding box center [537, 11] width 19 height 8
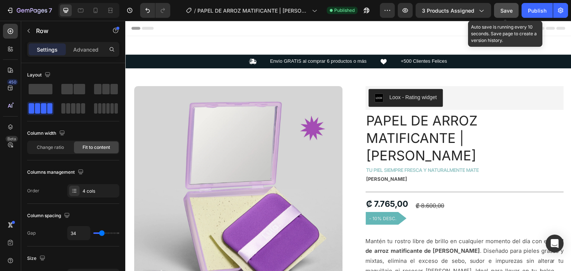
click at [500, 10] on button "Save" at bounding box center [506, 10] width 25 height 15
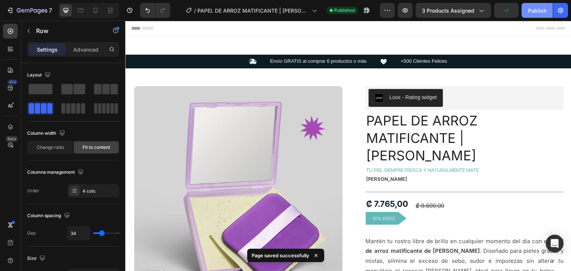
click at [539, 8] on div "Publish" at bounding box center [537, 11] width 19 height 8
